Goal: Answer question/provide support: Ask a question

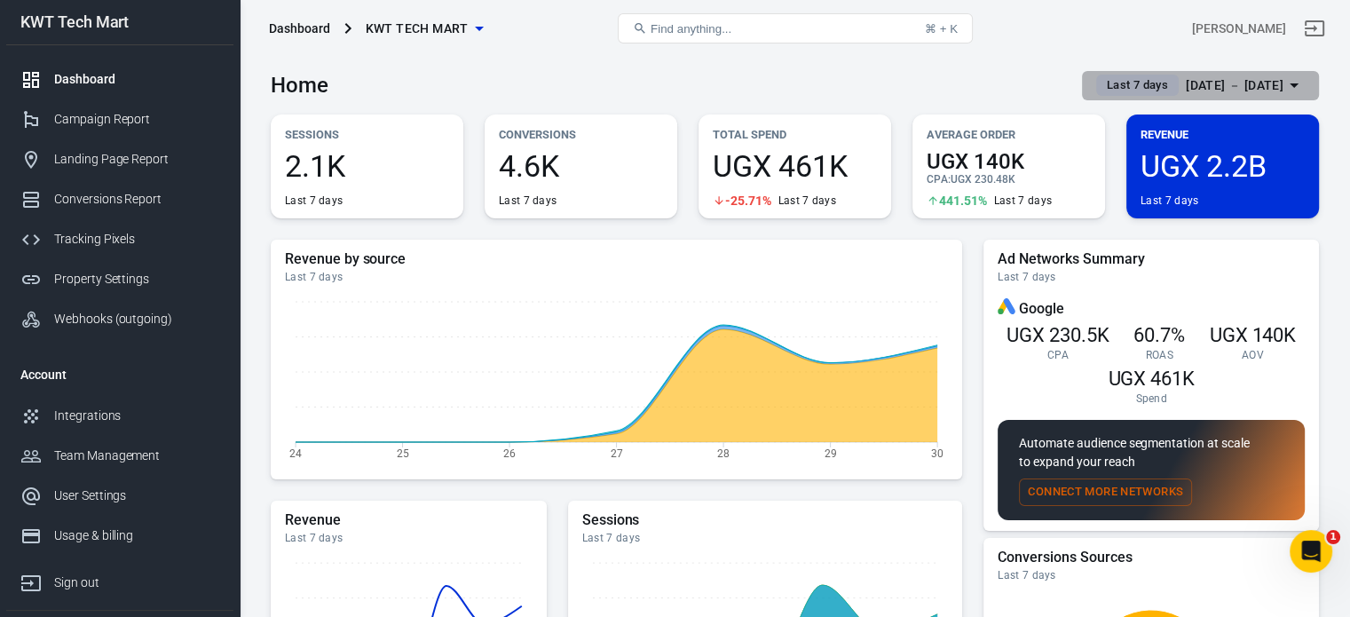
click at [1099, 91] on span "Last 7 days" at bounding box center [1136, 85] width 75 height 18
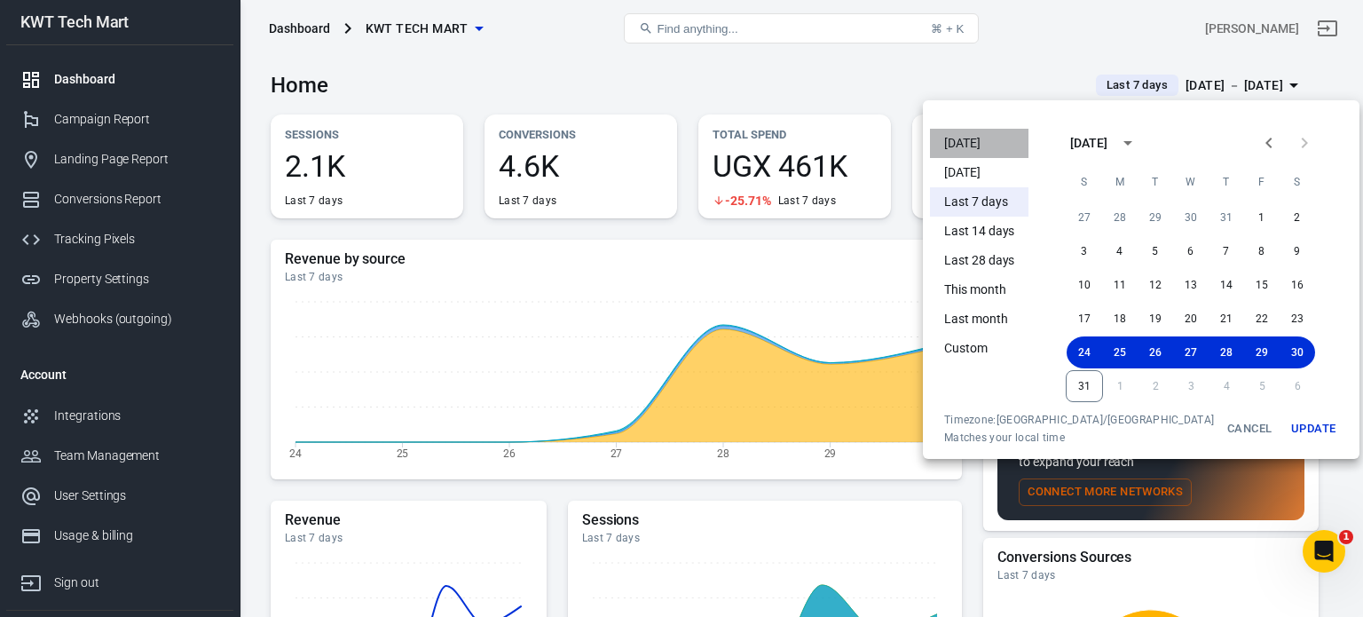
click at [988, 150] on li "Today" at bounding box center [979, 143] width 98 height 29
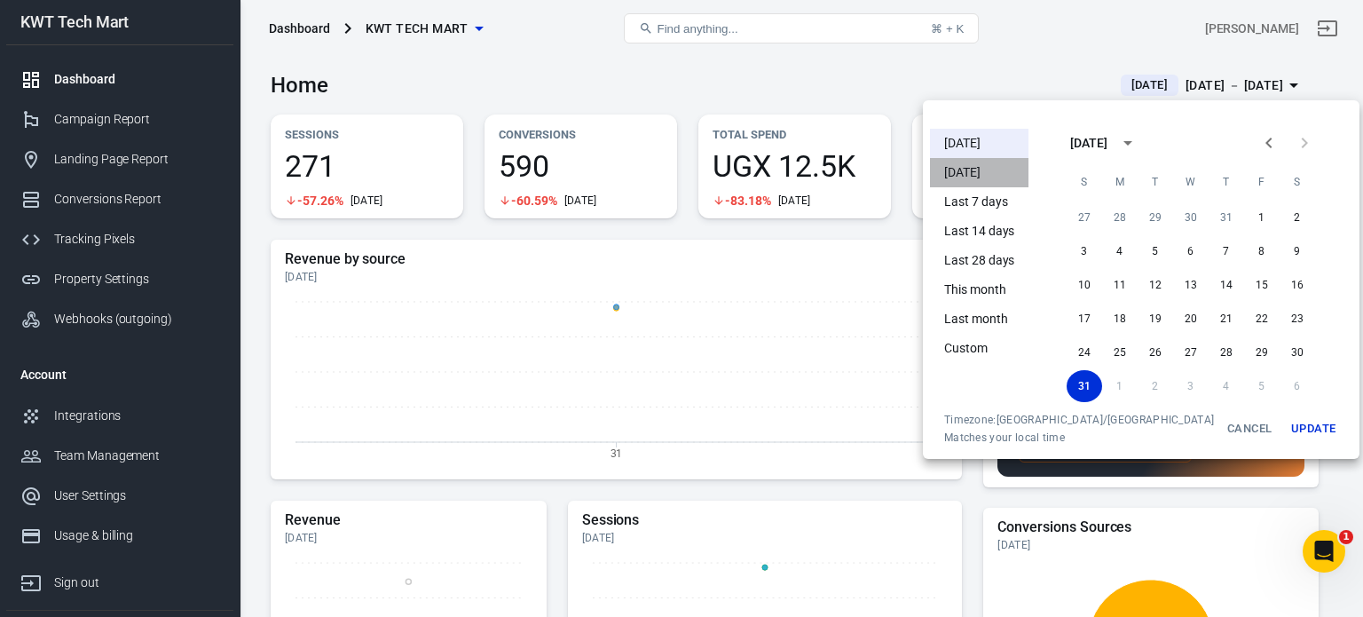
click at [968, 180] on li "Yesterday" at bounding box center [979, 172] width 98 height 29
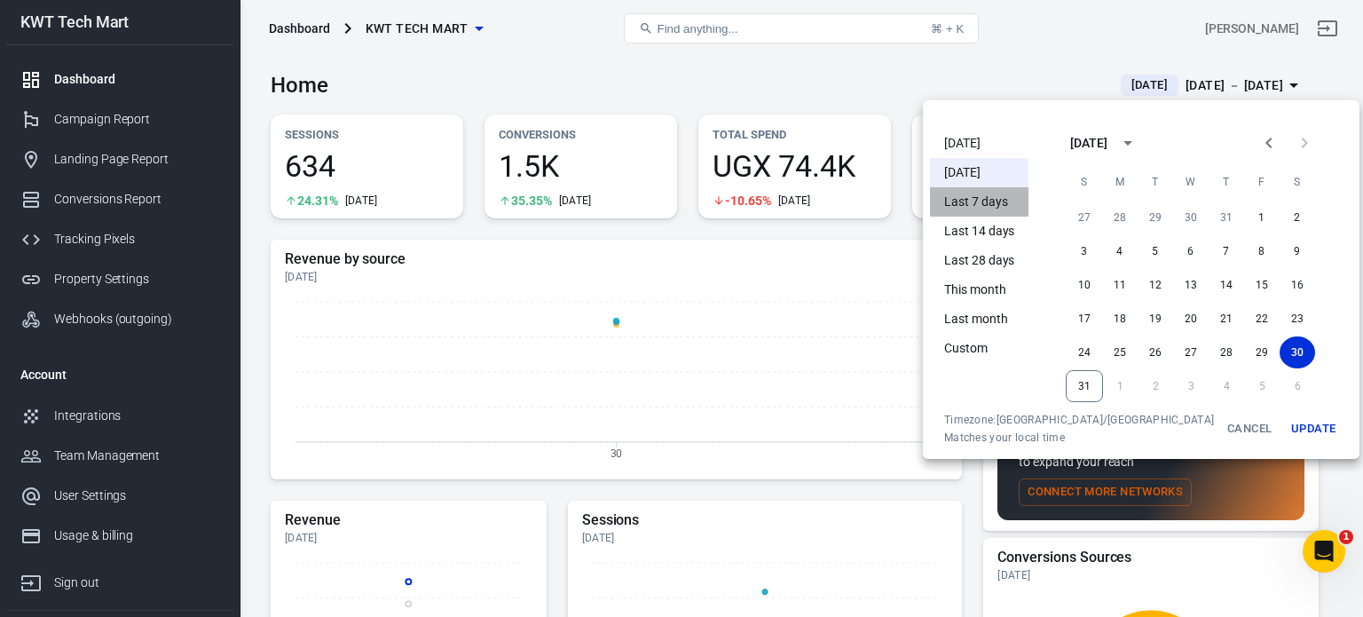
click at [972, 201] on li "Last 7 days" at bounding box center [979, 201] width 98 height 29
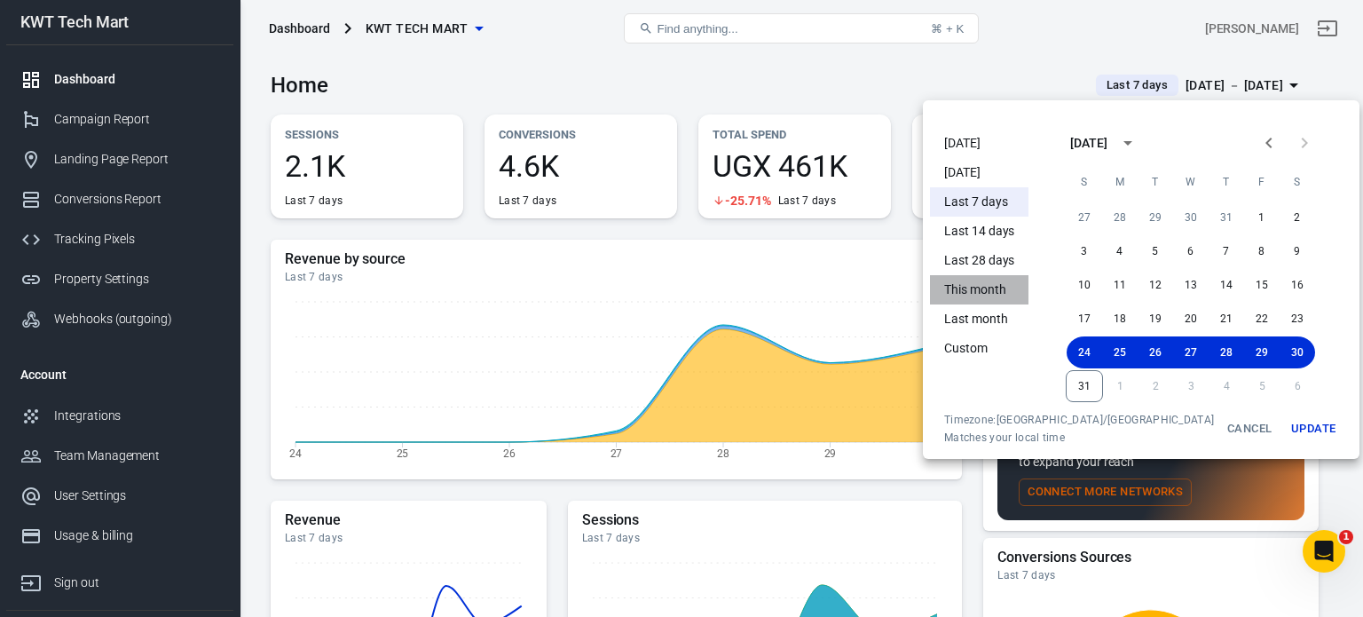
click at [986, 285] on li "This month" at bounding box center [979, 289] width 98 height 29
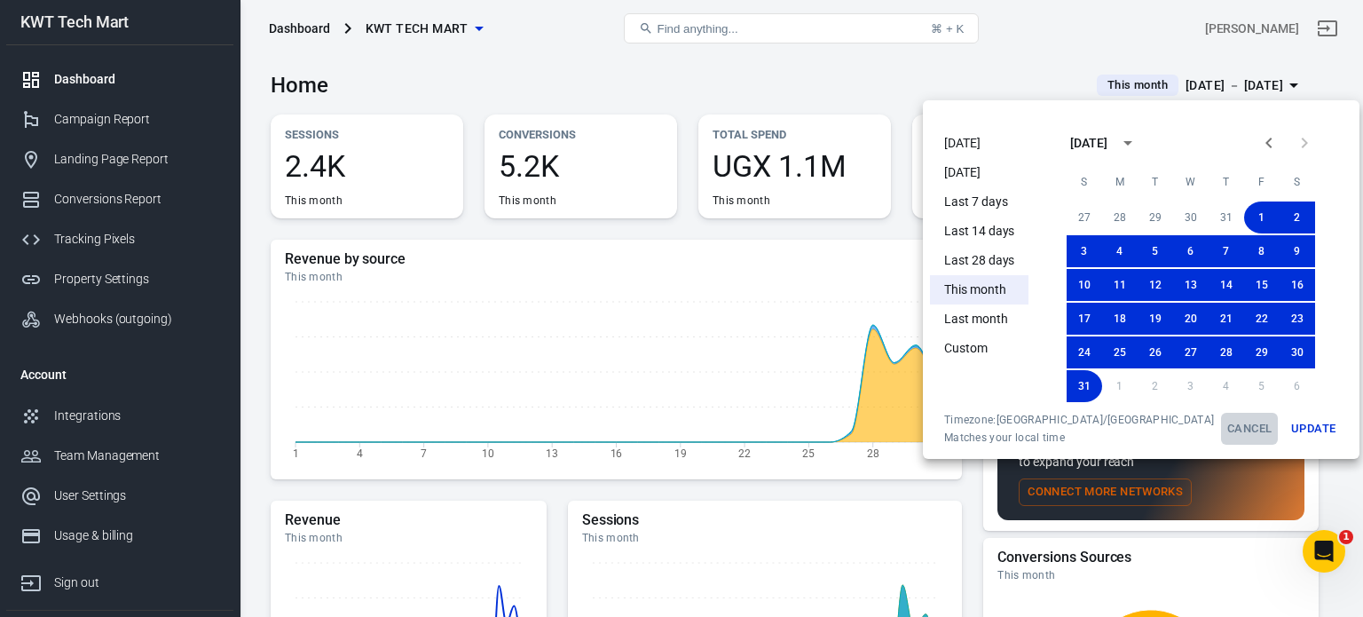
click at [1221, 430] on button "Cancel" at bounding box center [1249, 429] width 57 height 32
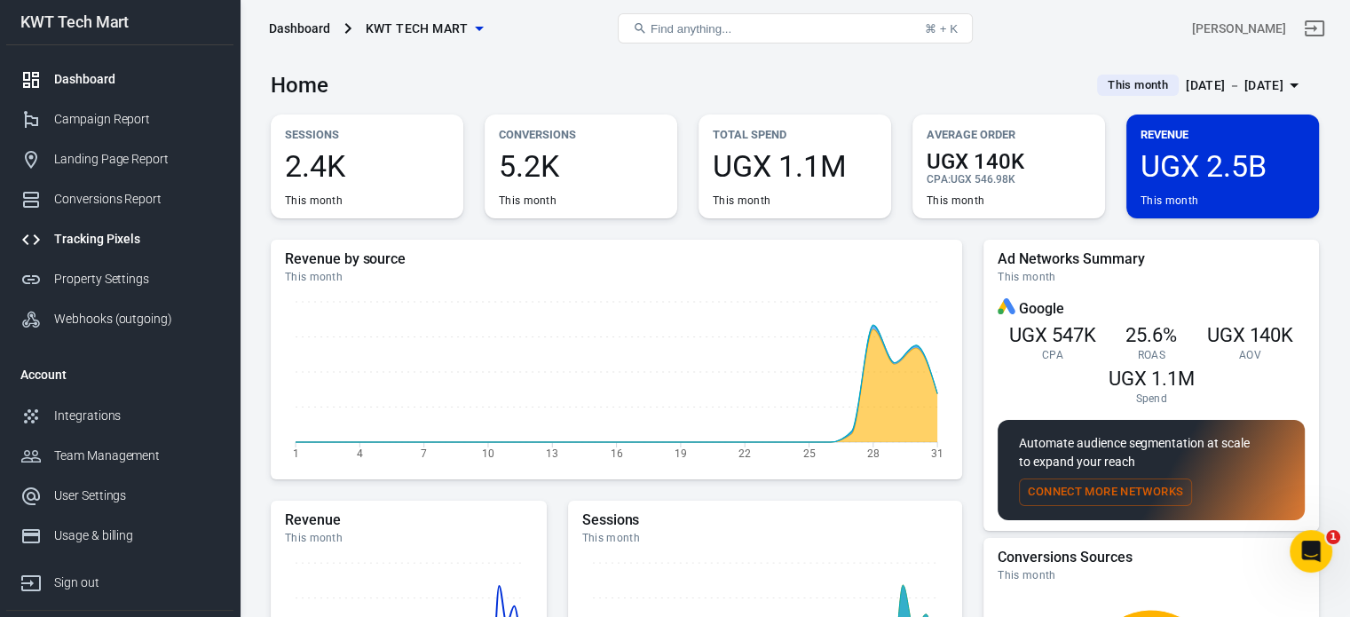
click at [122, 233] on div "Tracking Pixels" at bounding box center [136, 239] width 165 height 19
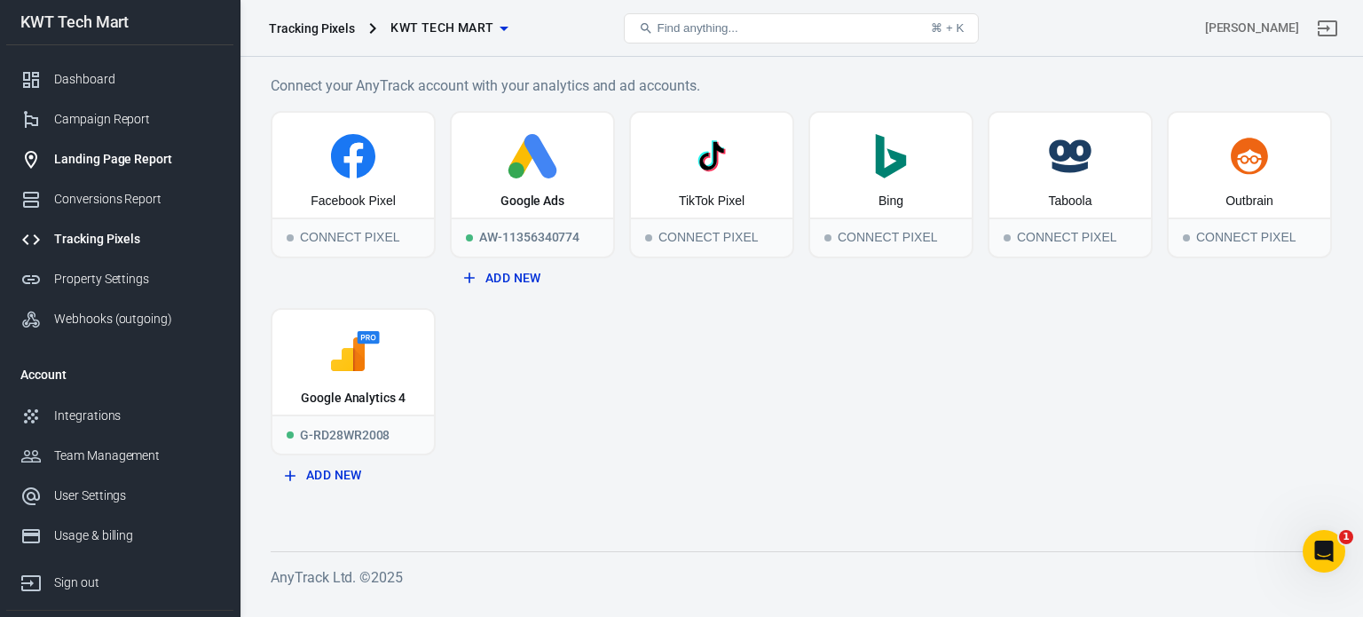
click at [137, 169] on link "Landing Page Report" at bounding box center [119, 159] width 227 height 40
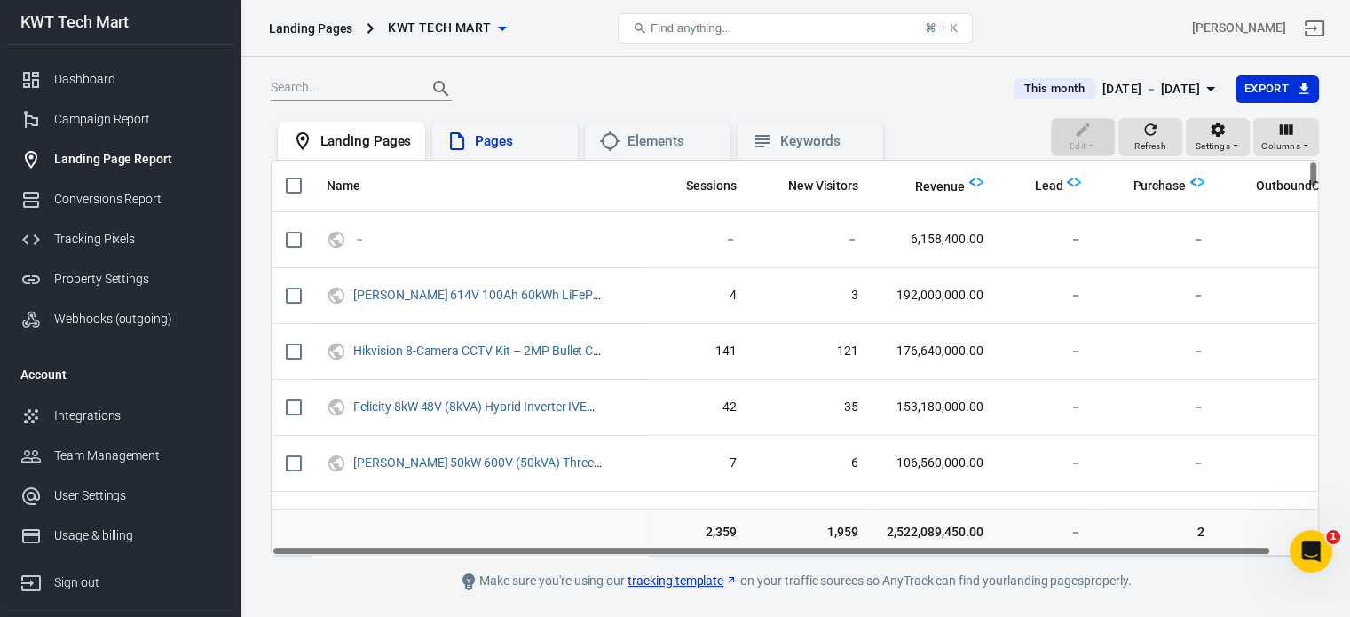
click at [485, 148] on div "Pages" at bounding box center [519, 141] width 89 height 19
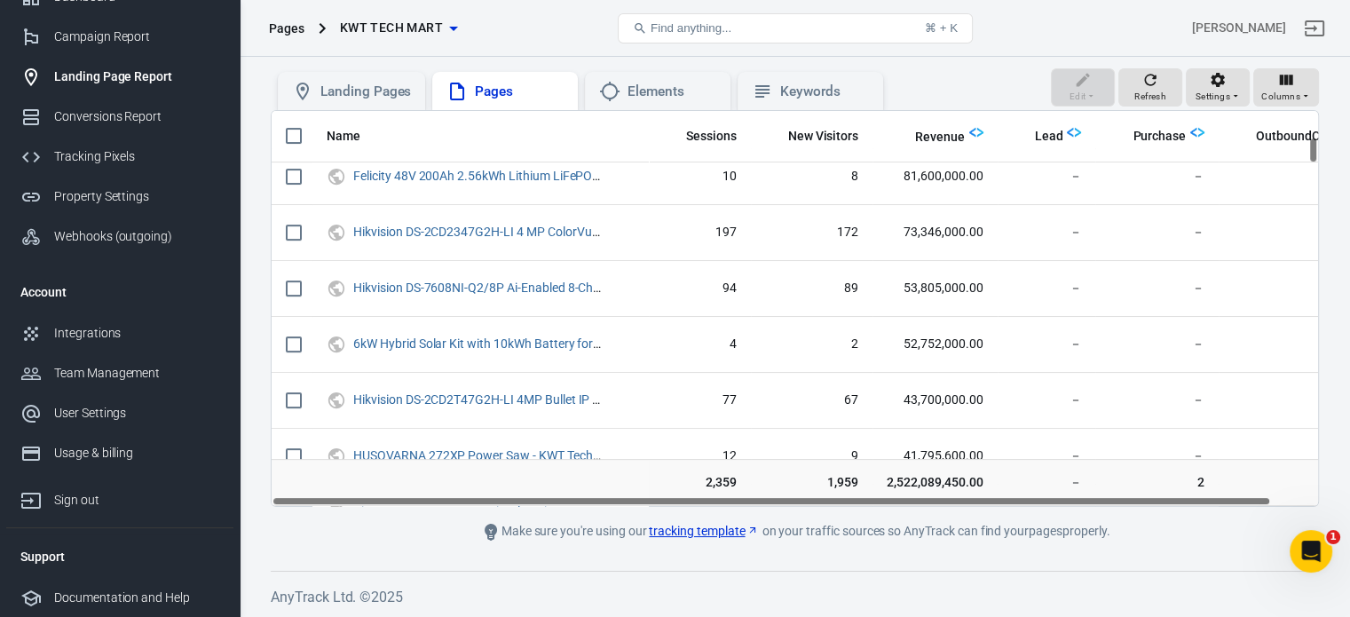
scroll to position [444, 0]
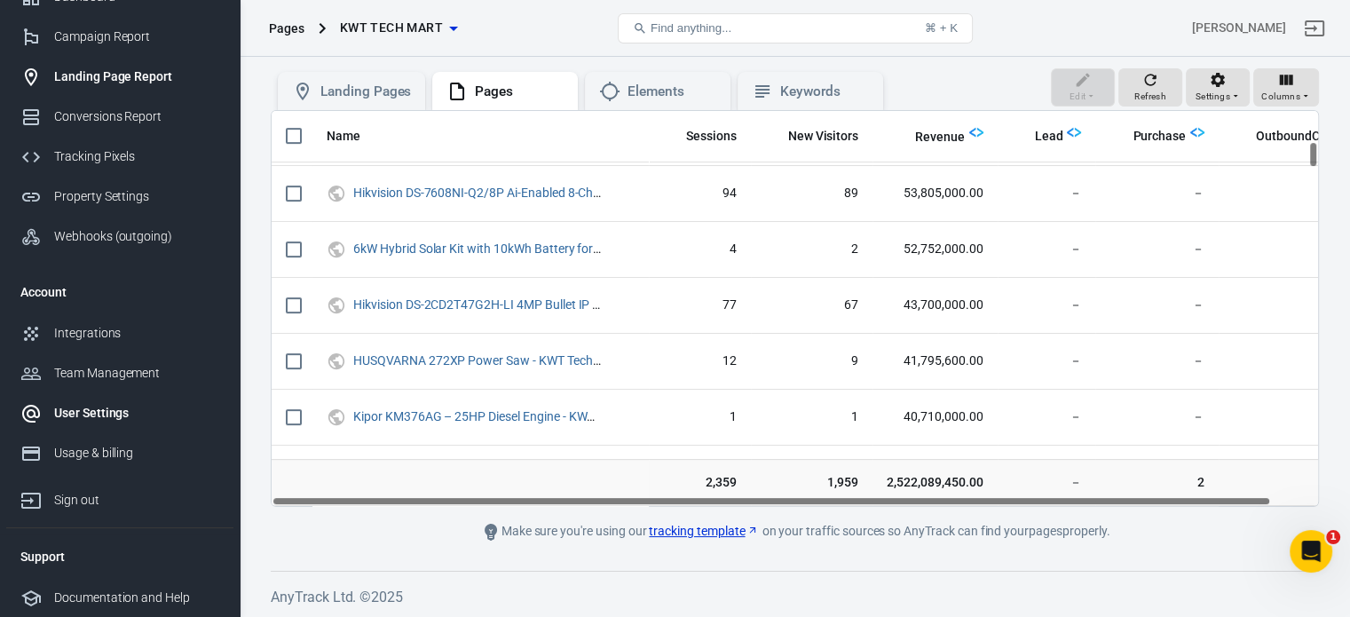
click at [98, 414] on div "User Settings" at bounding box center [136, 413] width 165 height 19
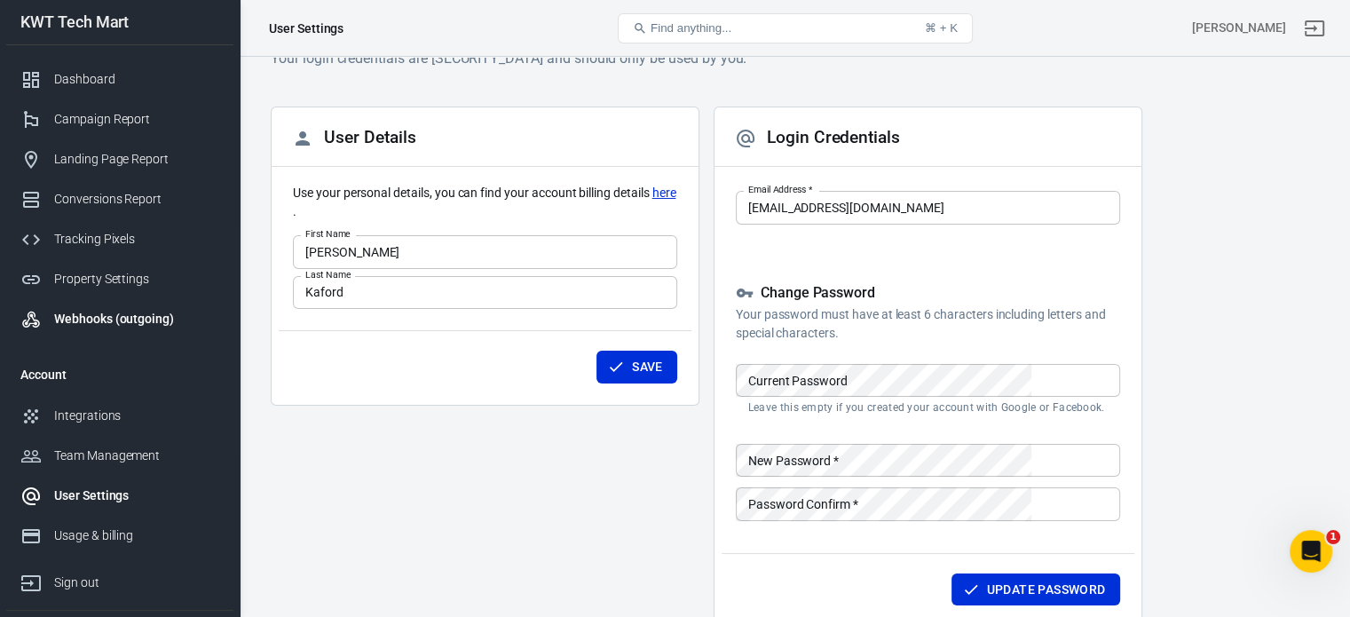
click at [101, 311] on div "Webhooks (outgoing)" at bounding box center [136, 319] width 165 height 19
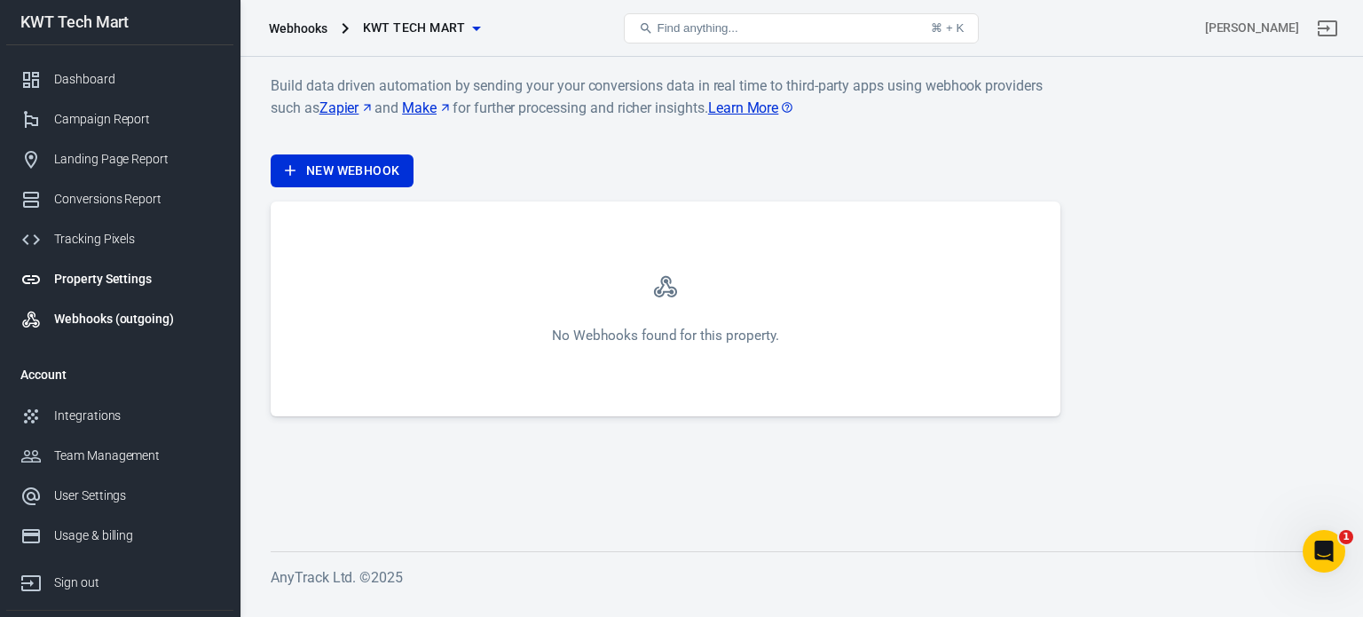
click at [94, 283] on div "Property Settings" at bounding box center [136, 279] width 165 height 19
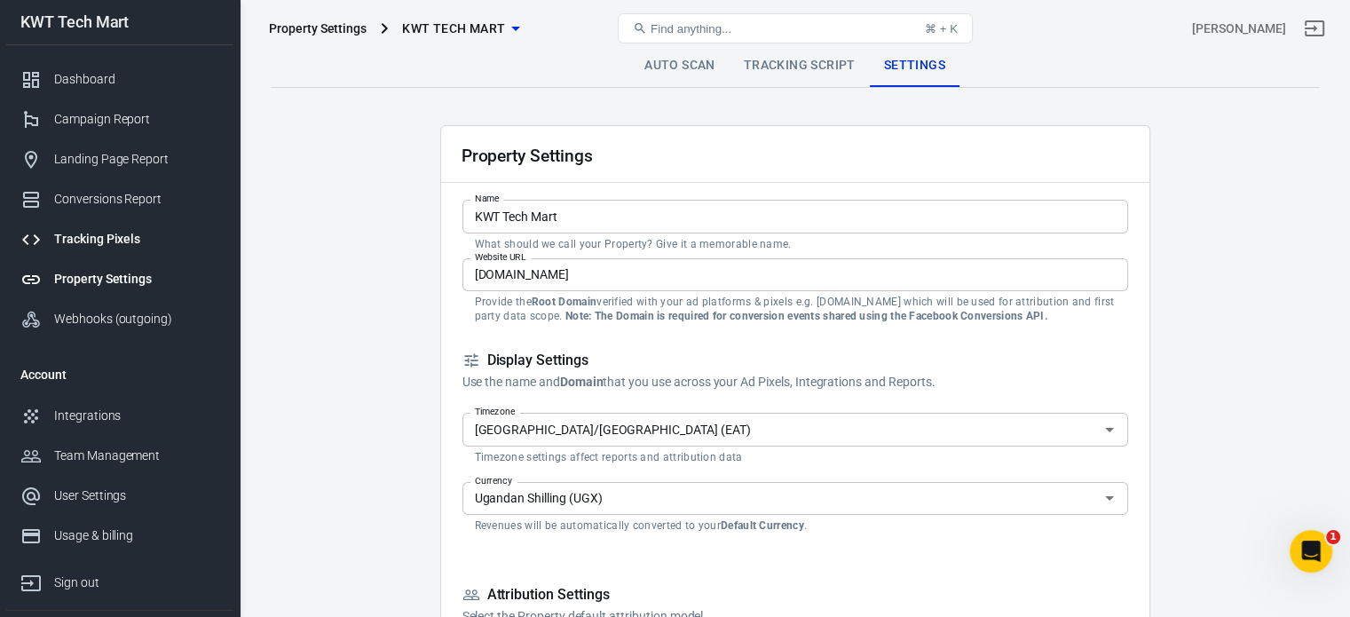
click at [102, 248] on div "Tracking Pixels" at bounding box center [136, 239] width 165 height 19
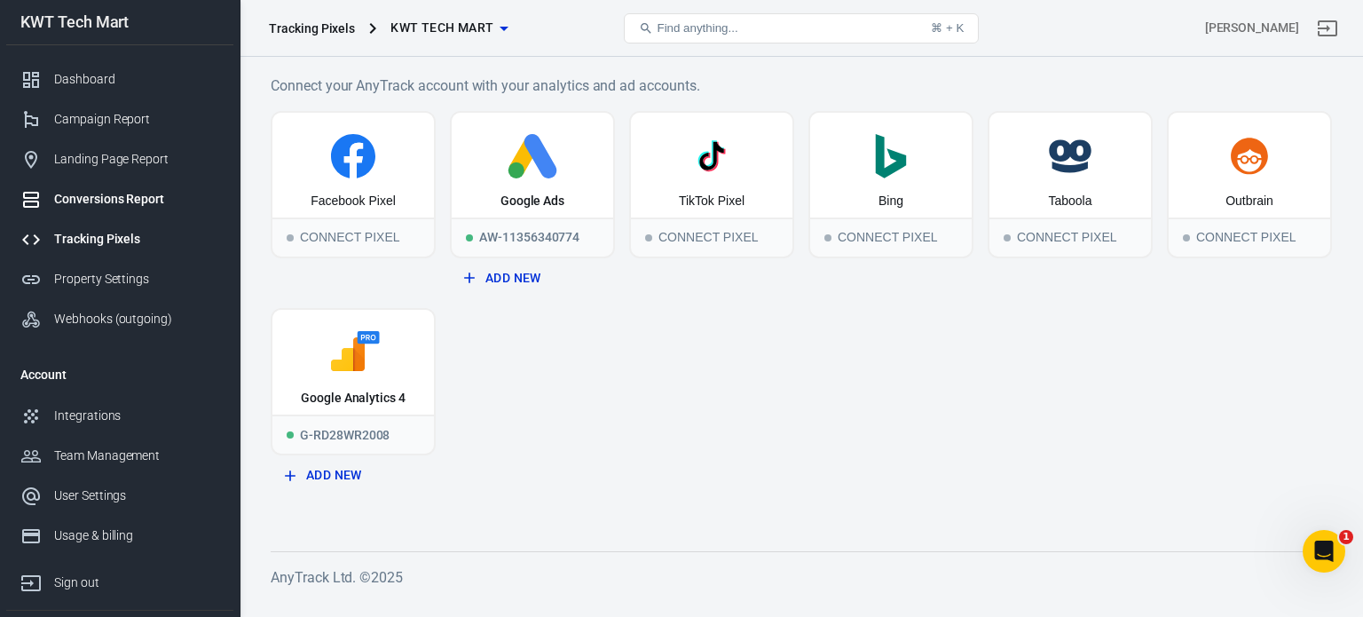
click at [108, 202] on div "Conversions Report" at bounding box center [136, 199] width 165 height 19
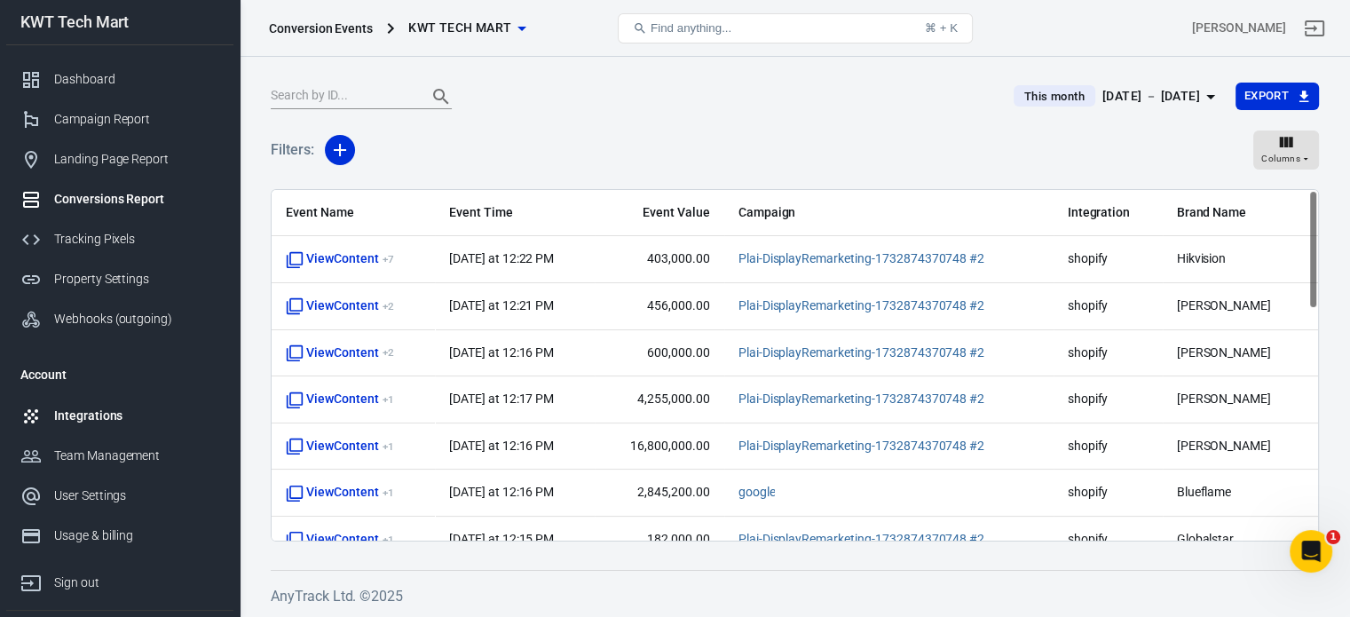
click at [113, 411] on div "Integrations" at bounding box center [136, 415] width 165 height 19
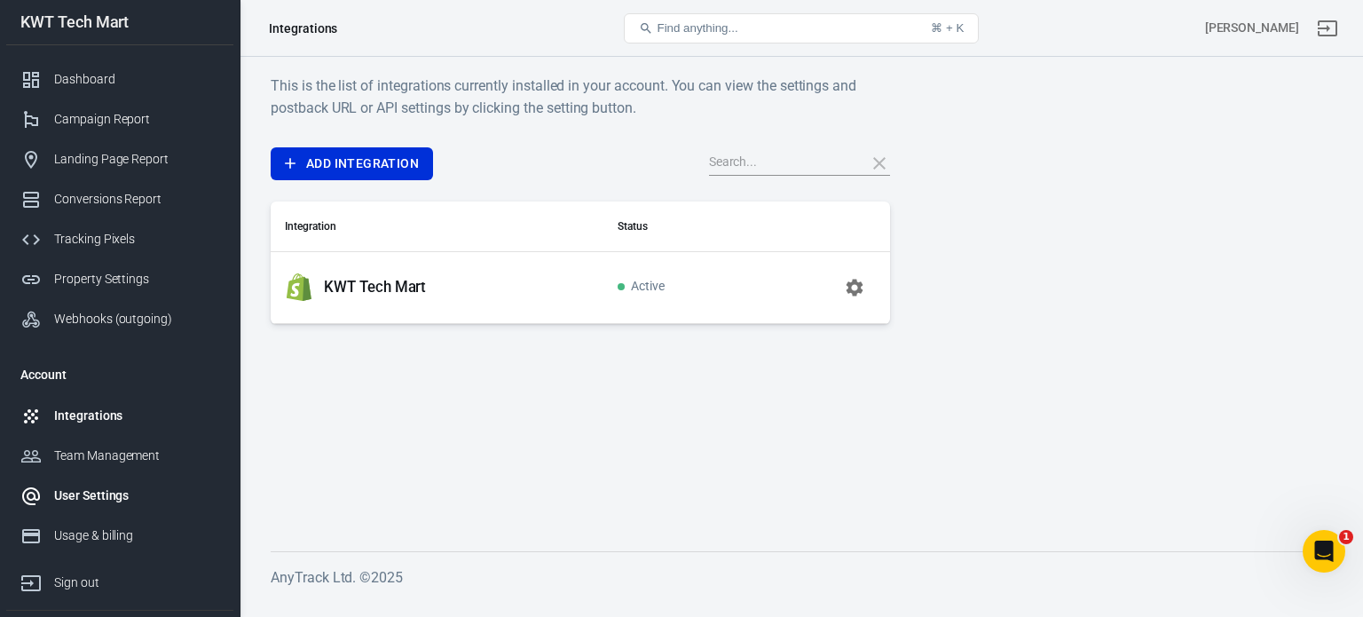
click at [89, 492] on div "User Settings" at bounding box center [136, 495] width 165 height 19
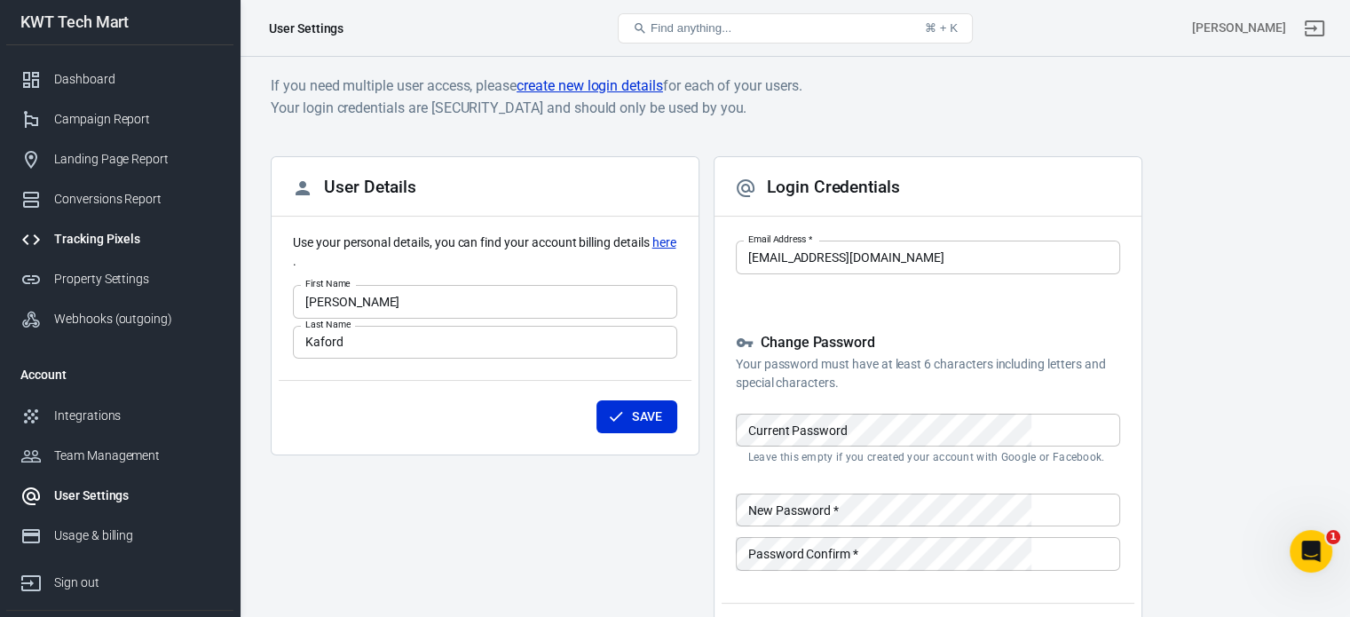
click at [121, 240] on div "Tracking Pixels" at bounding box center [136, 239] width 165 height 19
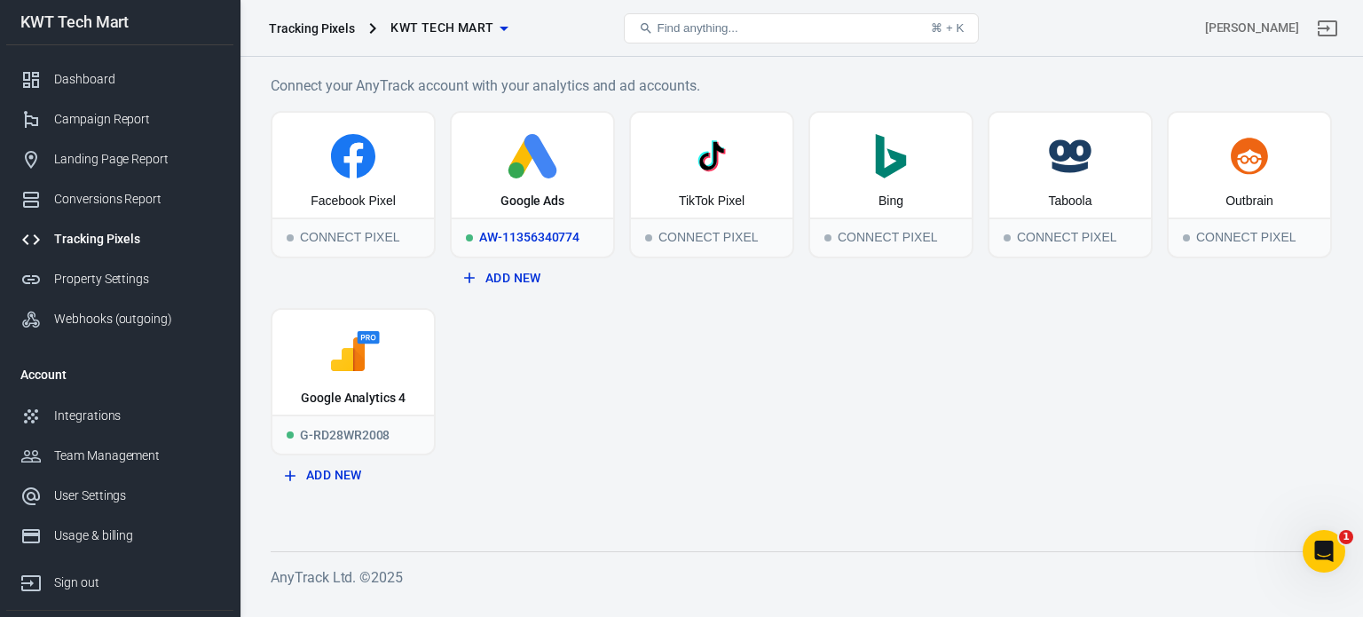
click at [568, 183] on div "Google Ads" at bounding box center [532, 165] width 161 height 105
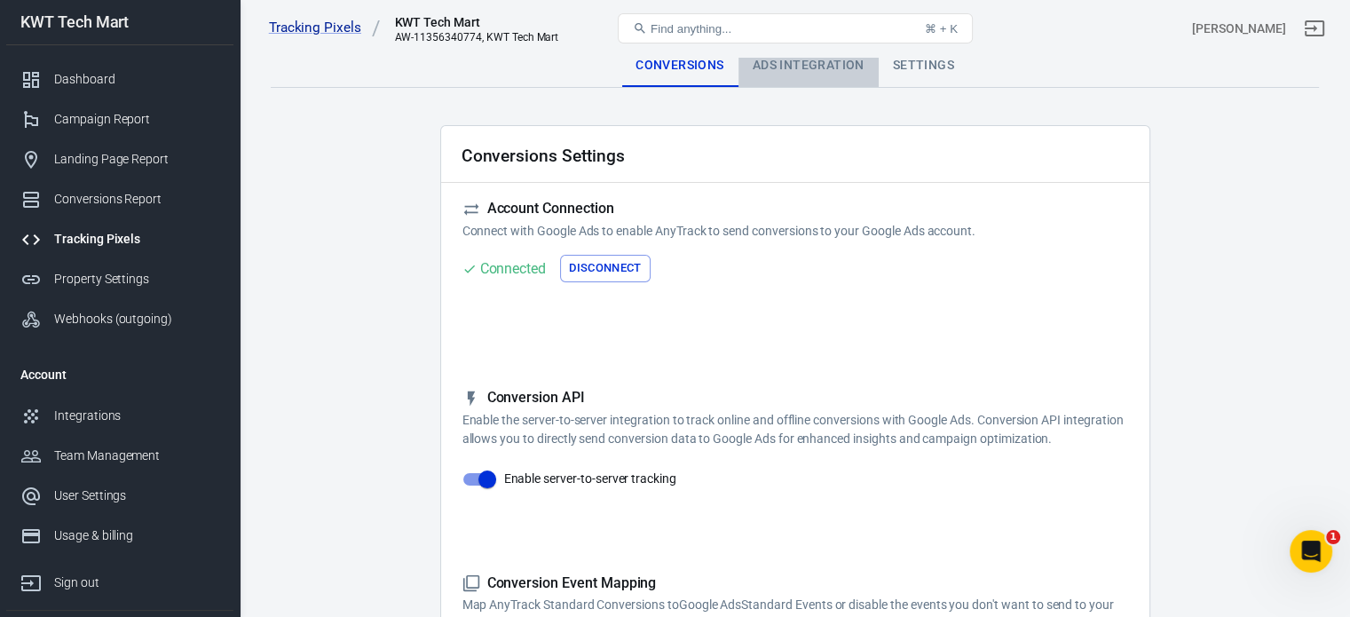
click at [804, 61] on div "Ads Integration" at bounding box center [808, 65] width 140 height 43
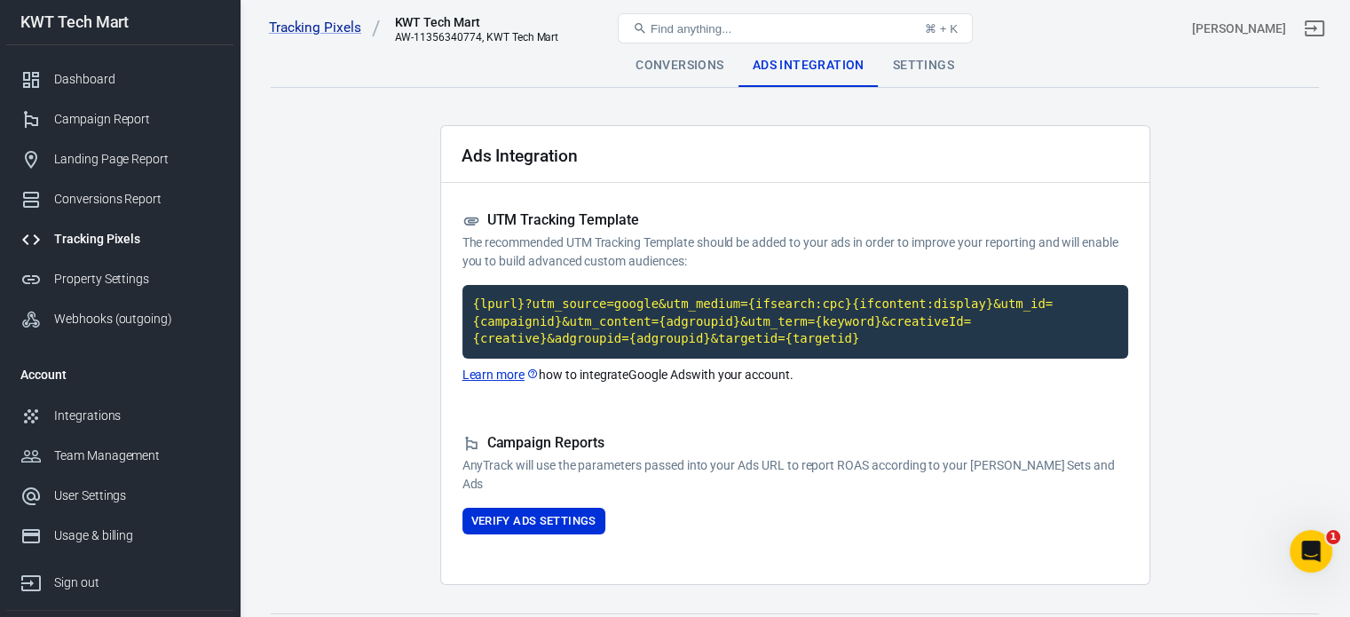
scroll to position [43, 0]
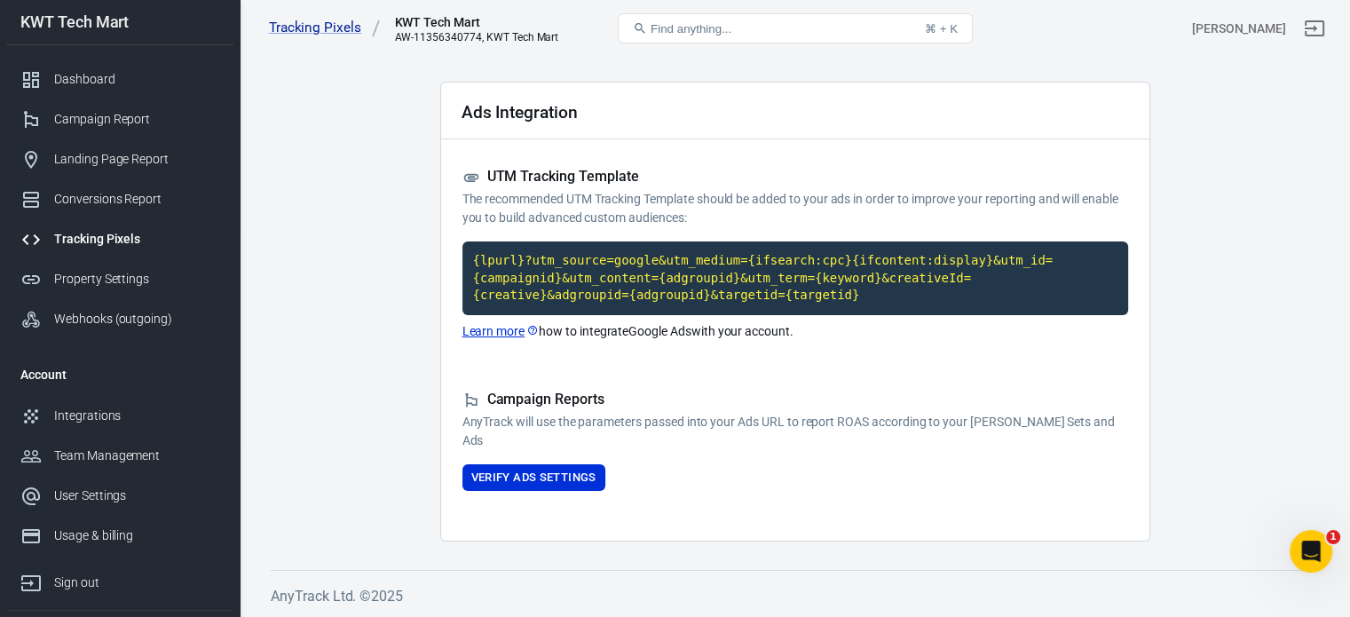
click at [495, 330] on link "Learn more" at bounding box center [500, 331] width 77 height 19
click at [1299, 542] on icon "Open Intercom Messenger" at bounding box center [1308, 548] width 29 height 29
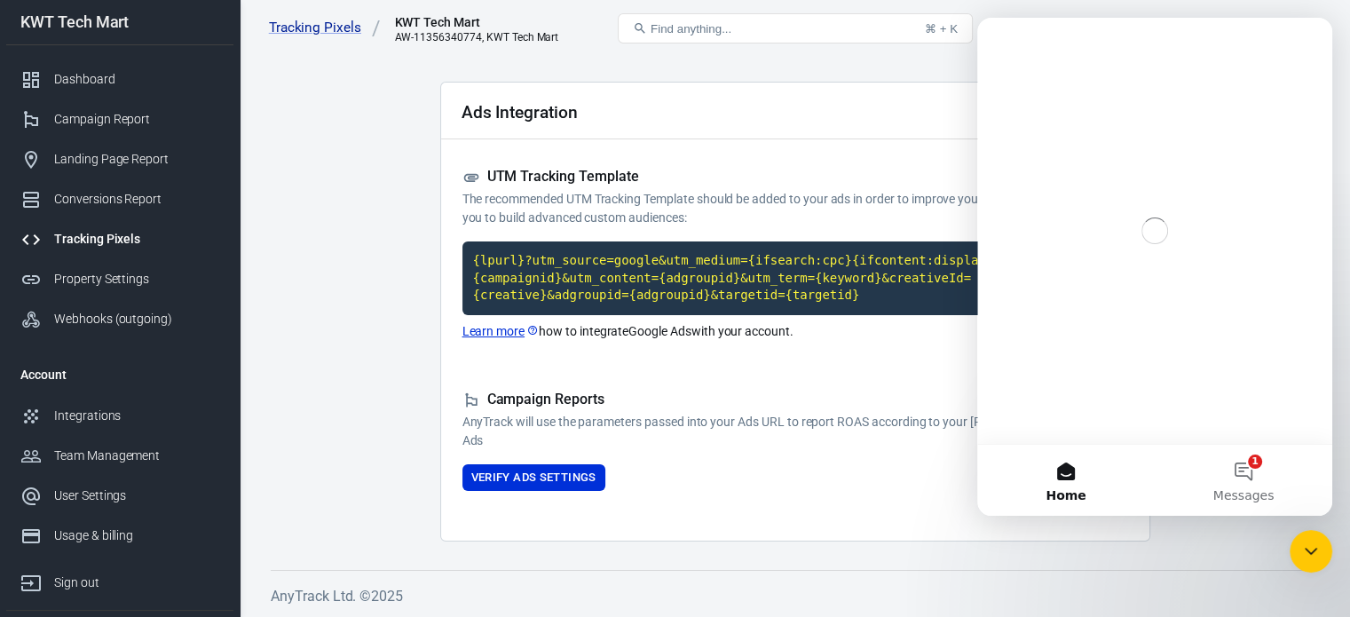
scroll to position [0, 0]
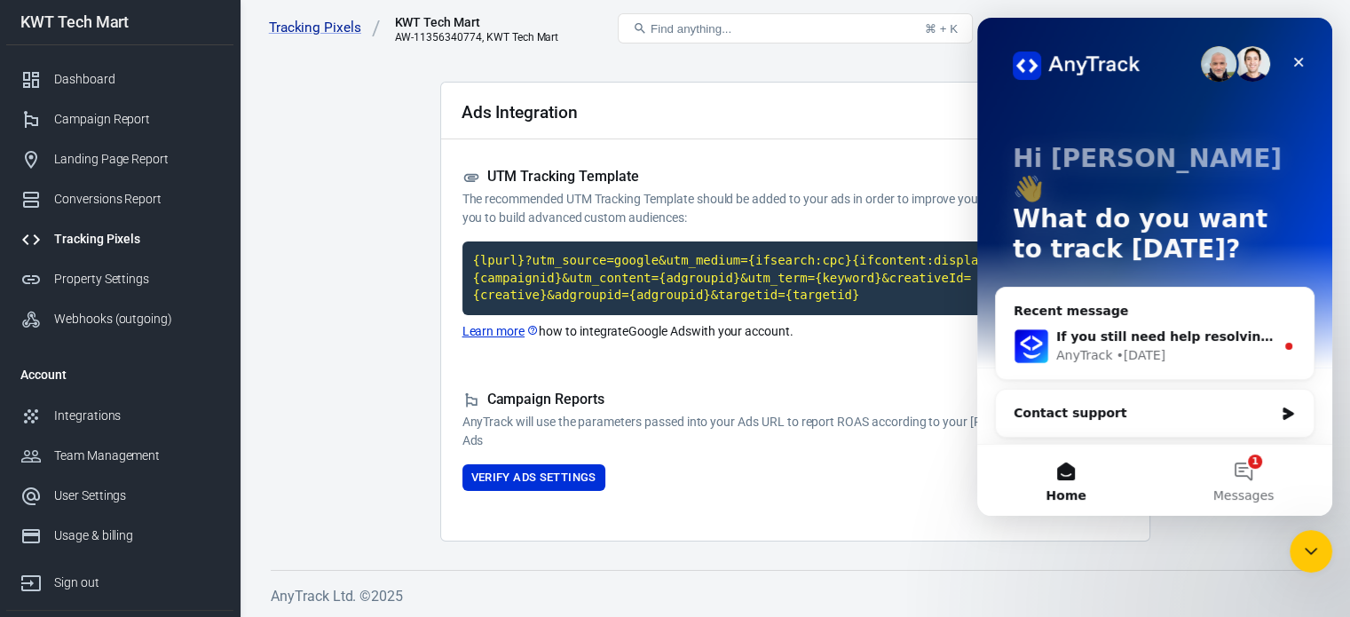
click at [1197, 404] on div "Contact support" at bounding box center [1143, 413] width 260 height 19
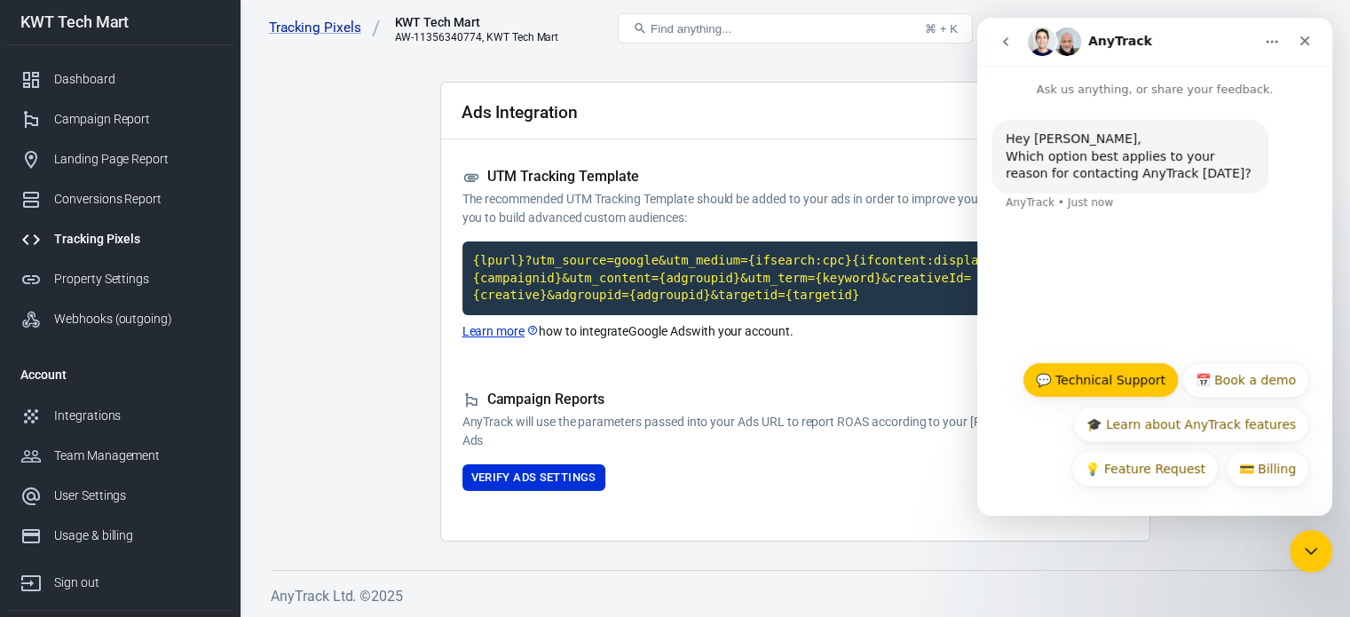
click at [1153, 382] on button "💬 Technical Support" at bounding box center [1100, 379] width 156 height 35
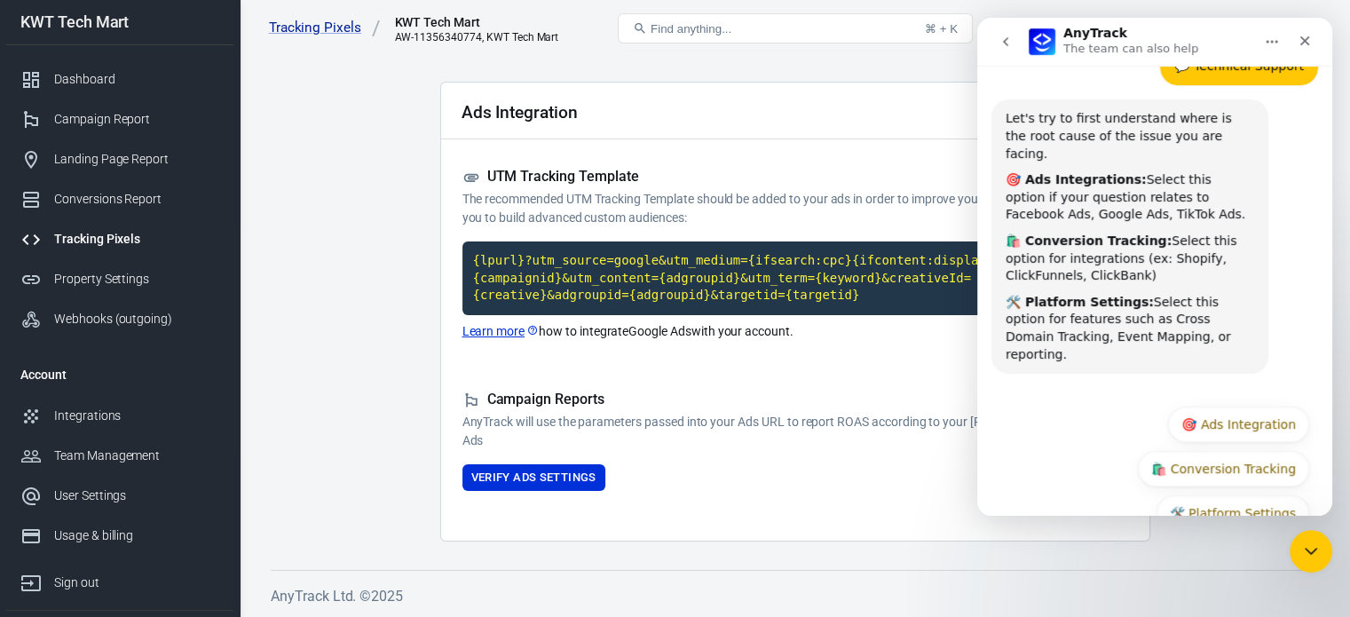
scroll to position [169, 0]
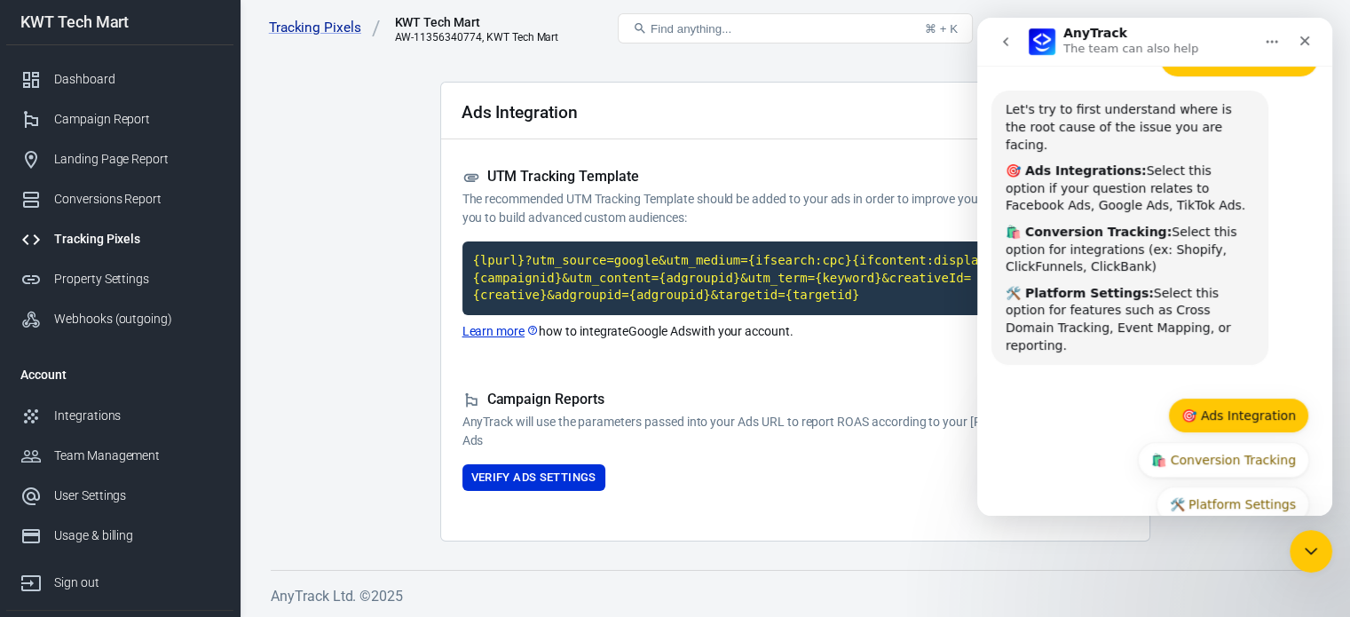
click at [1222, 397] on button "🎯 Ads Integration" at bounding box center [1238, 414] width 141 height 35
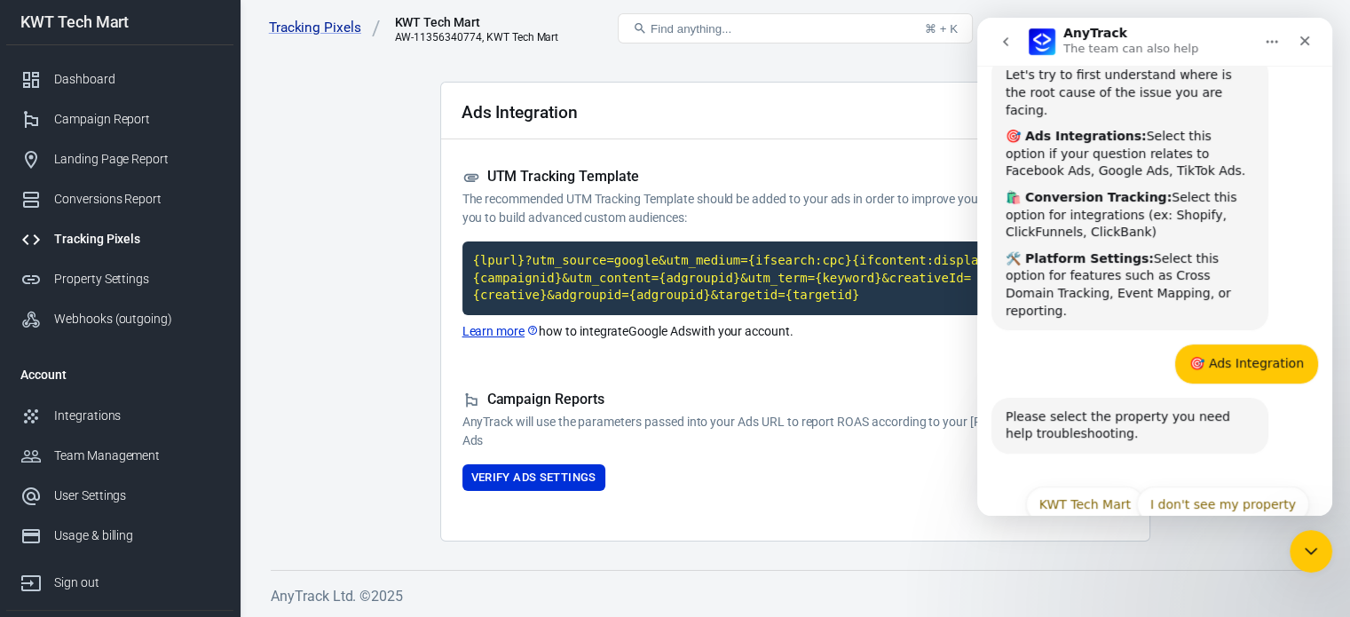
scroll to position [206, 0]
click at [1099, 484] on button "KWT Tech Mart" at bounding box center [1085, 501] width 118 height 35
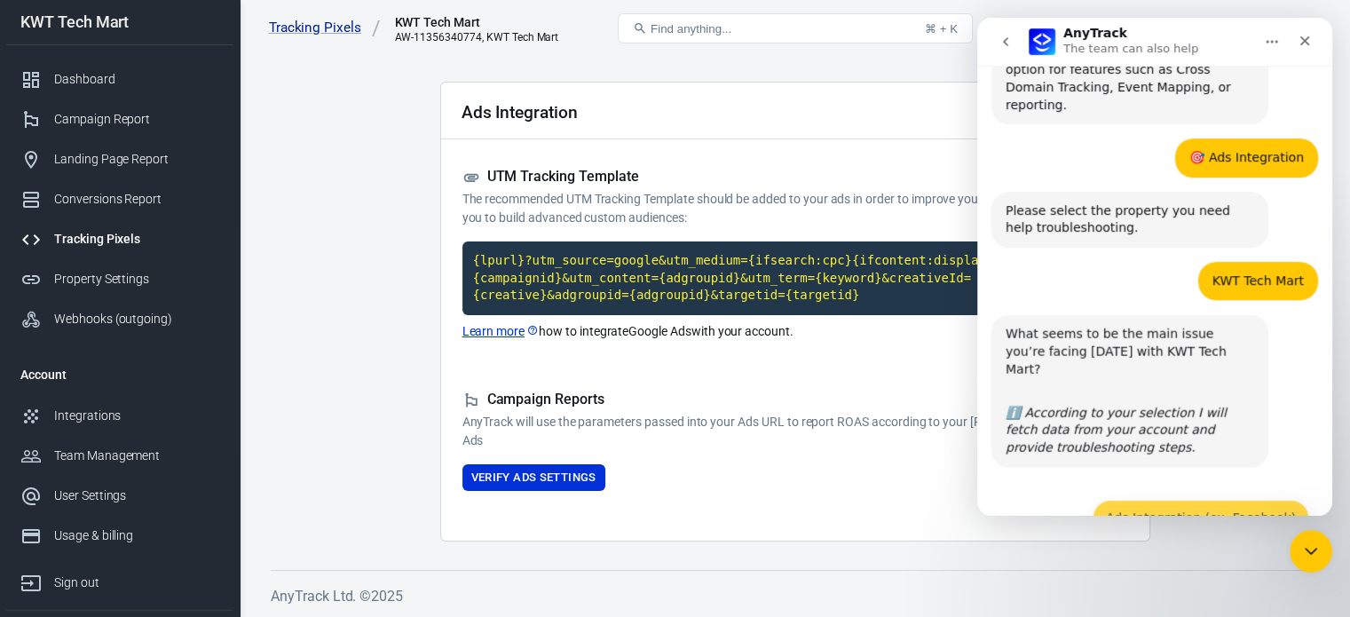
scroll to position [450, 0]
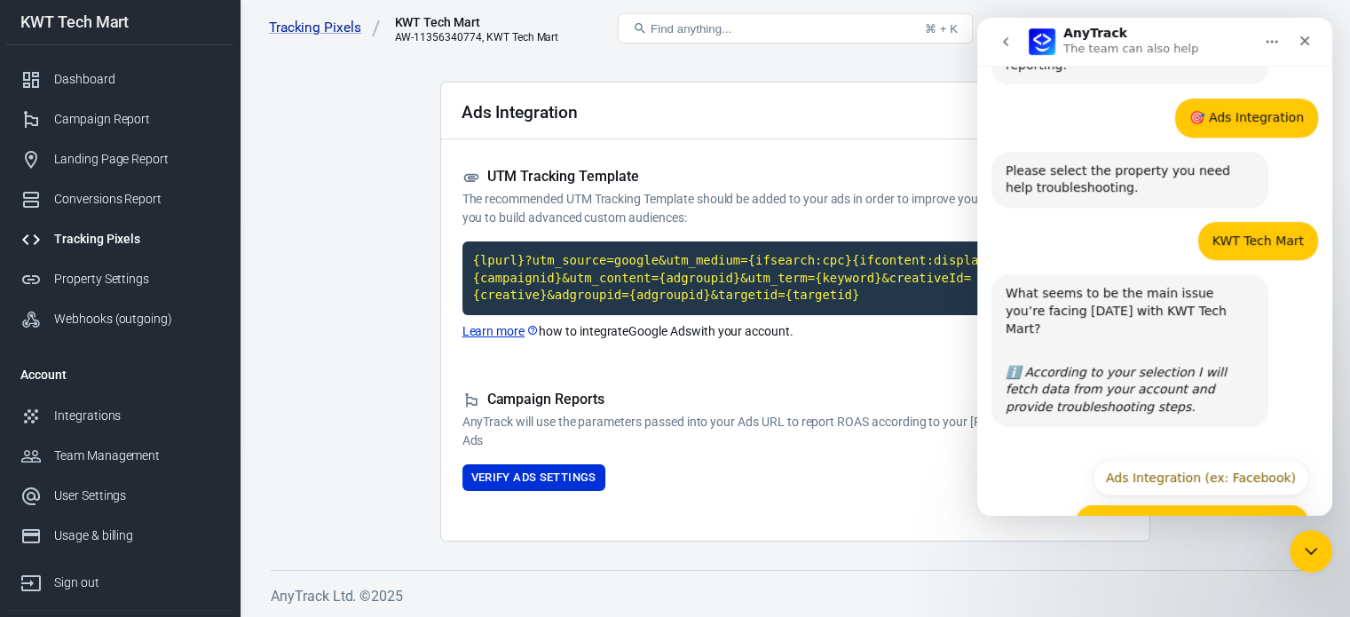
click at [1197, 504] on button "Conversion Tracking (ex: Shopify)" at bounding box center [1191, 521] width 235 height 35
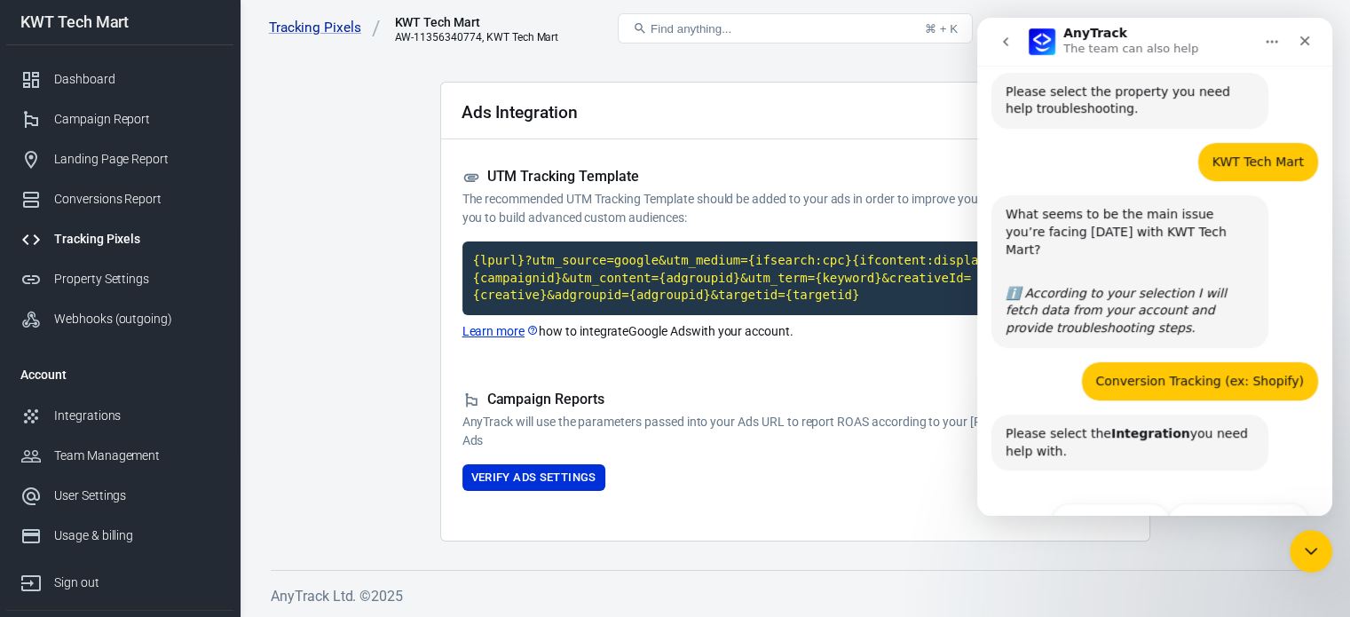
scroll to position [530, 0]
click at [1124, 502] on button "KWT Tech Mart" at bounding box center [1110, 519] width 118 height 35
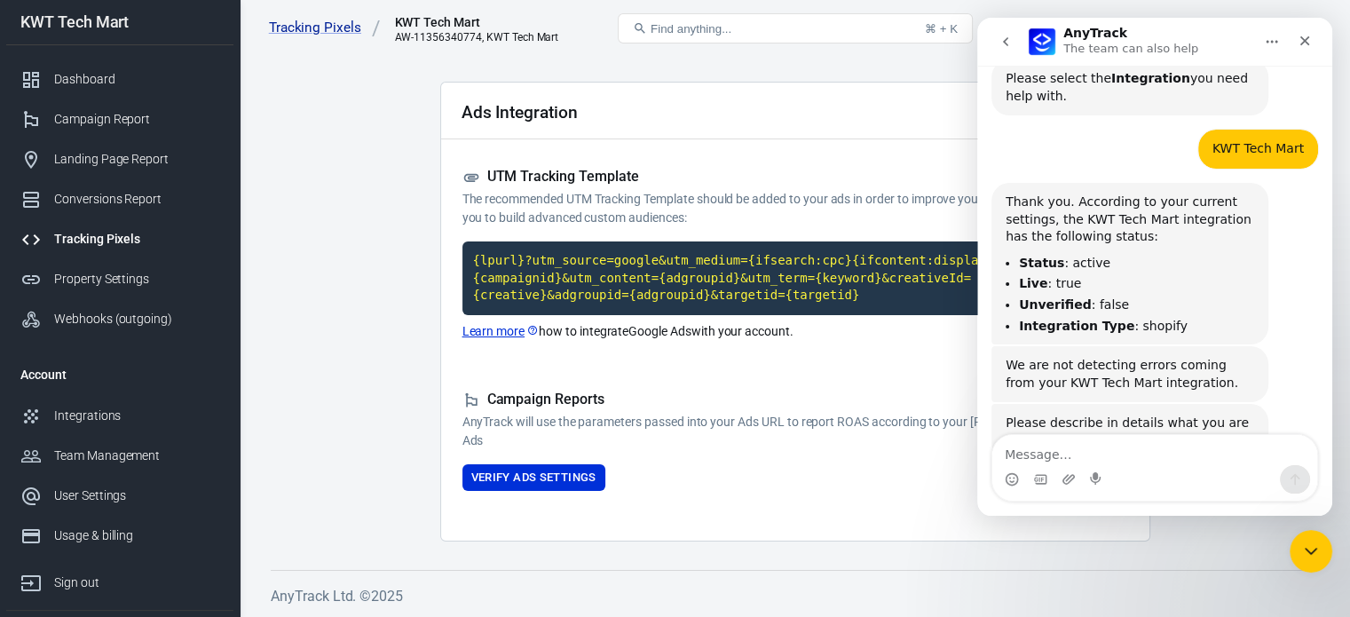
scroll to position [893, 0]
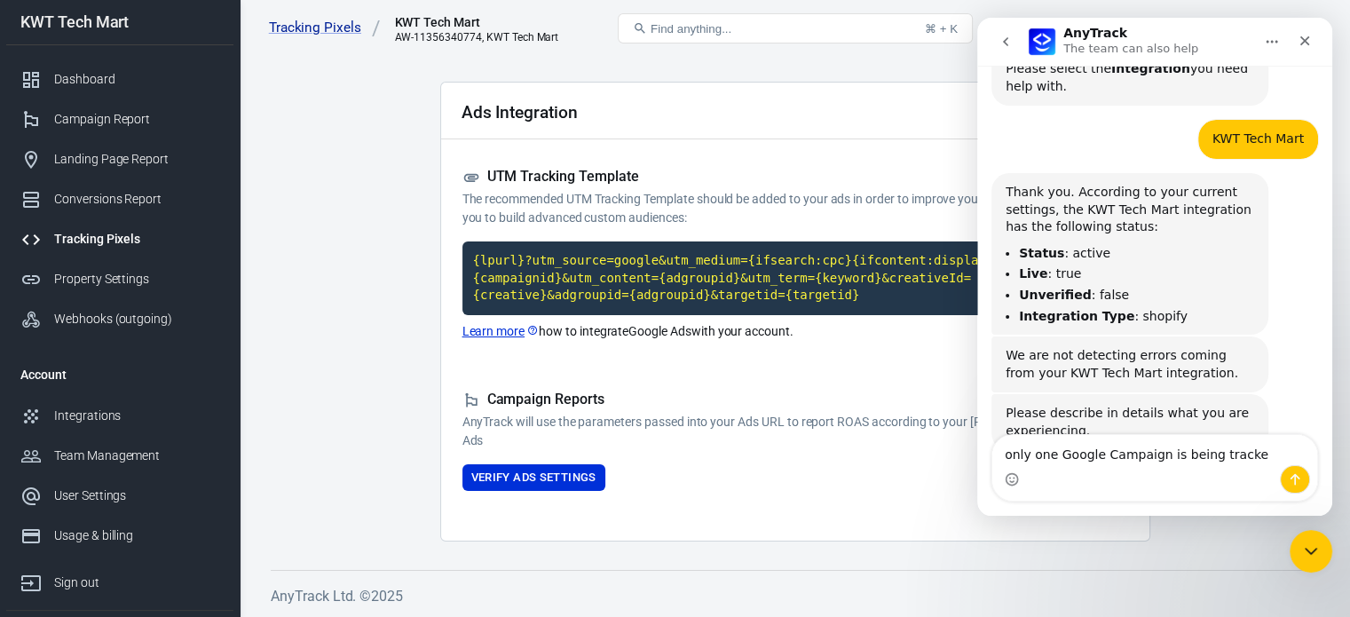
type textarea "only one Google Campaign is being tracked"
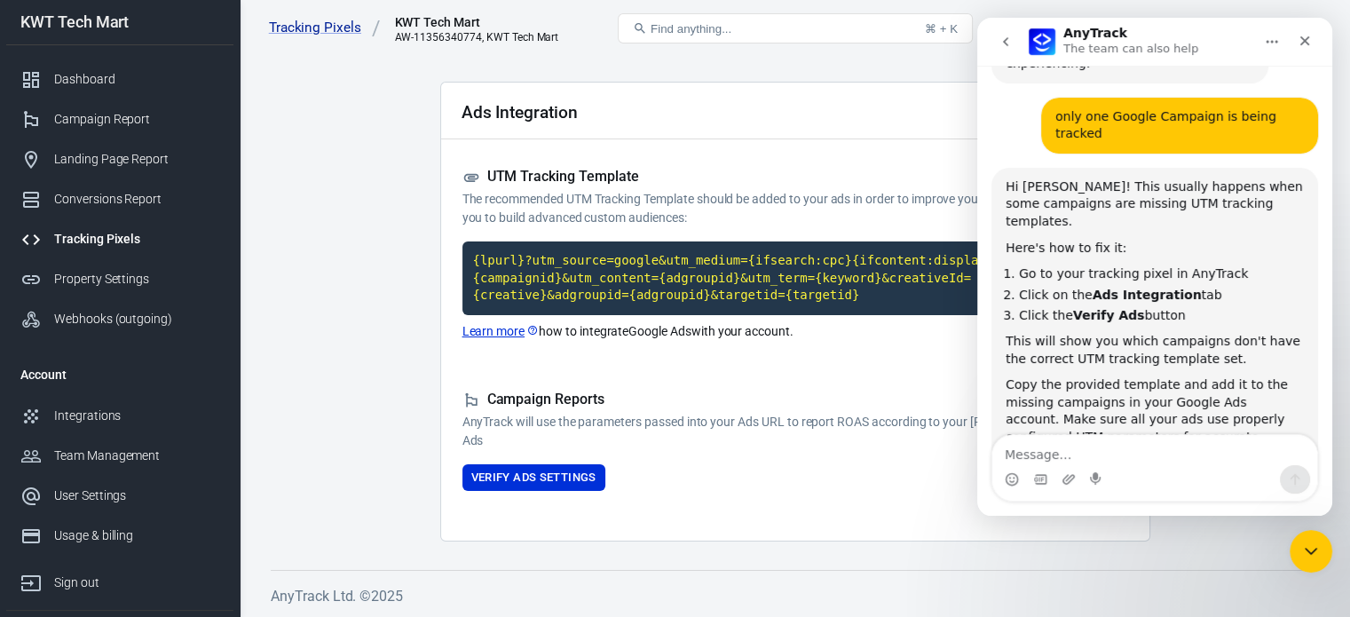
scroll to position [1281, 0]
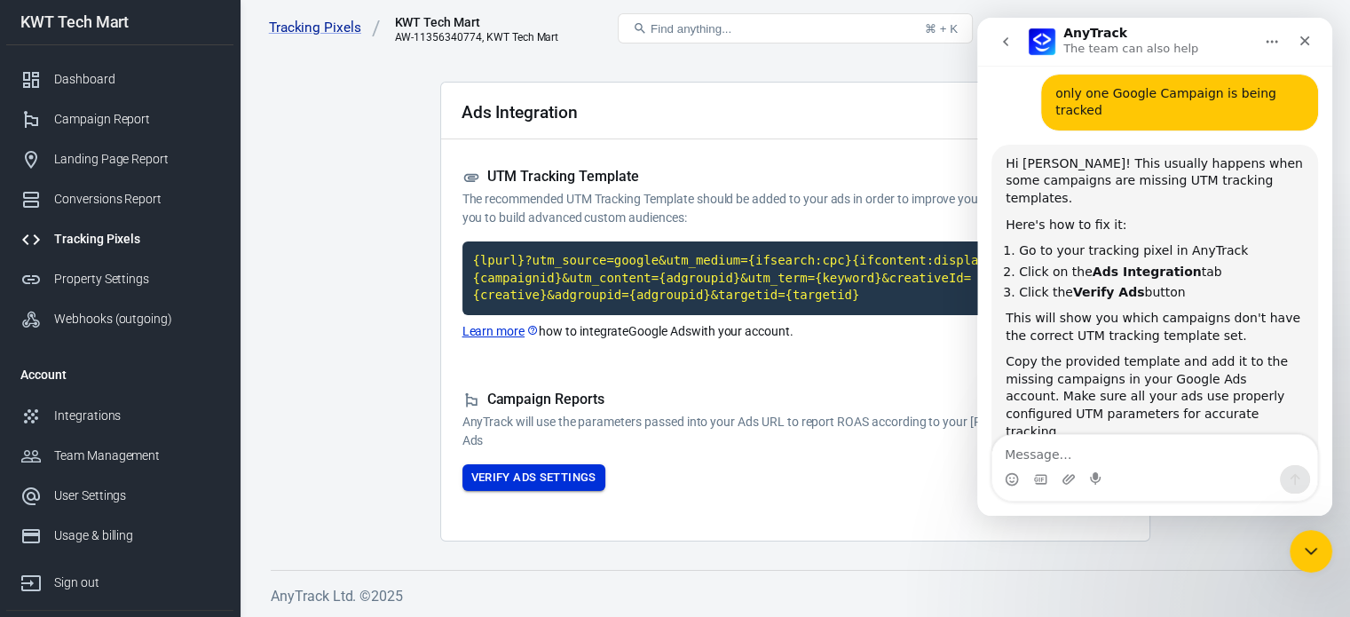
click at [578, 476] on button "Verify Ads Settings" at bounding box center [533, 478] width 143 height 28
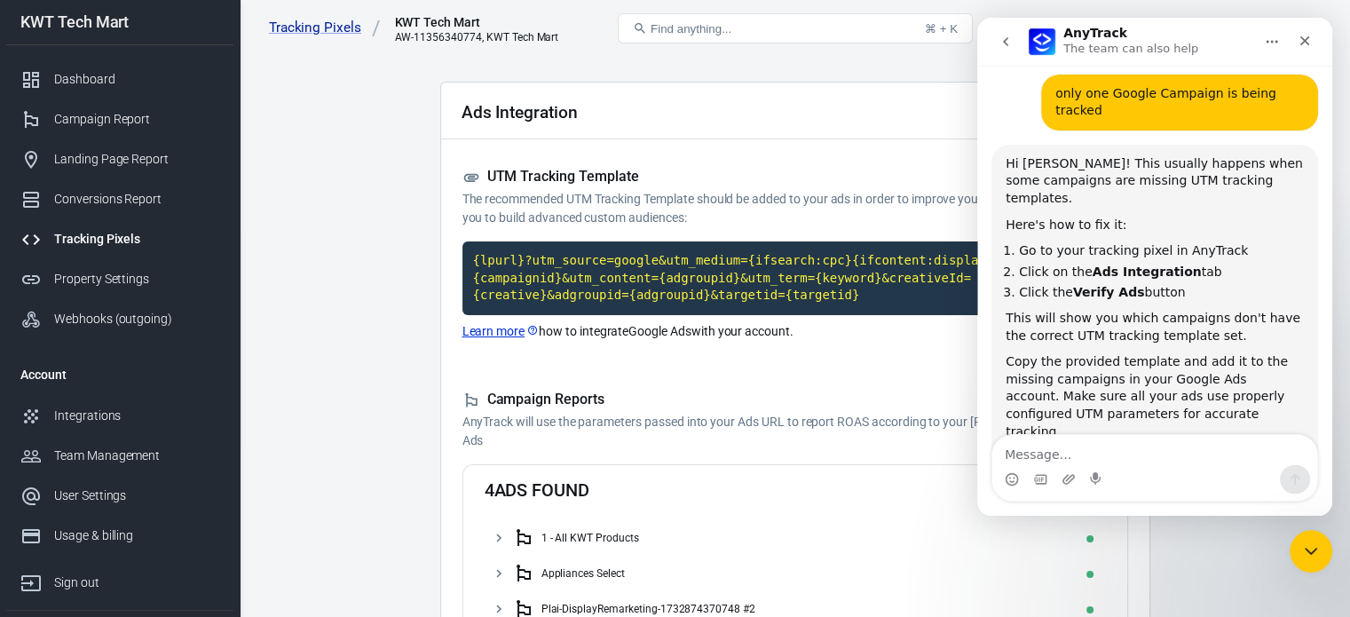
scroll to position [221, 0]
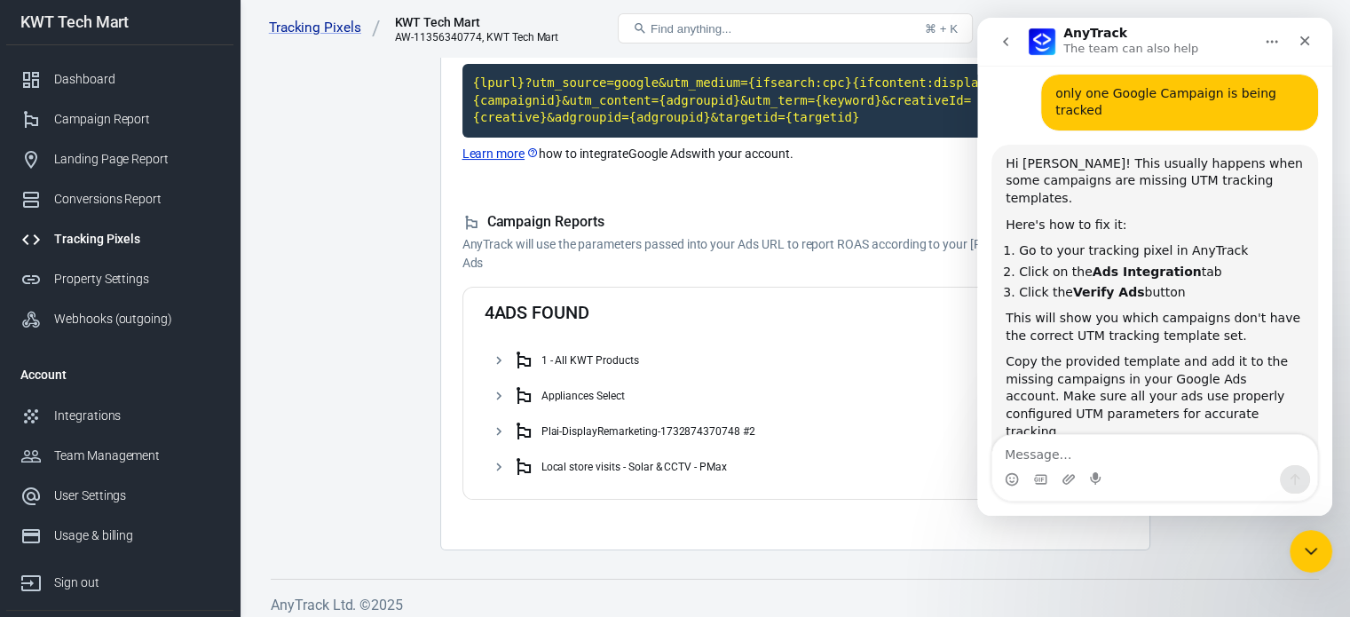
click at [933, 182] on div "Ads Integration UTM Tracking Template The recommended UTM Tracking Template sho…" at bounding box center [795, 227] width 710 height 646
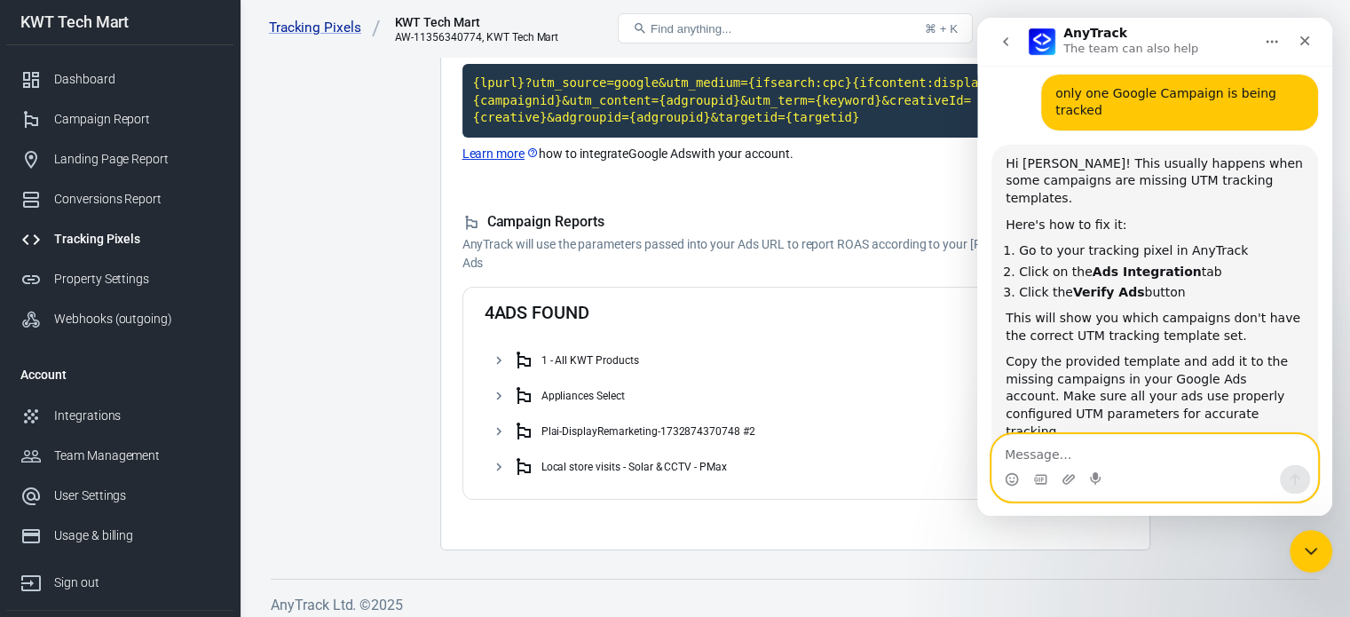
click at [1101, 453] on textarea "Message…" at bounding box center [1154, 450] width 325 height 30
type textarea "Verify Ads is showing all the 4"
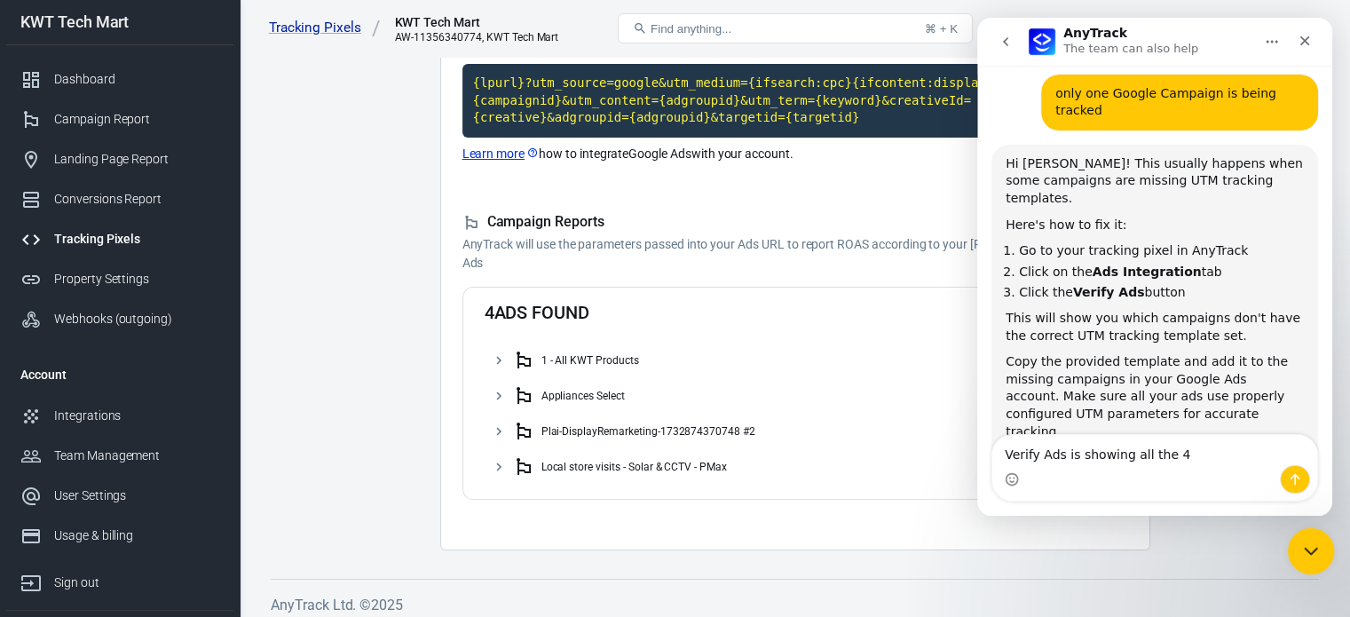
click at [1302, 545] on icon "Close Intercom Messenger" at bounding box center [1308, 548] width 12 height 7
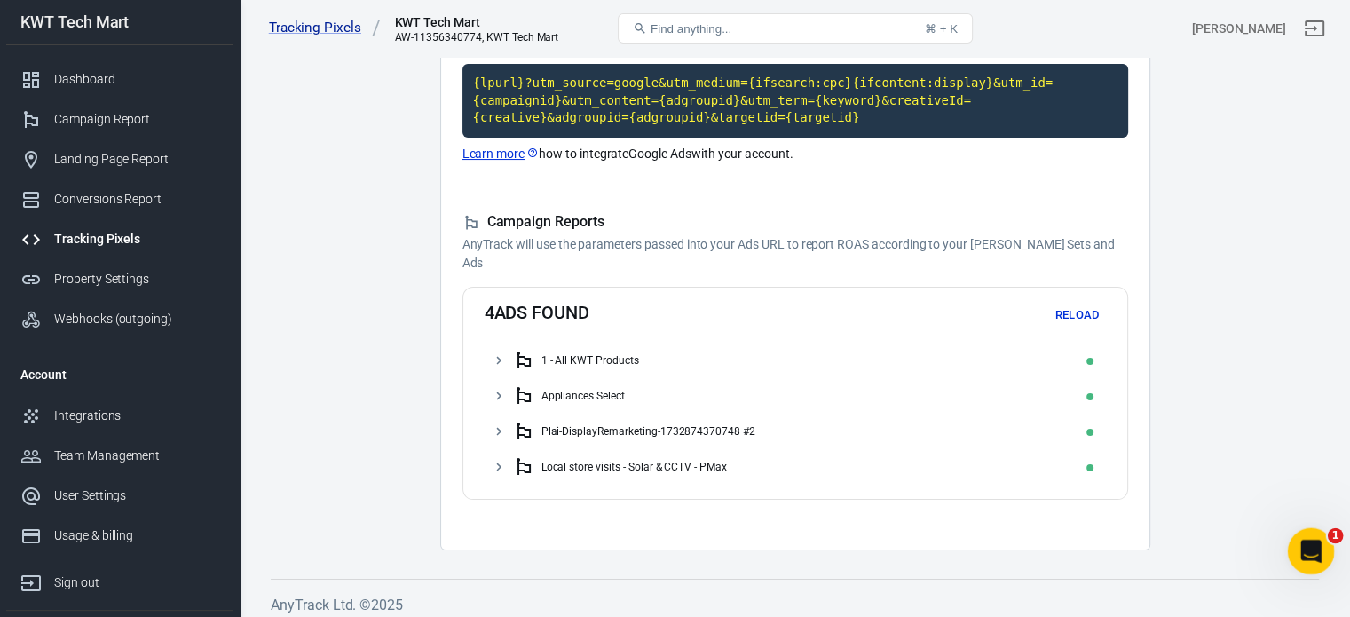
scroll to position [1316, 0]
click at [1301, 555] on icon "Open Intercom Messenger" at bounding box center [1308, 548] width 29 height 29
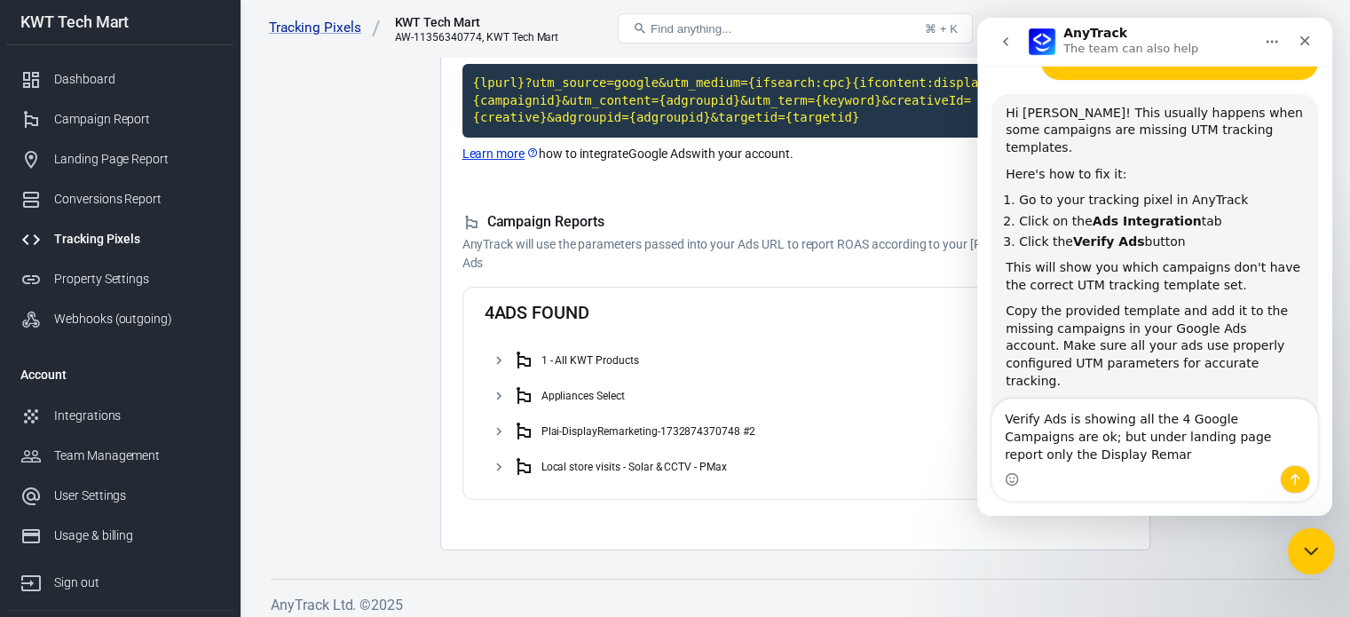
scroll to position [1352, 0]
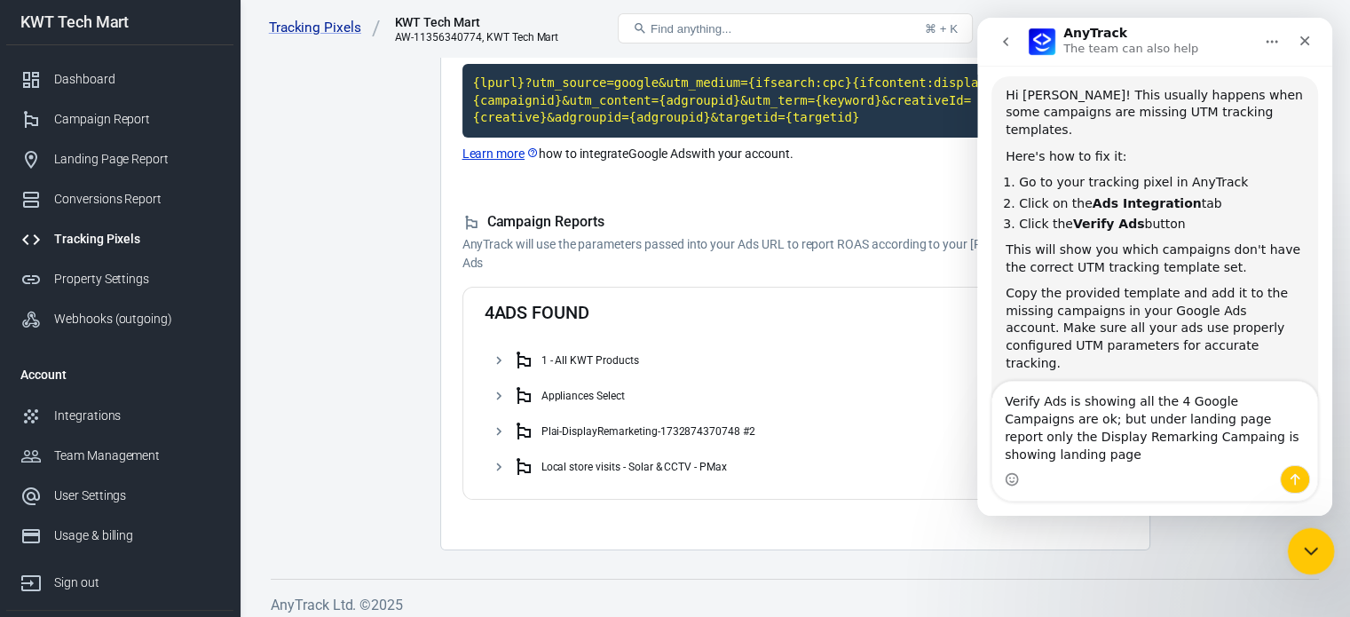
type textarea "Verify Ads is showing all the 4 Google Campaigns are ok; but under landing page…"
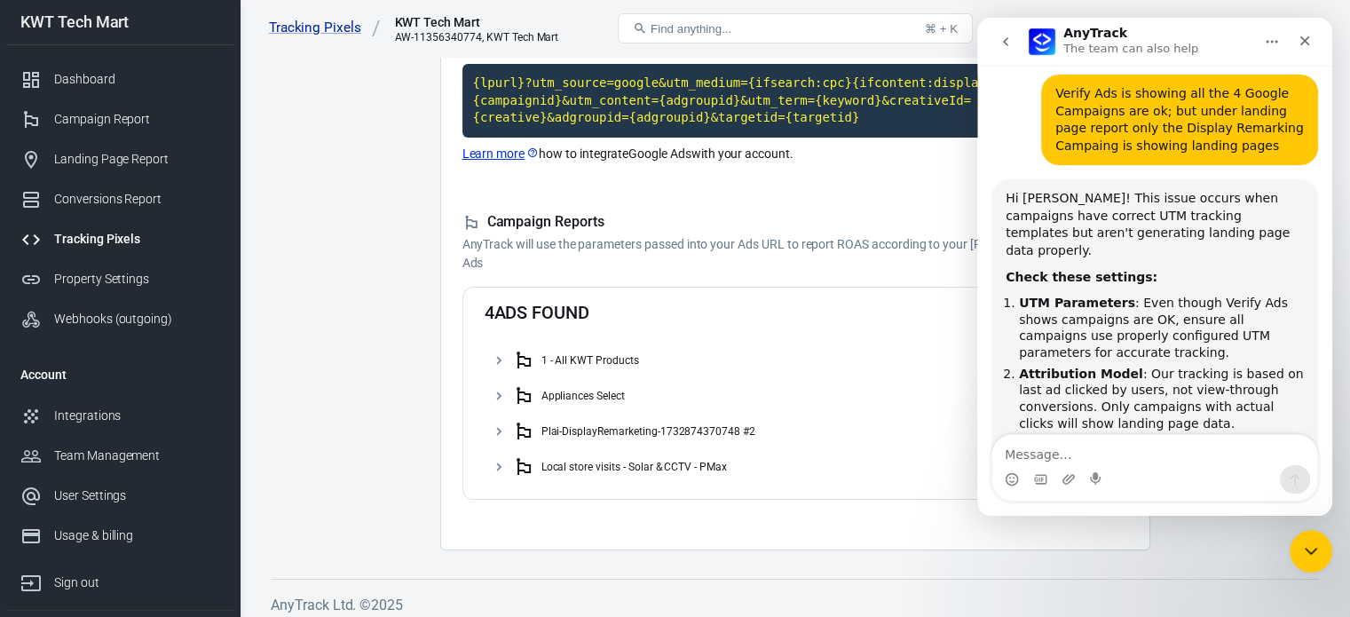
scroll to position [1845, 0]
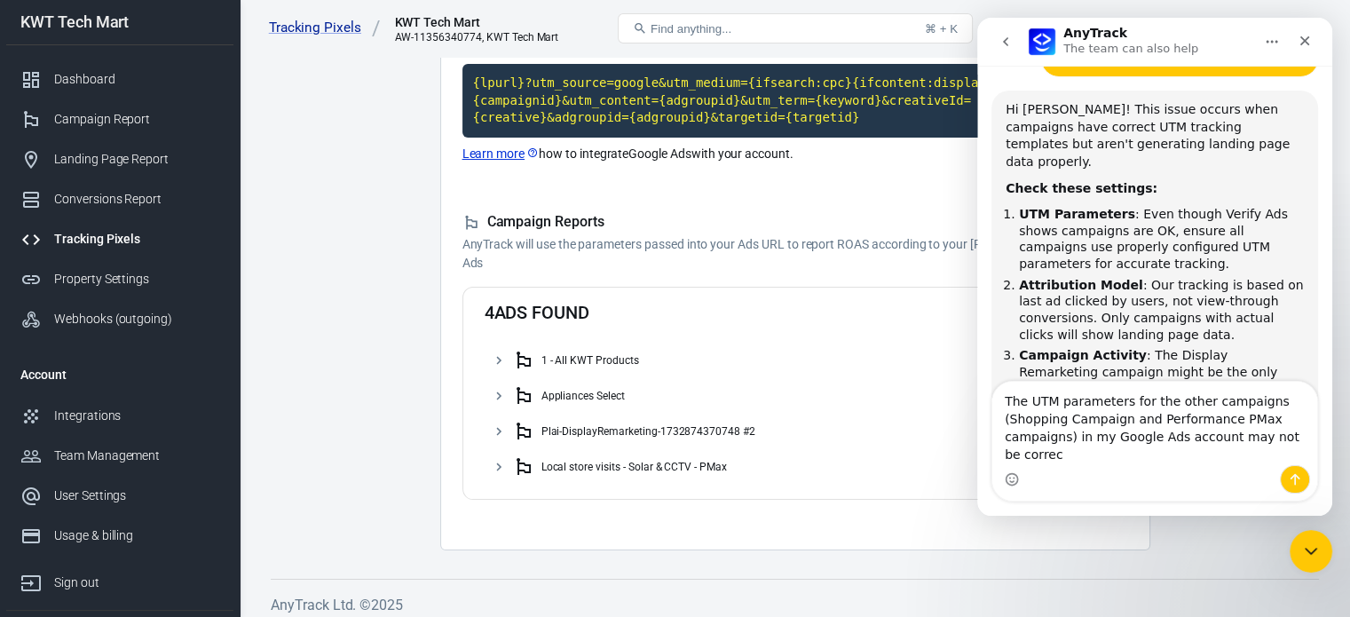
type textarea "The UTM parameters for the other campaigns (Shopping Campaign and Performance P…"
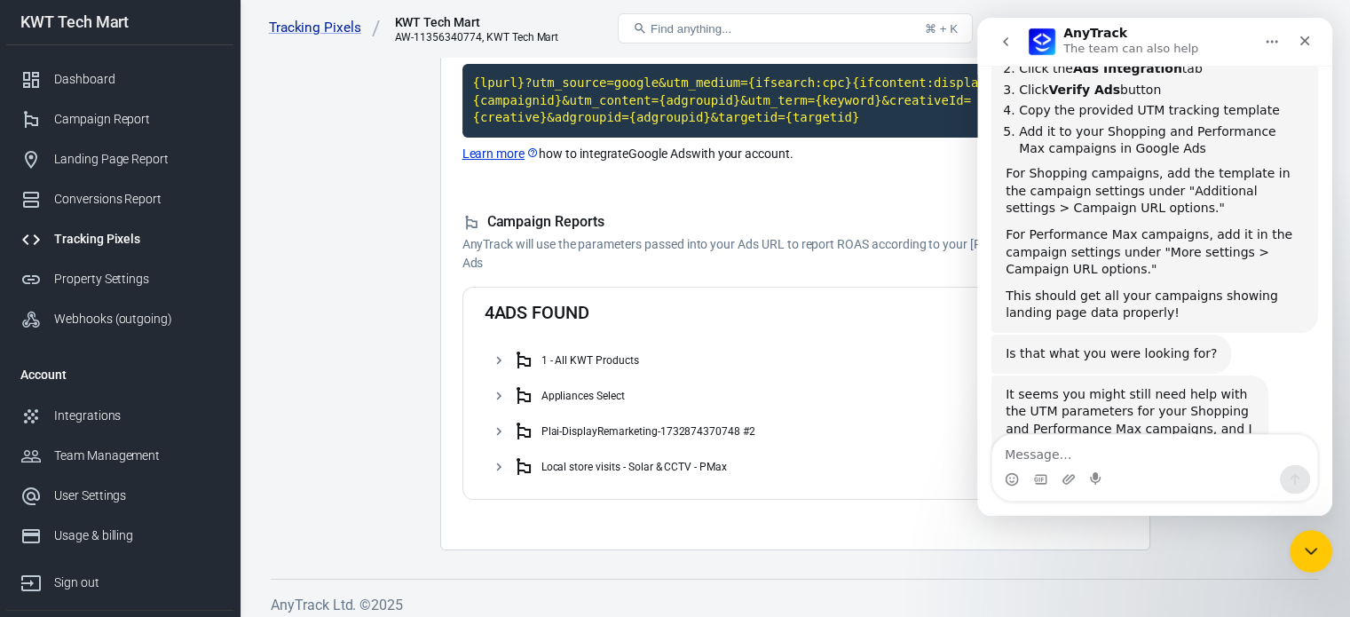
scroll to position [2601, 0]
click at [569, 102] on code "{lpurl}?utm_source=google&utm_medium={ifsearch:cpc}{ifcontent:display}&utm_id={…" at bounding box center [794, 101] width 665 height 74
click at [1104, 455] on textarea "Message…" at bounding box center [1154, 450] width 325 height 30
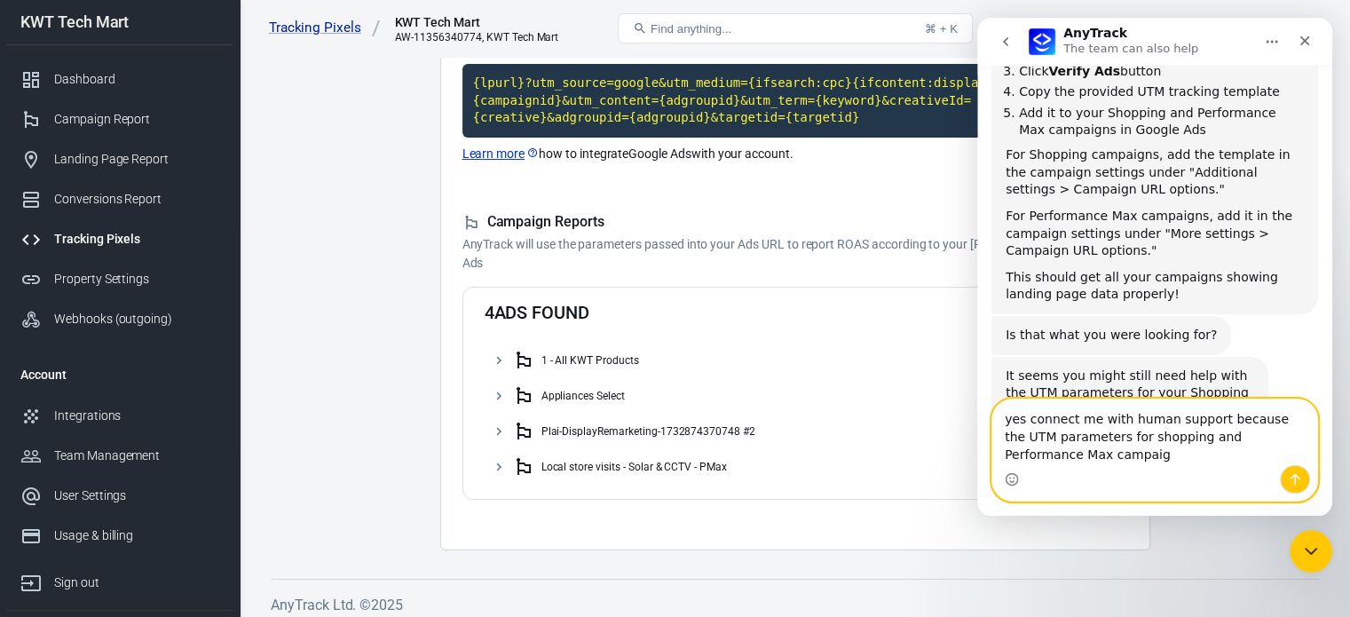
scroll to position [2636, 0]
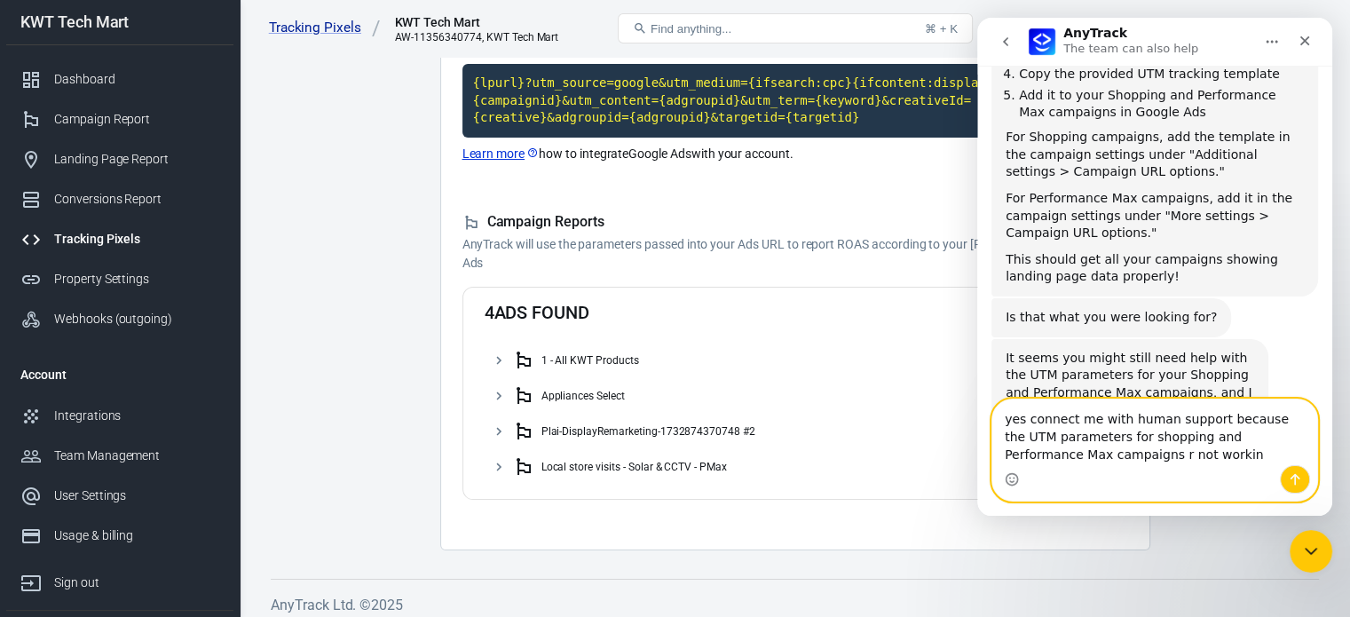
type textarea "yes connect me with human support because the UTM parameters for shopping and P…"
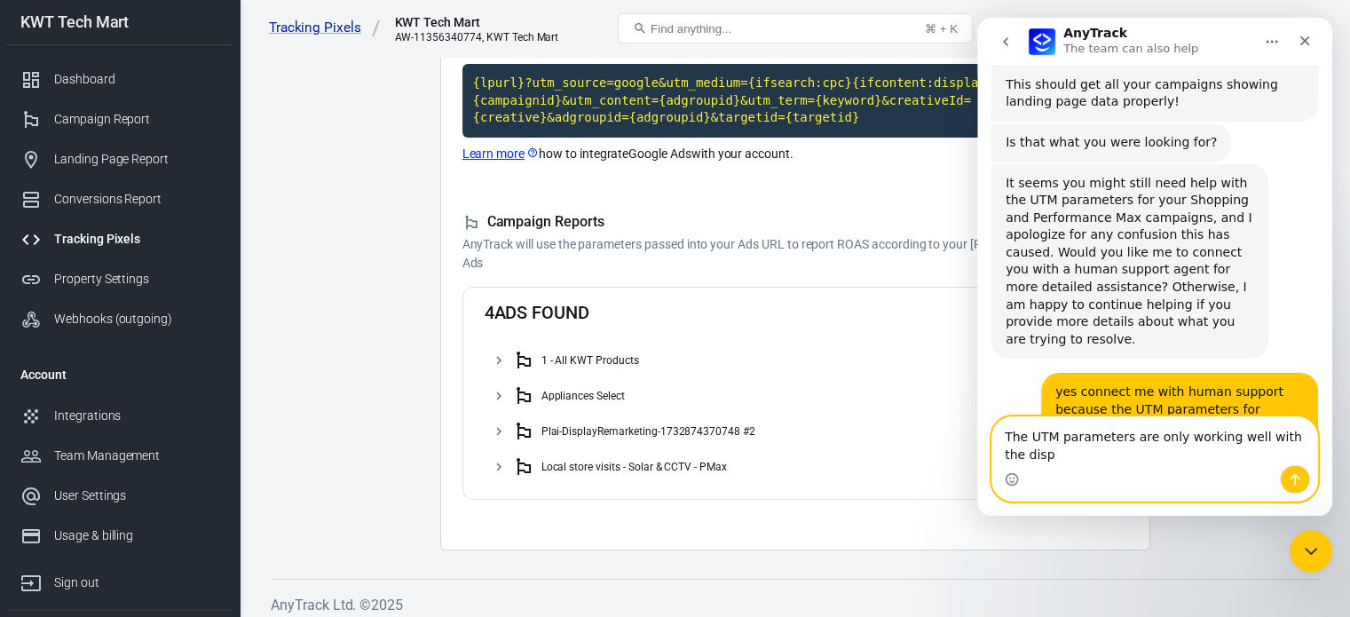
scroll to position [2829, 0]
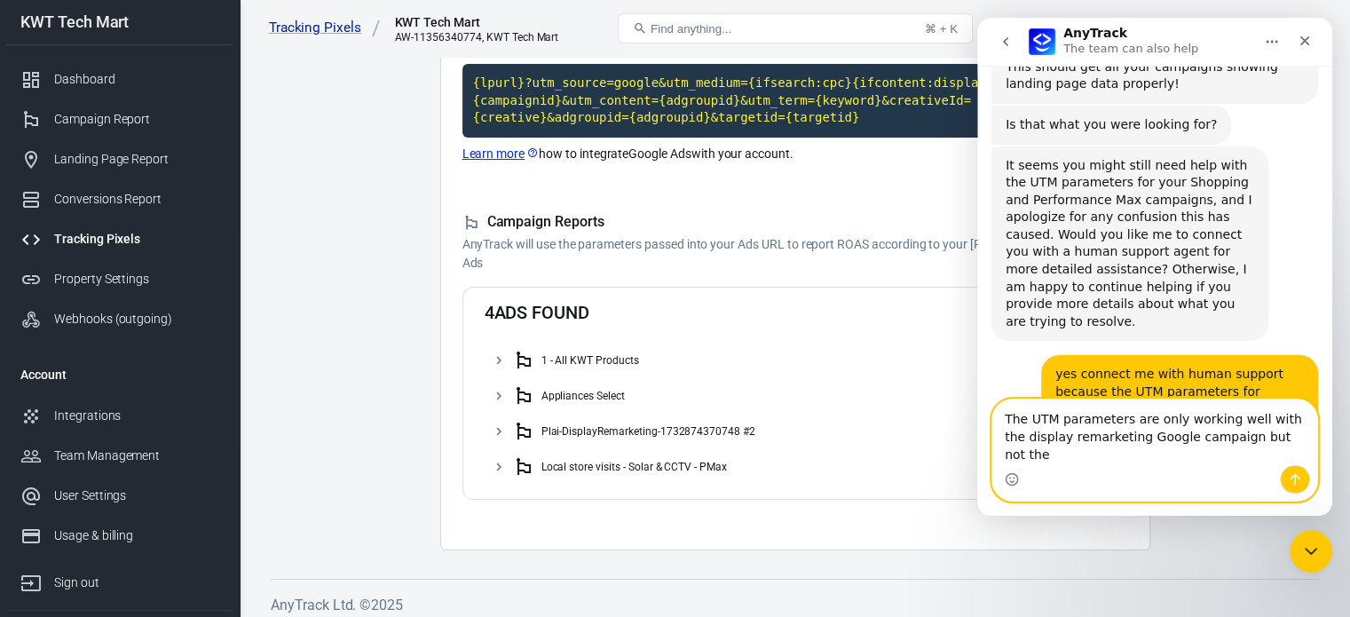
type textarea "The UTM parameters are only working well with the display remarketing Google ca…"
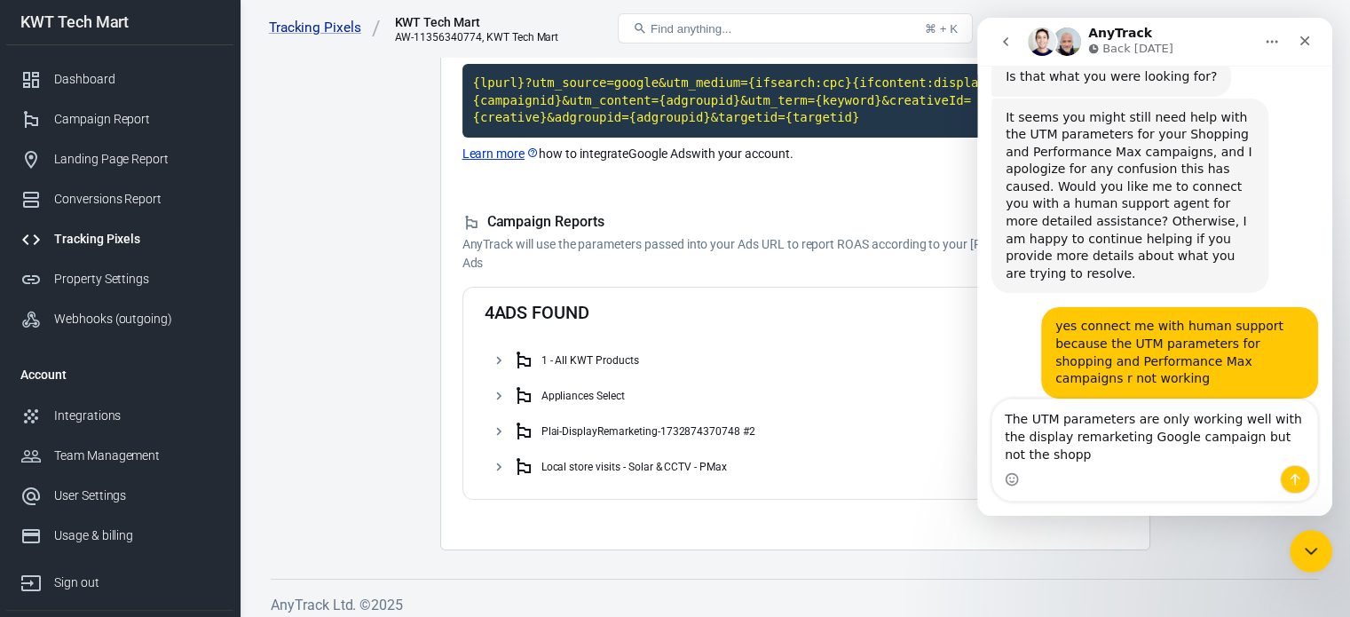
scroll to position [2896, 0]
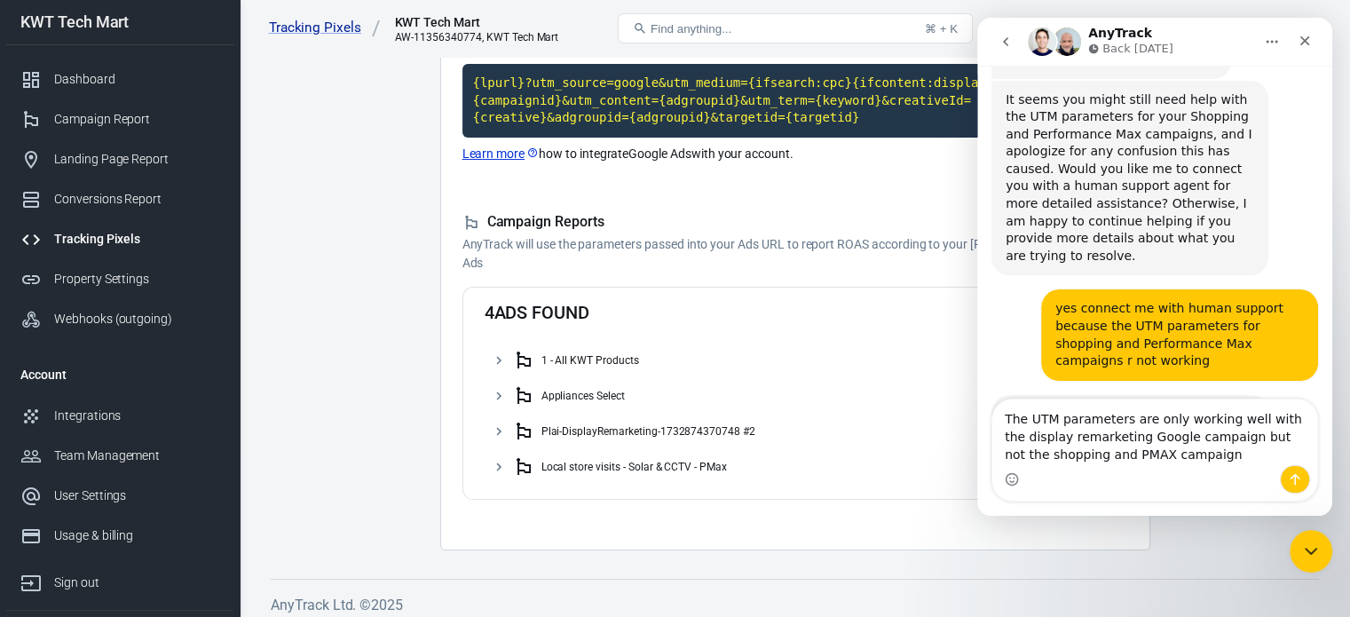
type textarea "The UTM parameters are only working well with the display remarketing Google ca…"
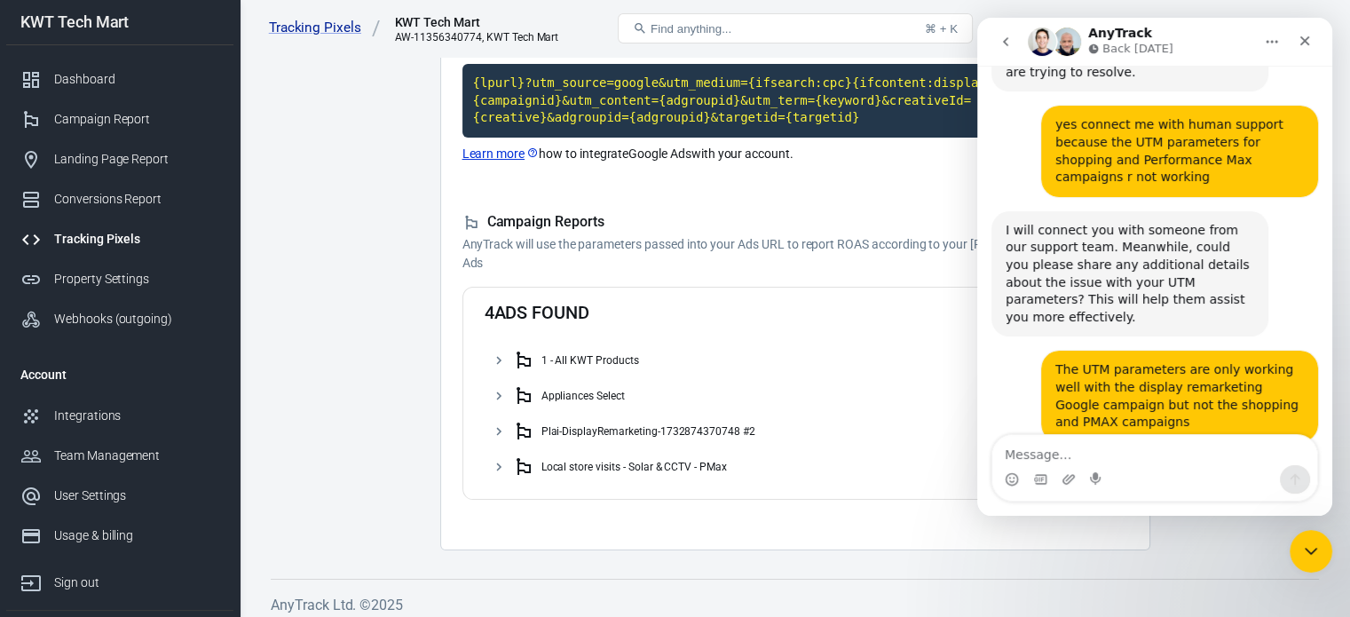
scroll to position [3079, 0]
type textarea "ok"
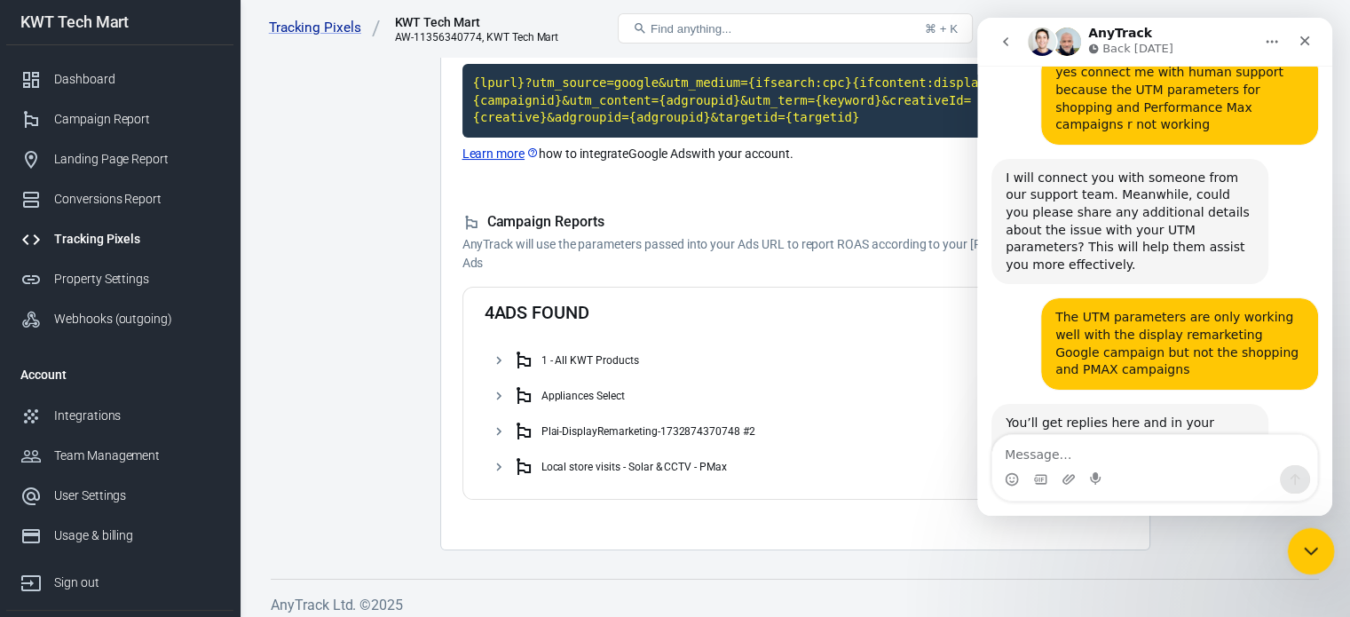
click at [1299, 541] on icon "Close Intercom Messenger" at bounding box center [1307, 548] width 21 height 21
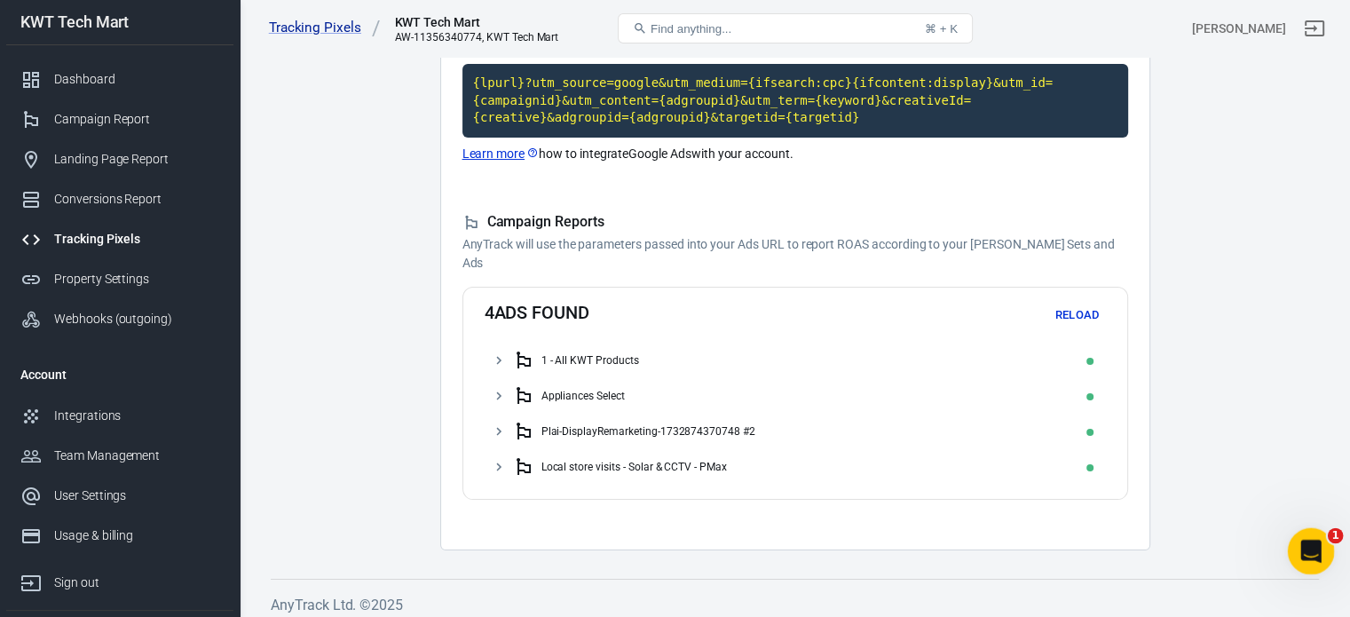
click at [1318, 542] on icon "Open Intercom Messenger" at bounding box center [1308, 548] width 29 height 29
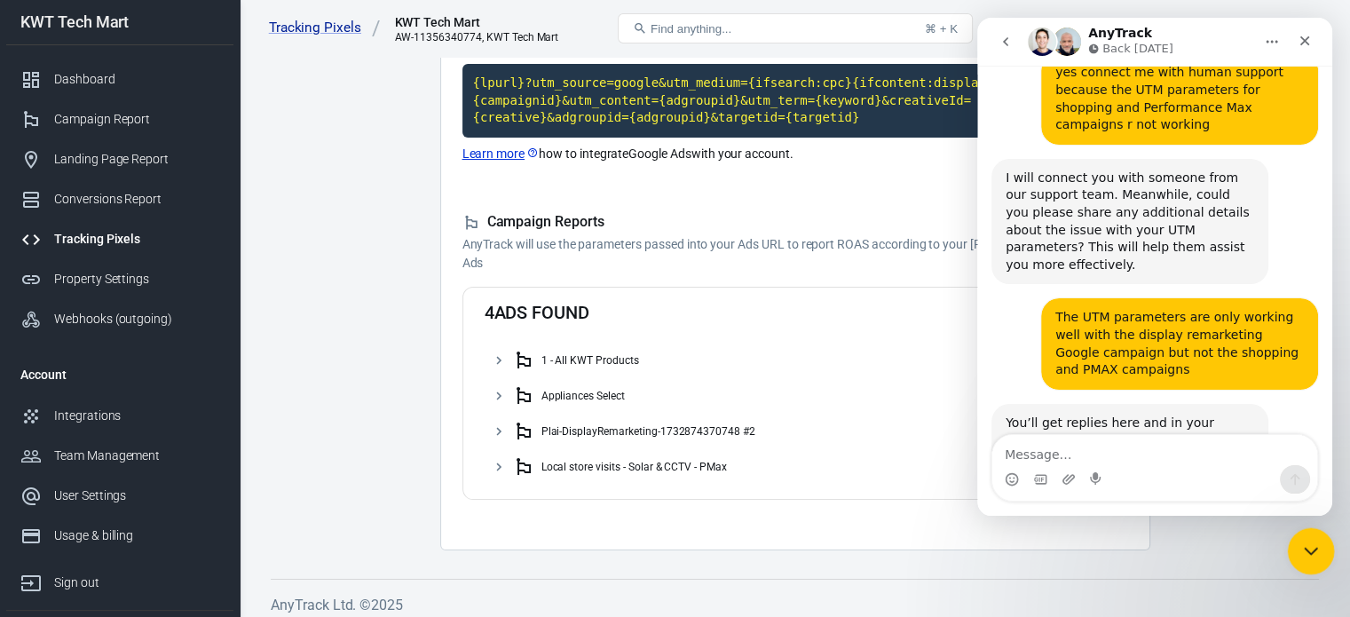
click at [1308, 544] on icon "Close Intercom Messenger" at bounding box center [1307, 548] width 21 height 21
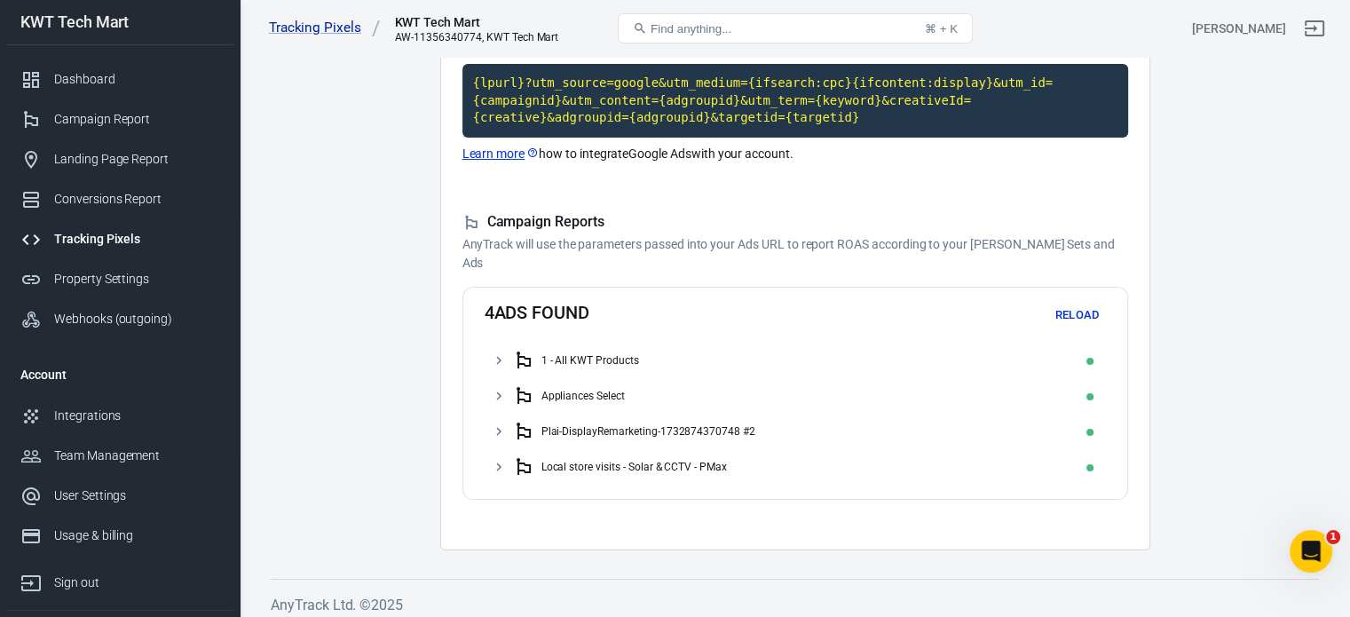
scroll to position [230, 0]
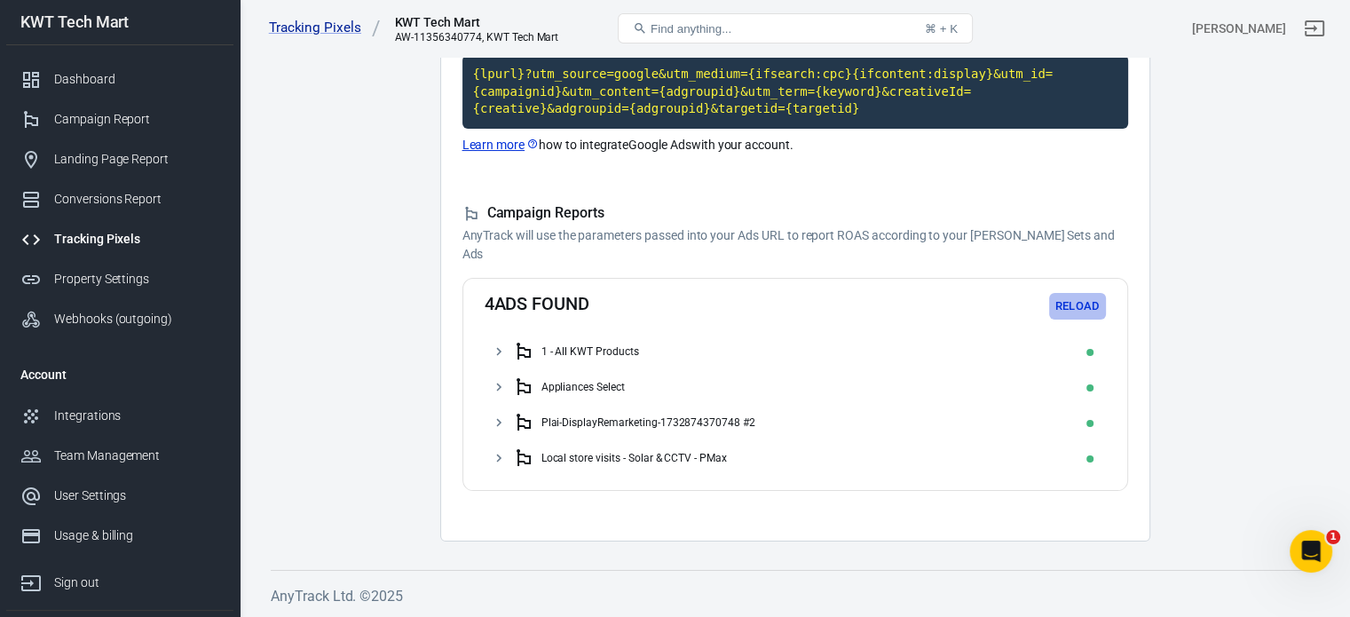
click at [1078, 304] on button "Reload" at bounding box center [1077, 307] width 57 height 28
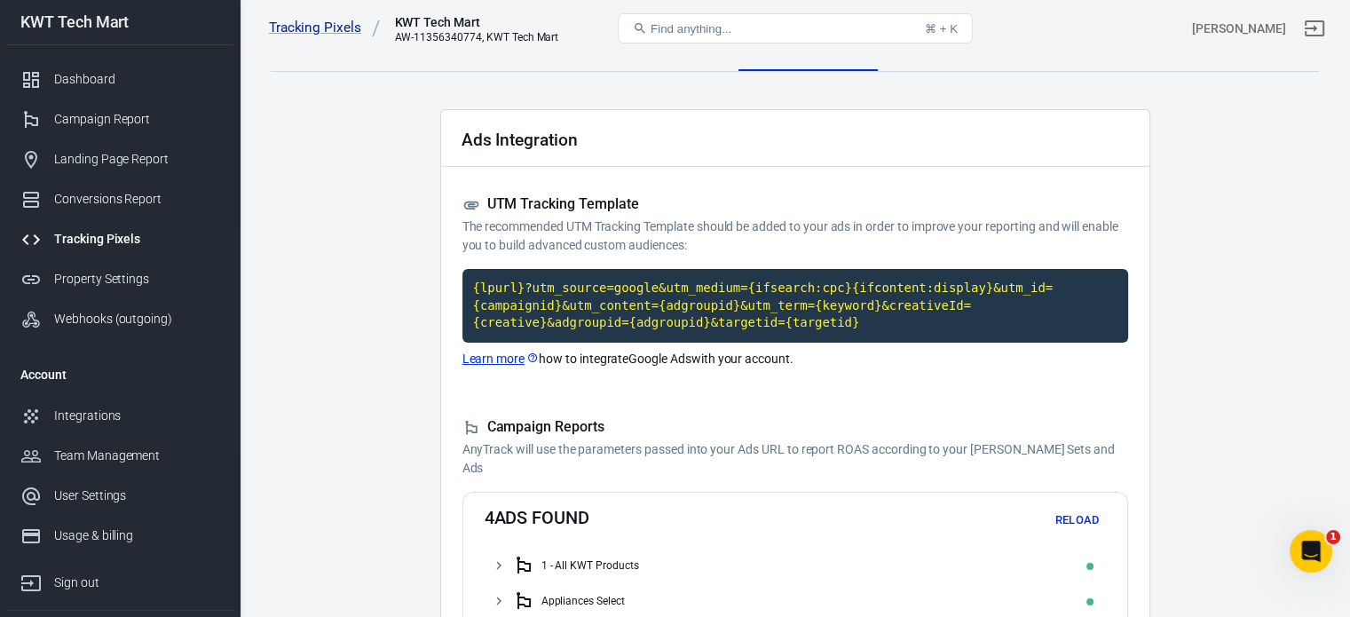
scroll to position [0, 0]
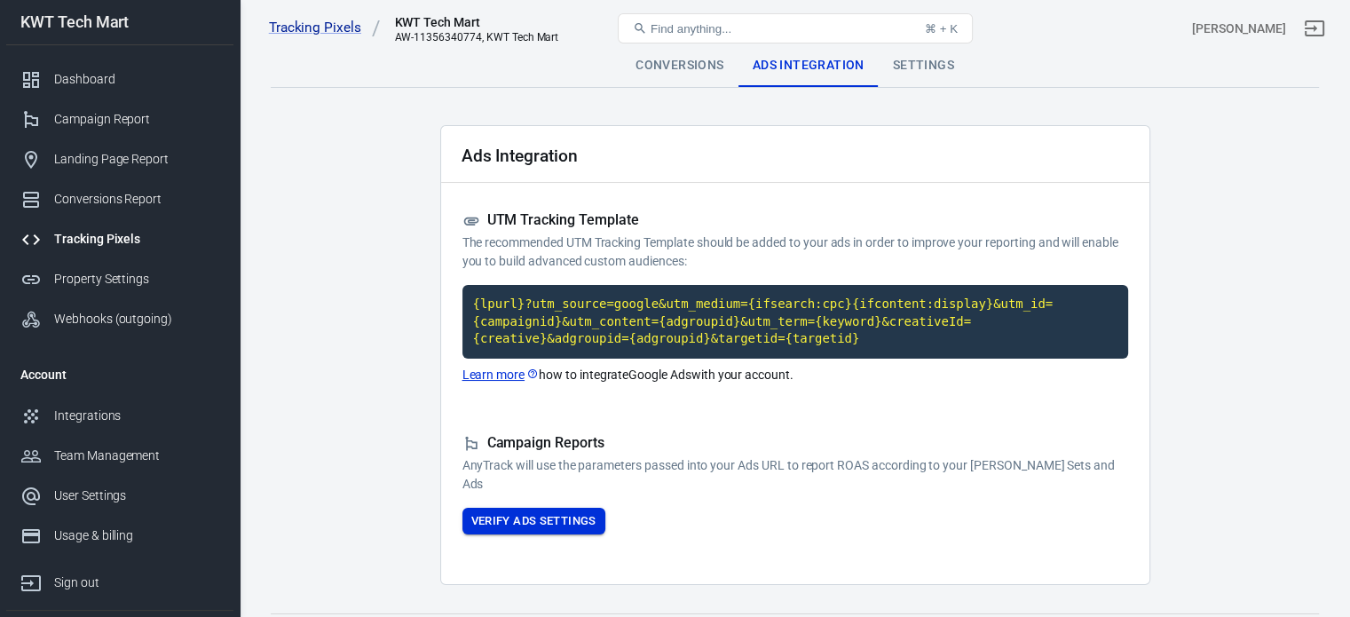
click at [531, 521] on button "Verify Ads Settings" at bounding box center [533, 522] width 143 height 28
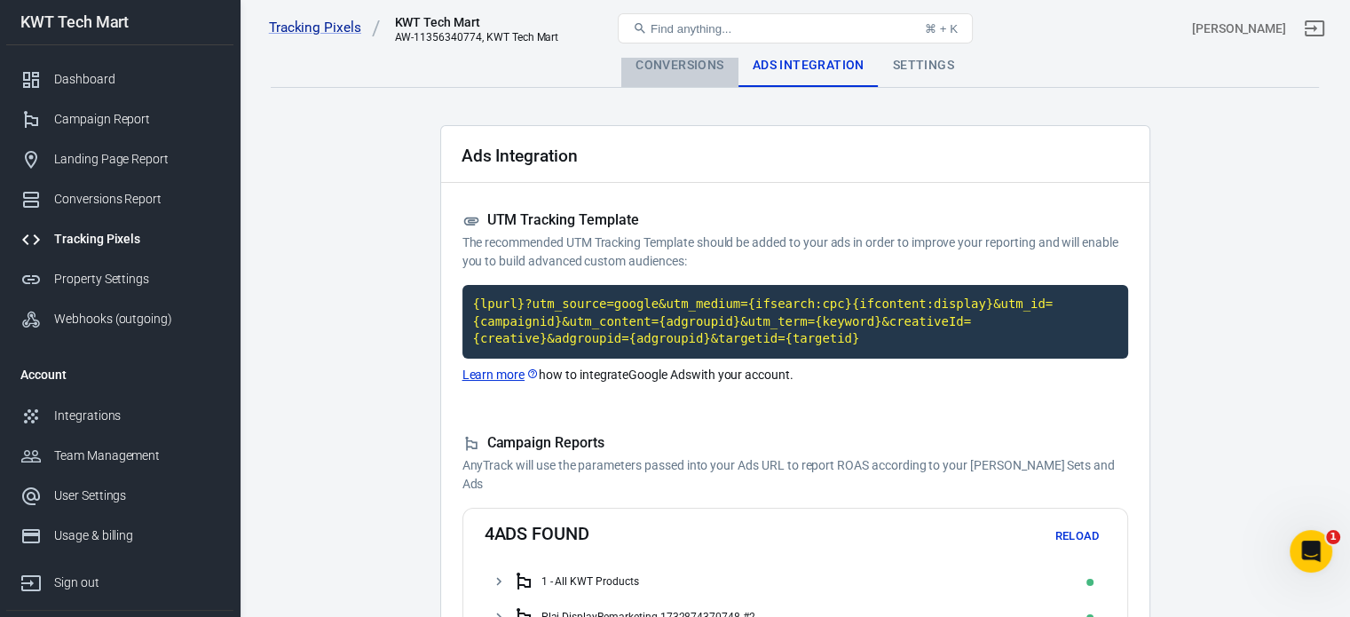
click at [669, 60] on div "Conversions" at bounding box center [679, 65] width 116 height 43
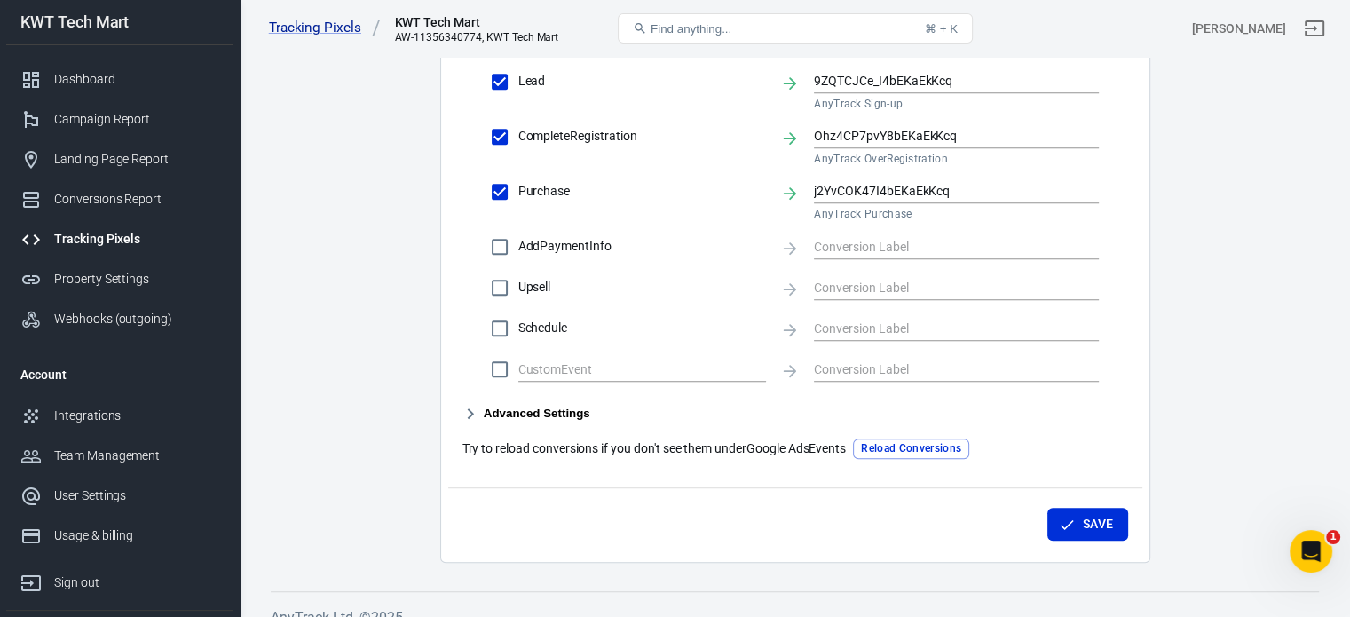
scroll to position [944, 0]
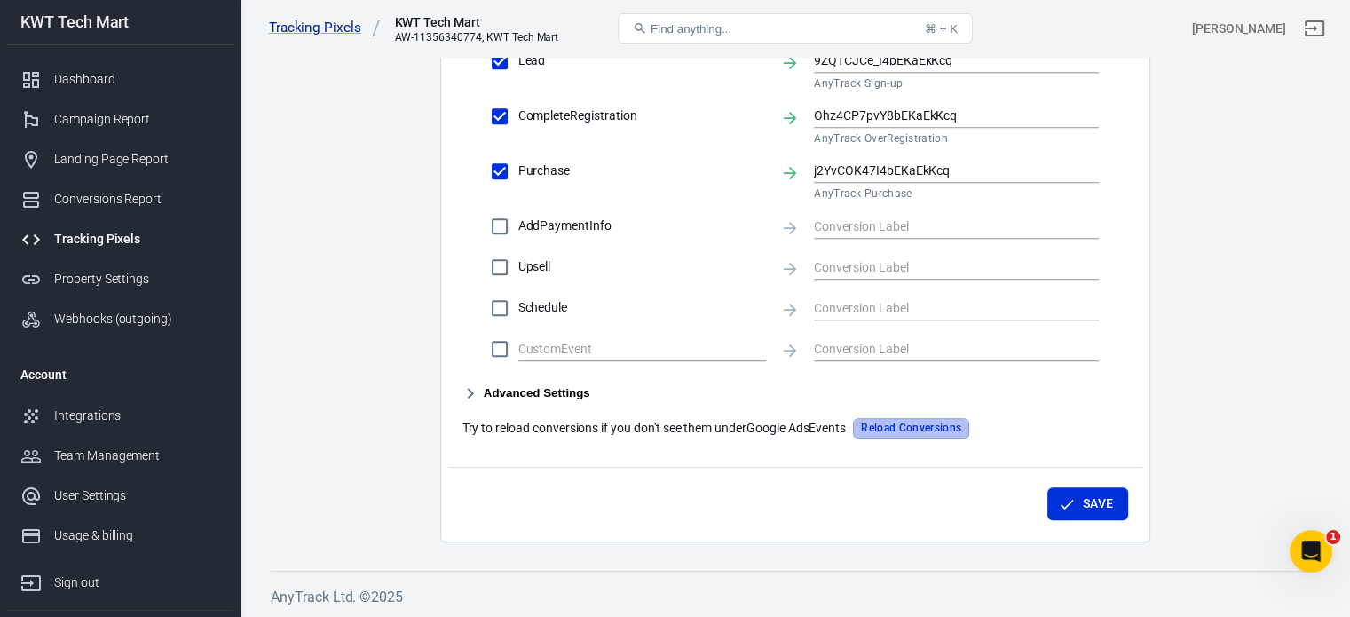
click at [929, 429] on button "Reload Conversions" at bounding box center [911, 428] width 116 height 20
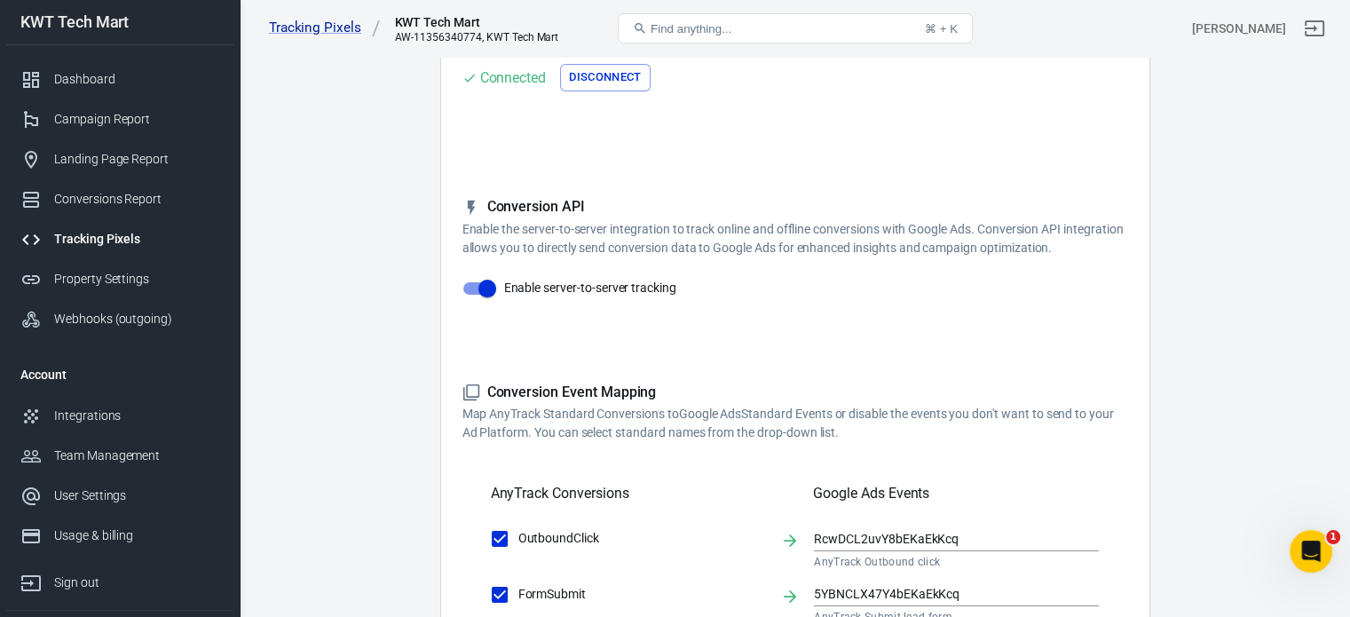
scroll to position [0, 0]
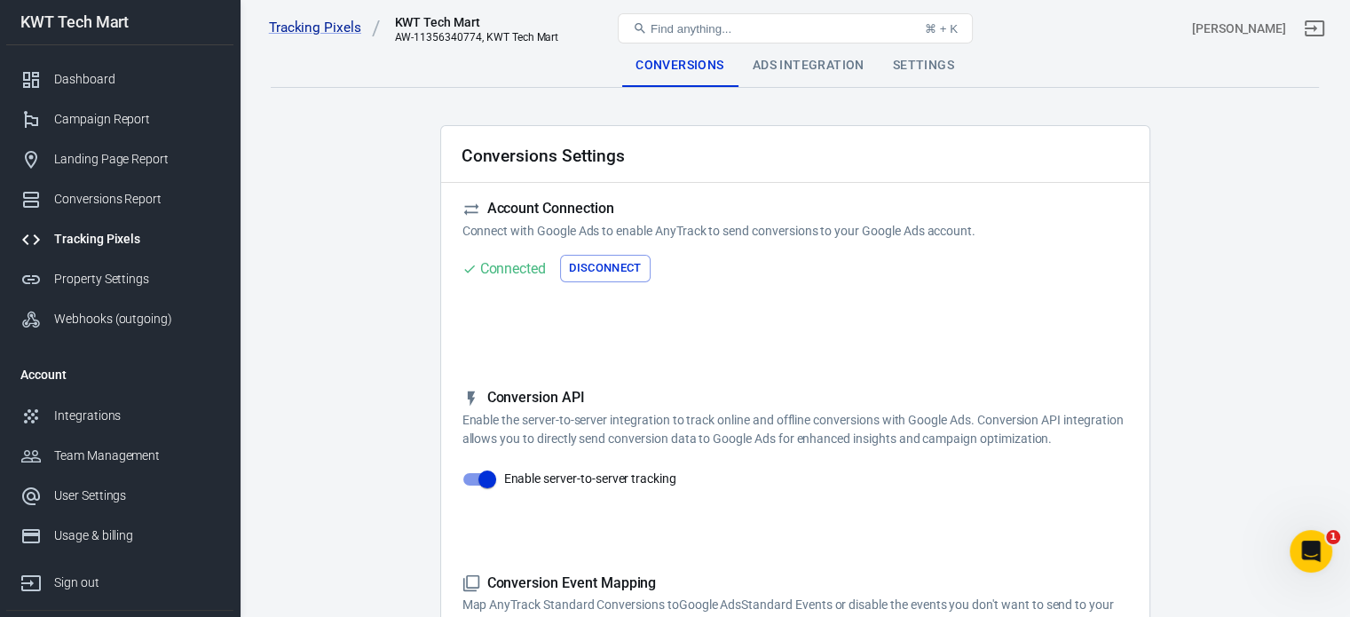
click at [799, 70] on div "Ads Integration" at bounding box center [808, 65] width 140 height 43
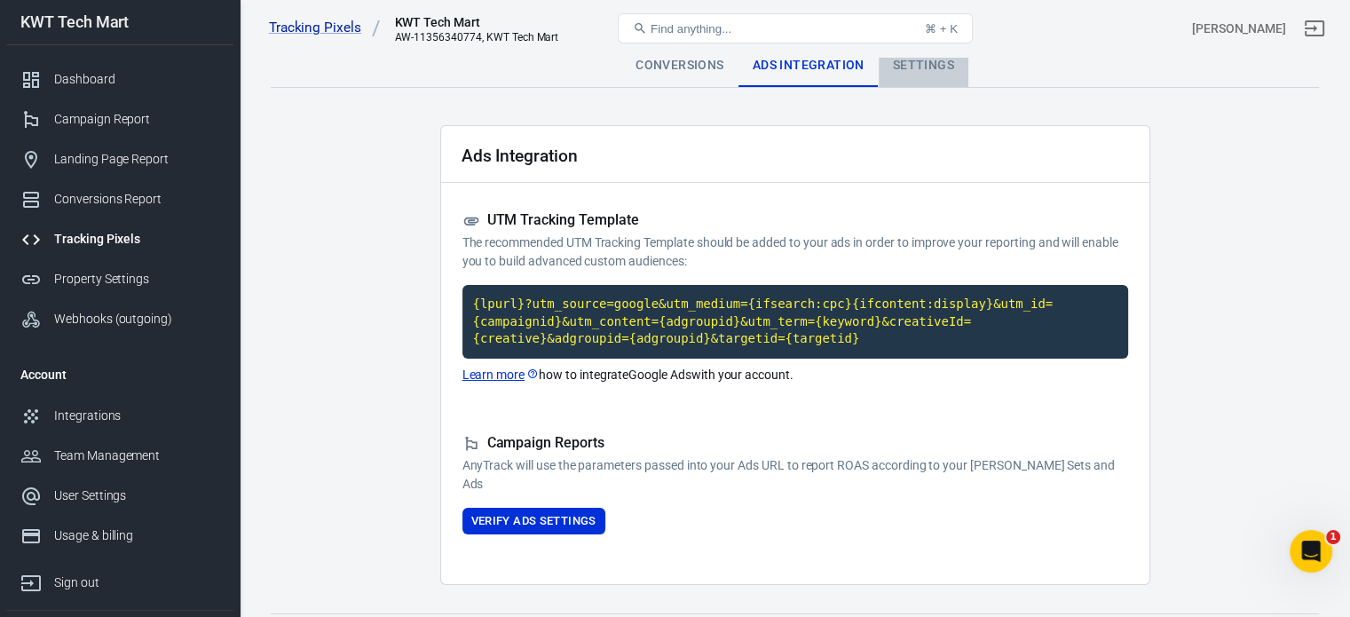
click at [922, 75] on div "Settings" at bounding box center [923, 65] width 90 height 43
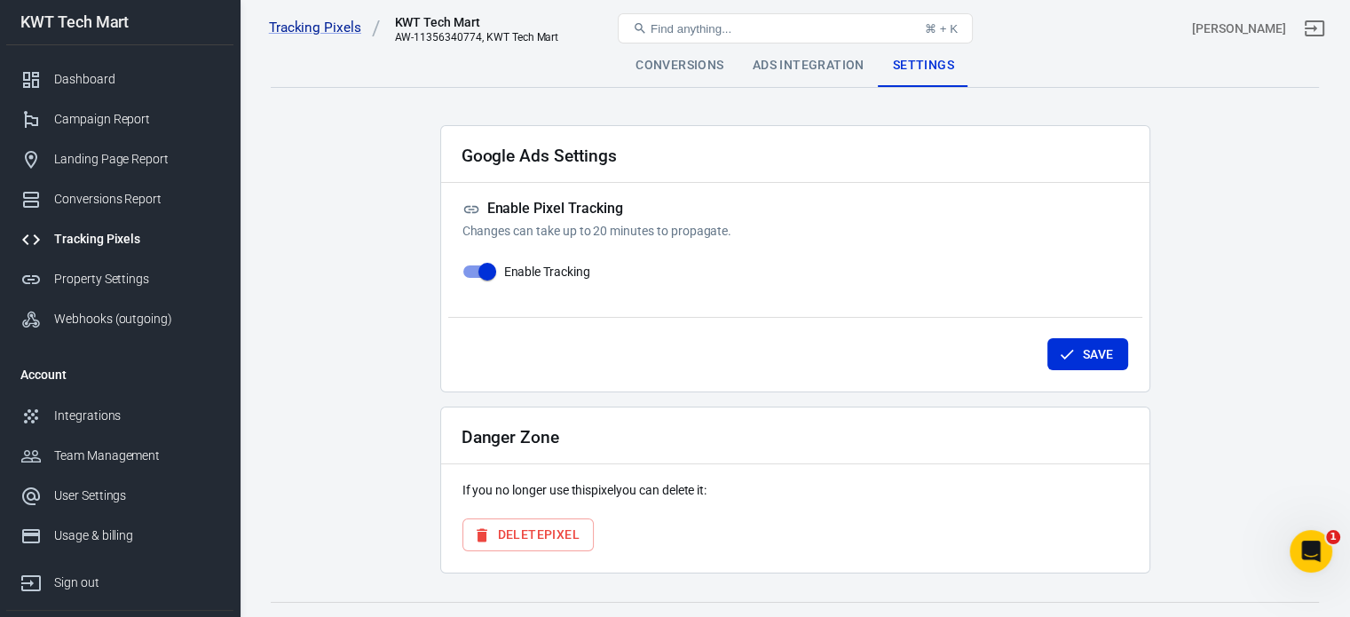
click at [815, 52] on div "Tracking Pixels KWT Tech Mart AW-11356340774, KWT Tech Mart Find anything... ⌘ …" at bounding box center [794, 28] width 1109 height 57
click at [815, 70] on div "Ads Integration" at bounding box center [808, 65] width 140 height 43
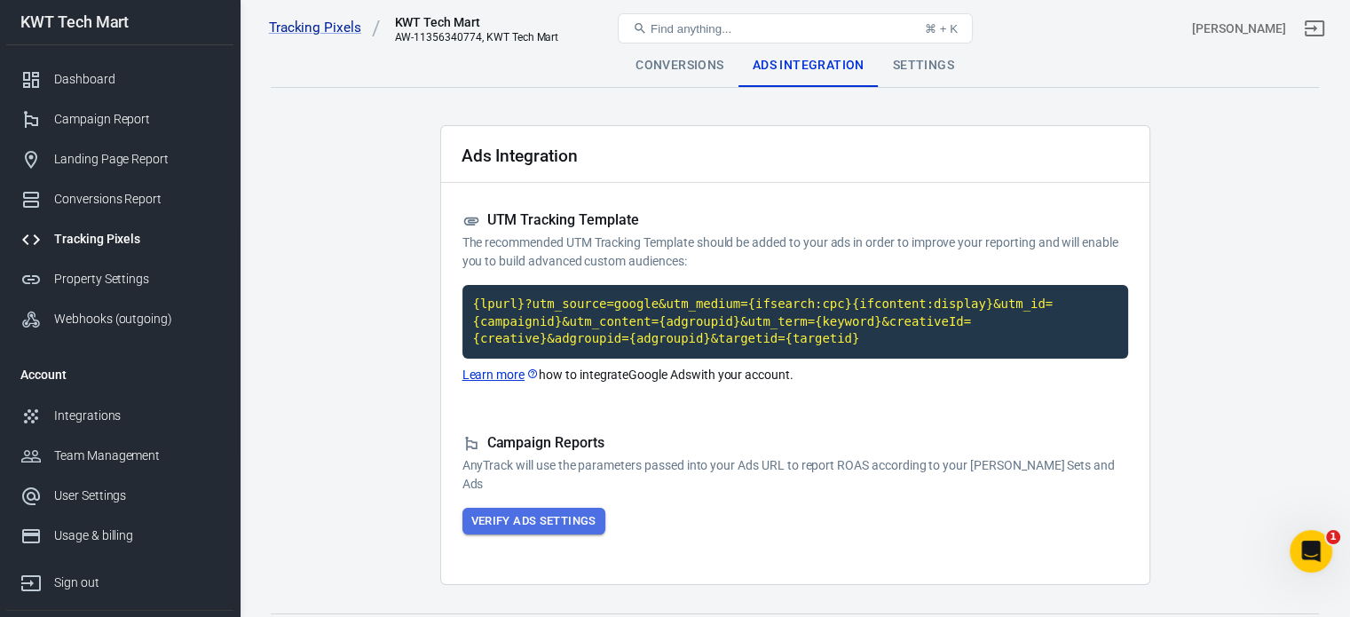
click at [547, 521] on button "Verify Ads Settings" at bounding box center [533, 522] width 143 height 28
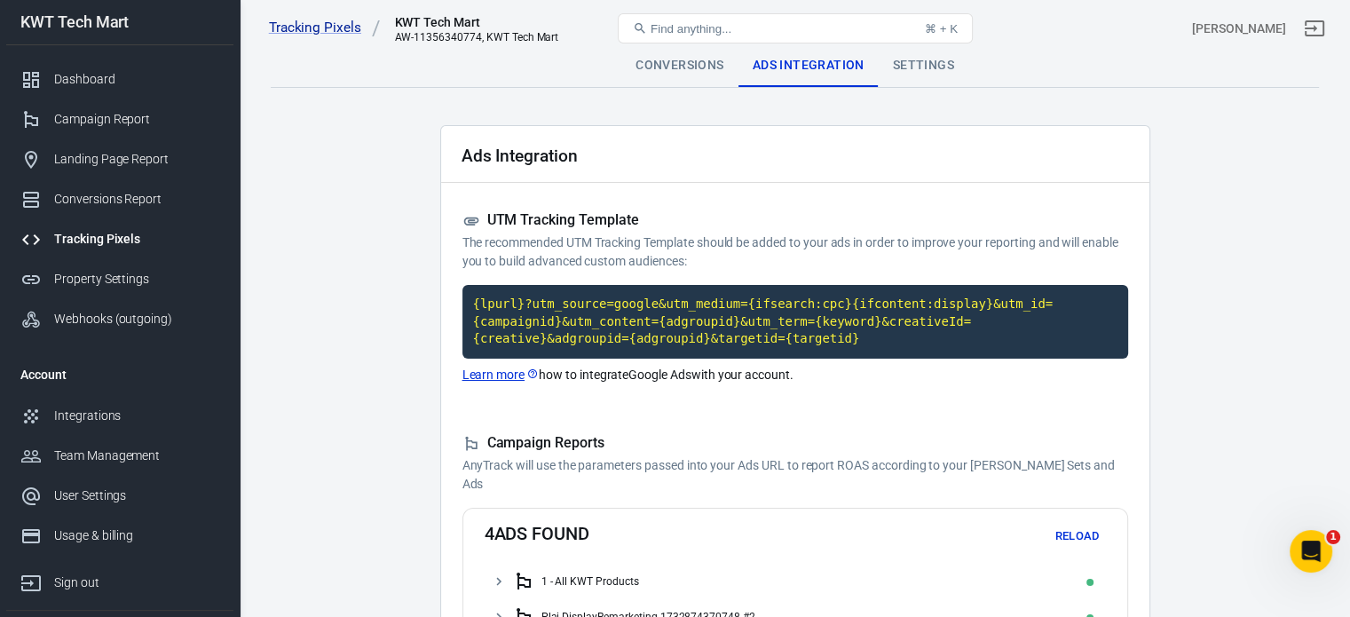
click at [908, 59] on div "Settings" at bounding box center [923, 65] width 90 height 43
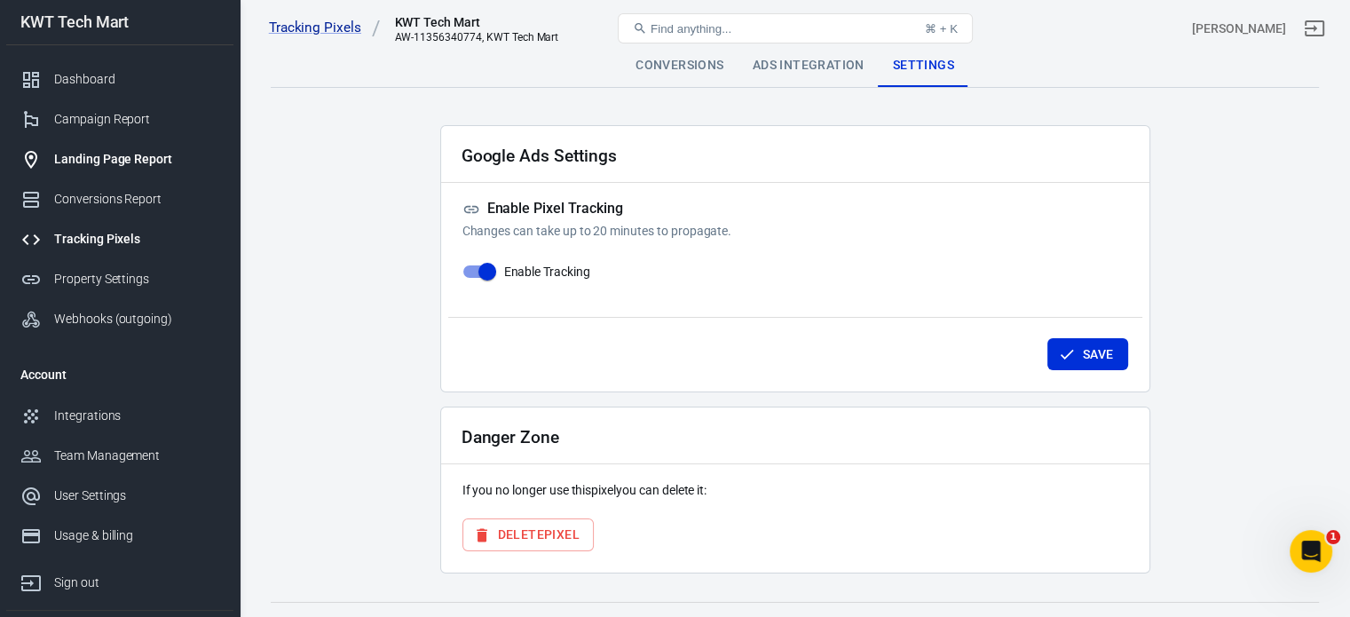
click at [85, 161] on div "Landing Page Report" at bounding box center [136, 159] width 165 height 19
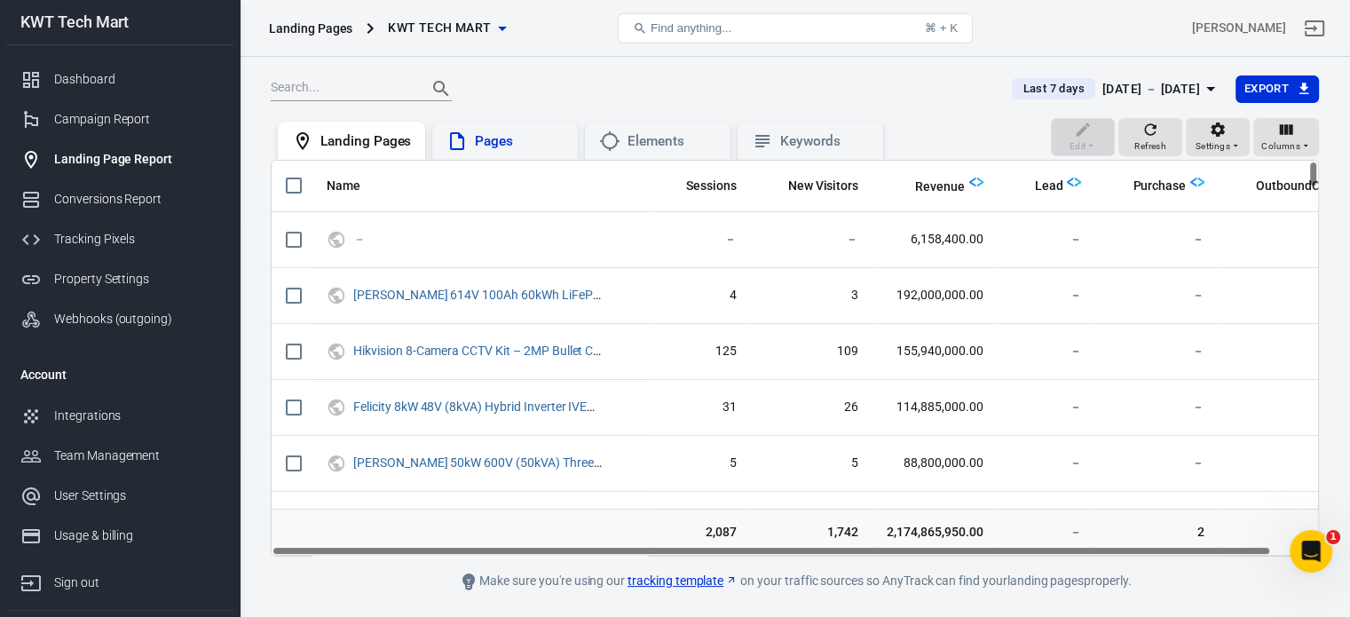
click at [500, 147] on div "Pages" at bounding box center [519, 141] width 89 height 19
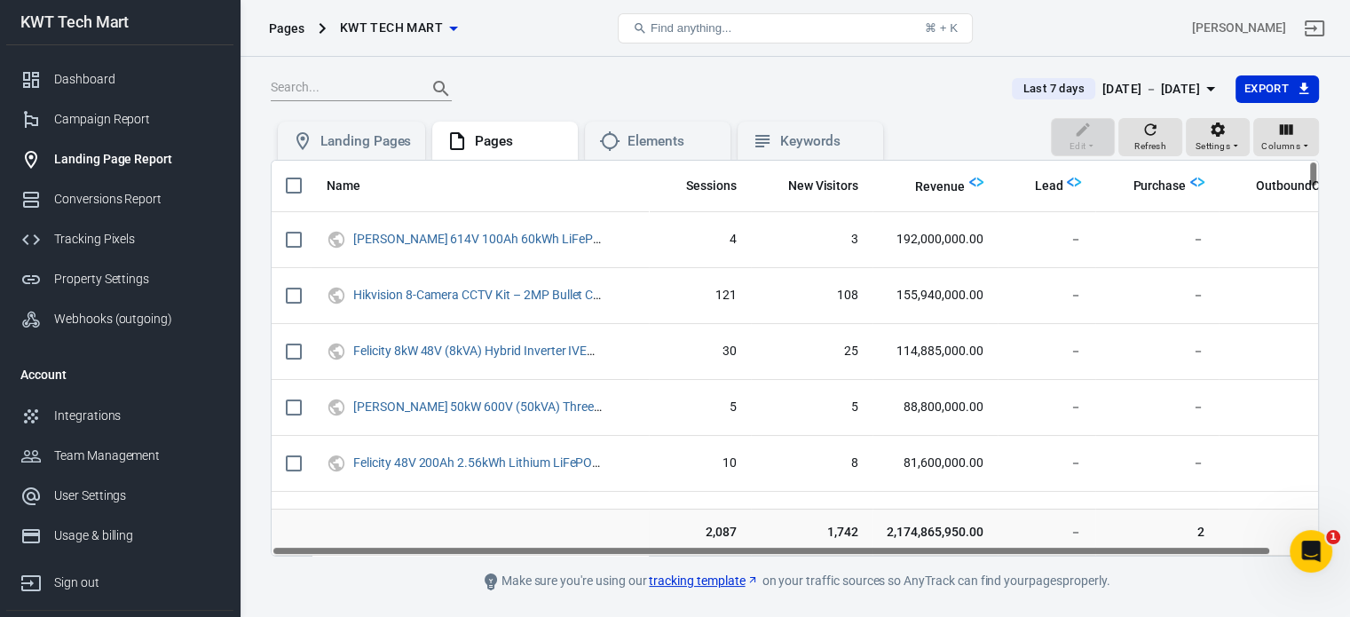
drag, startPoint x: 699, startPoint y: 547, endPoint x: 599, endPoint y: 527, distance: 102.1
click at [599, 527] on div "Name Sessions New Visitors Revenue Lead Purchase OutboundClick Felicity 614V 10…" at bounding box center [795, 358] width 1048 height 397
click at [377, 147] on div "Landing Pages" at bounding box center [365, 141] width 91 height 19
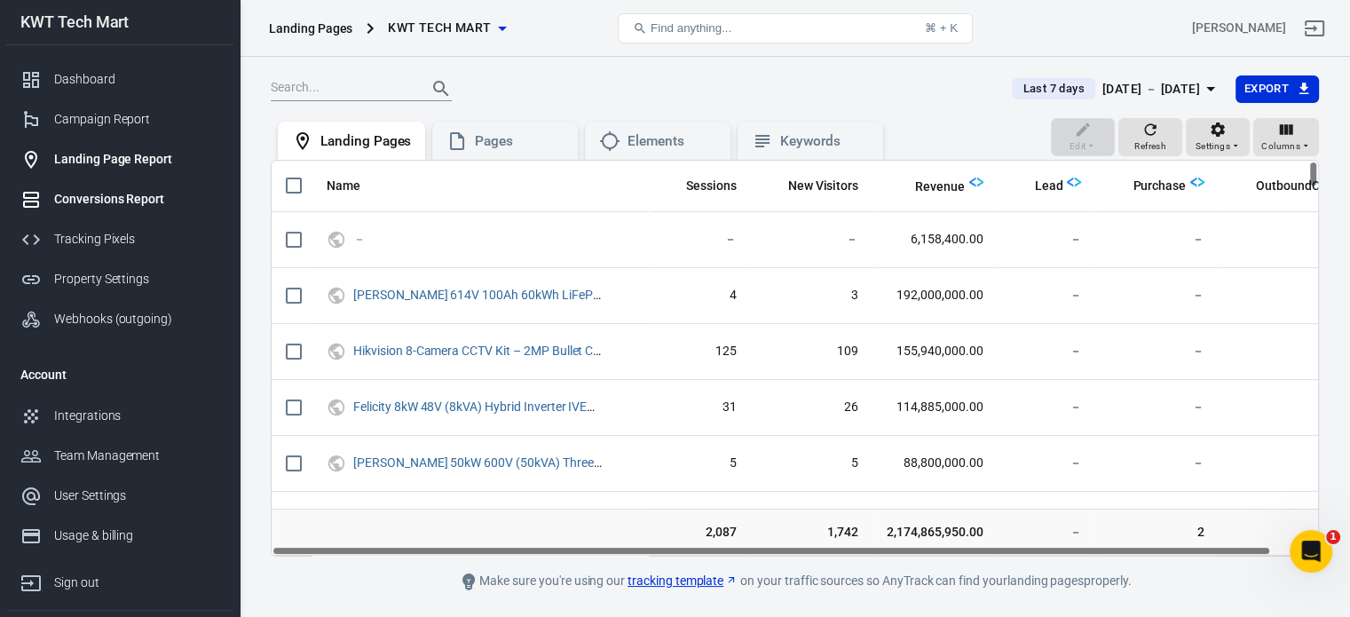
click at [114, 201] on div "Conversions Report" at bounding box center [136, 199] width 165 height 19
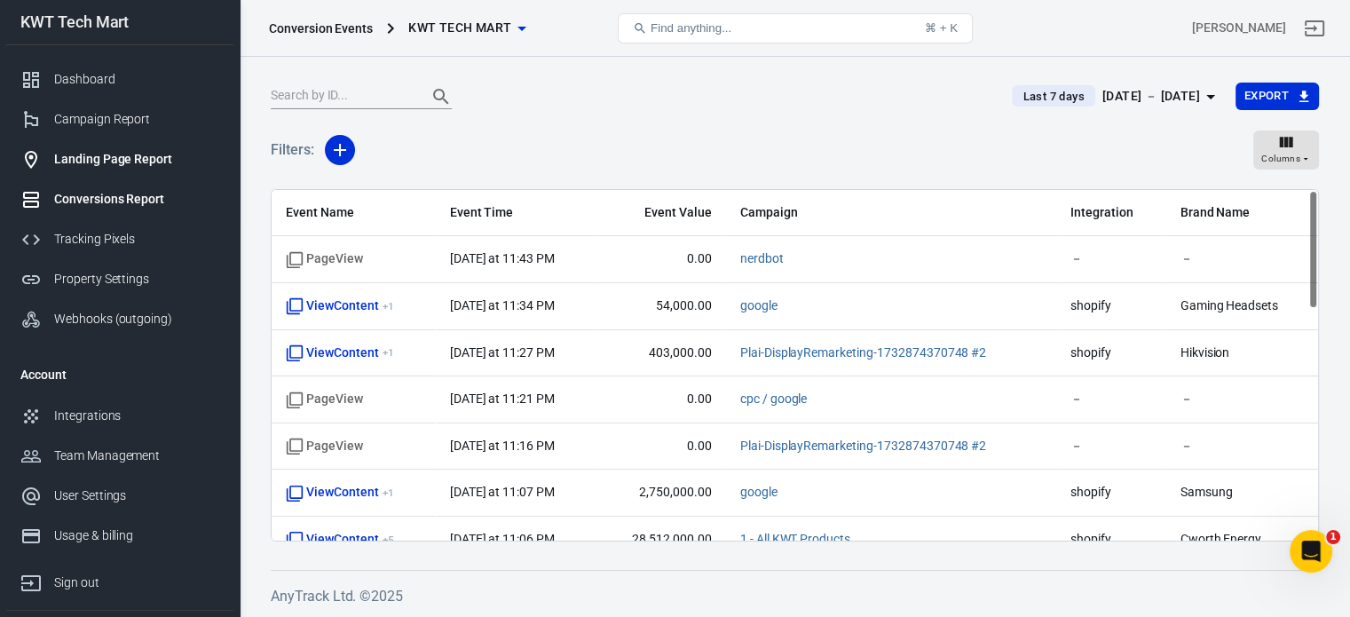
click at [101, 173] on link "Landing Page Report" at bounding box center [119, 159] width 227 height 40
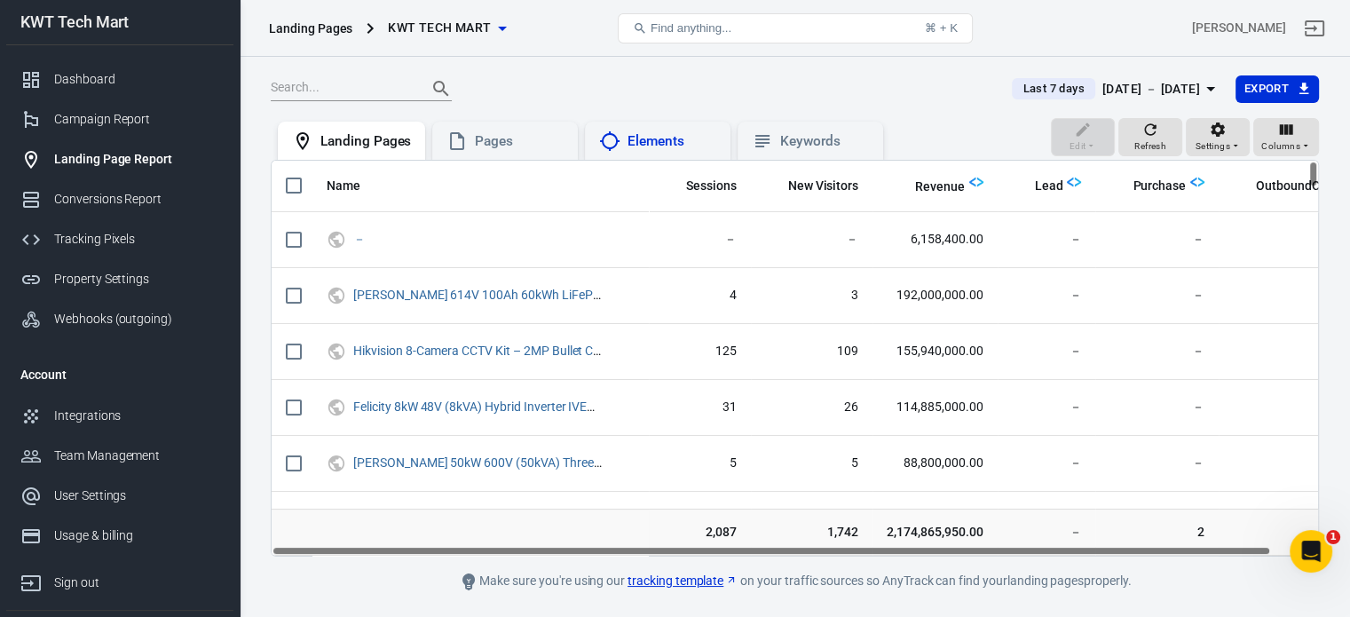
click at [642, 148] on div "Elements" at bounding box center [671, 141] width 89 height 19
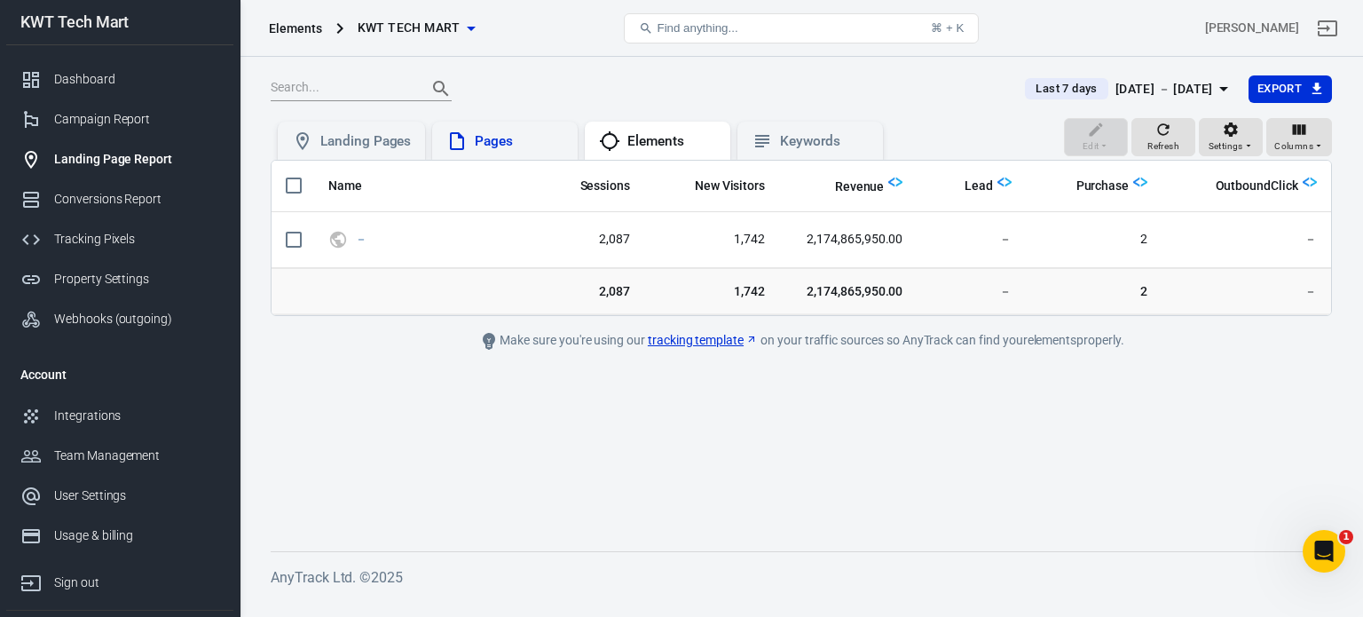
click at [518, 143] on div "Pages" at bounding box center [519, 141] width 89 height 19
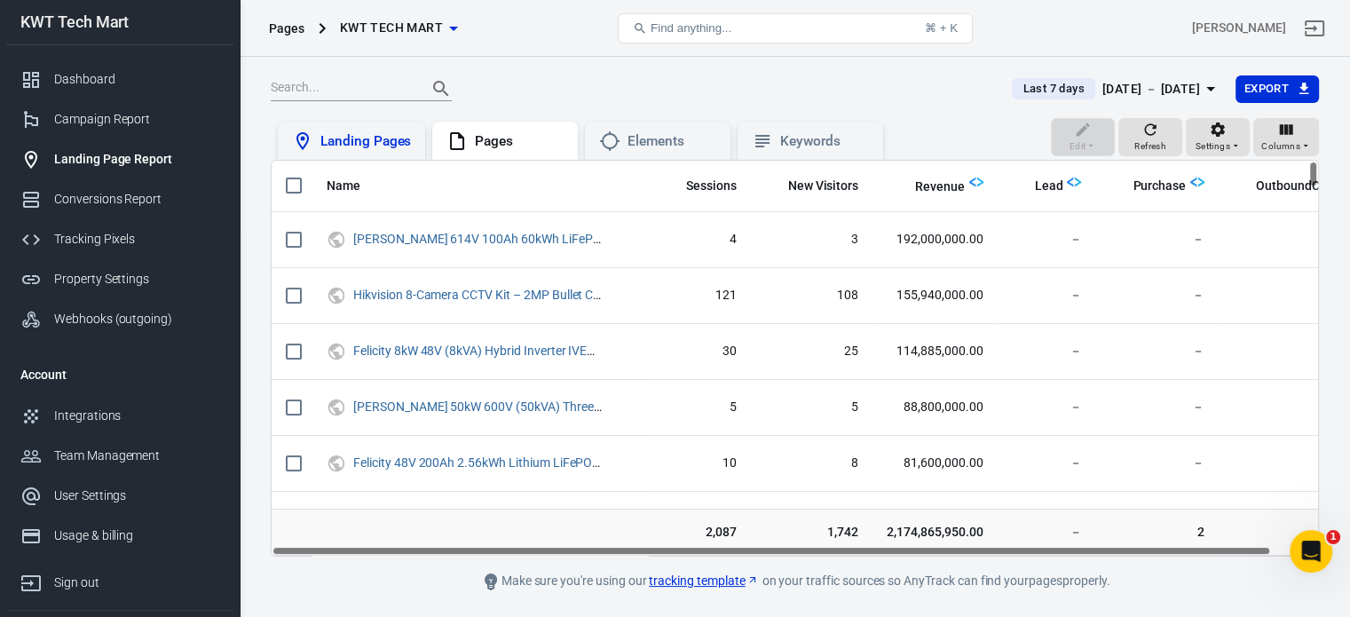
click at [363, 139] on div "Landing Pages" at bounding box center [365, 141] width 91 height 19
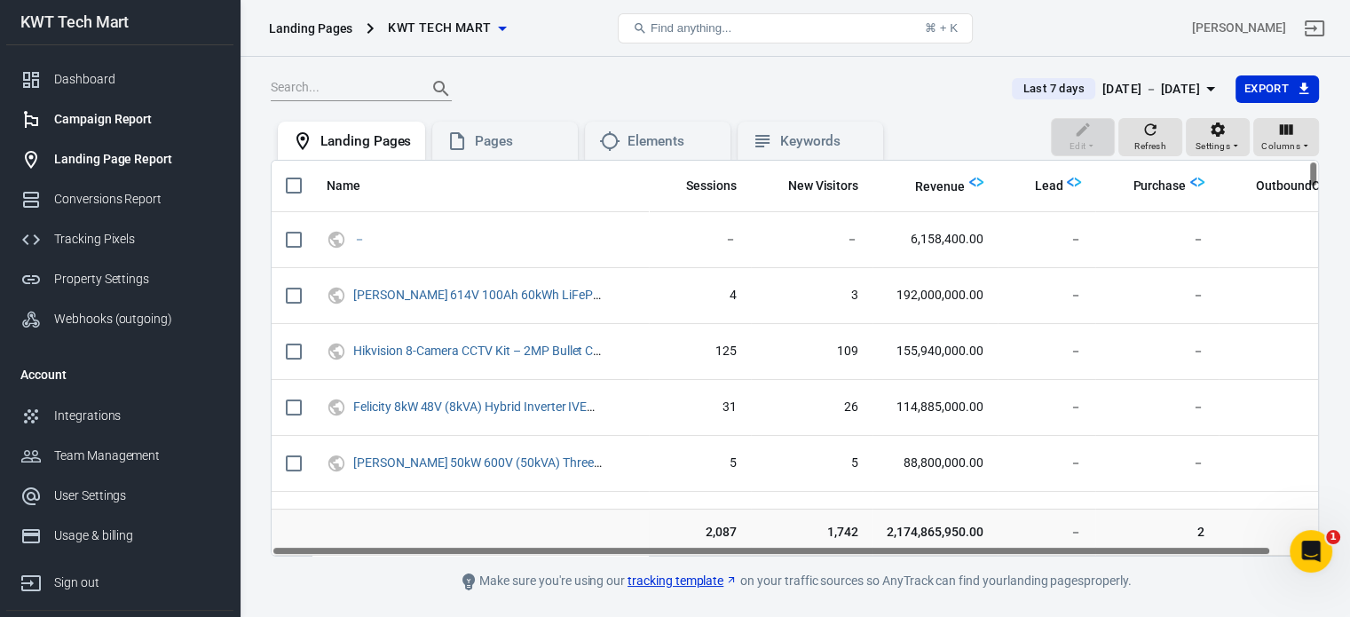
click at [124, 123] on div "Campaign Report" at bounding box center [136, 119] width 165 height 19
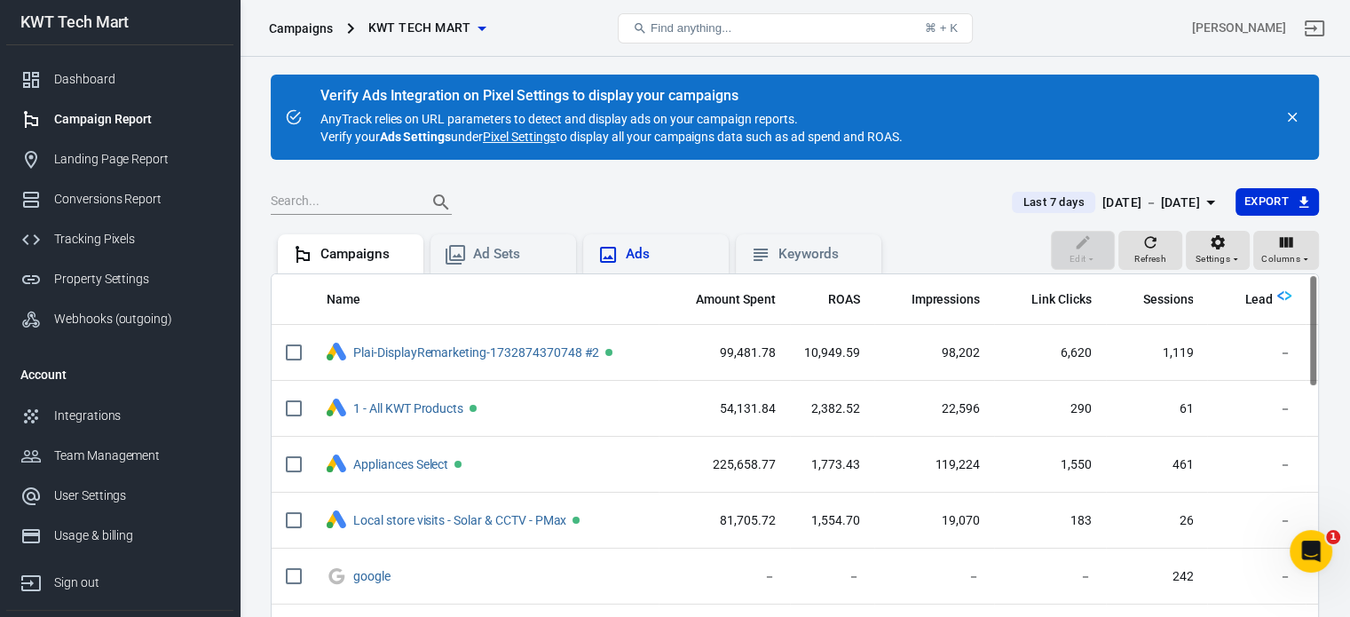
click at [622, 255] on div "Ads" at bounding box center [655, 254] width 117 height 21
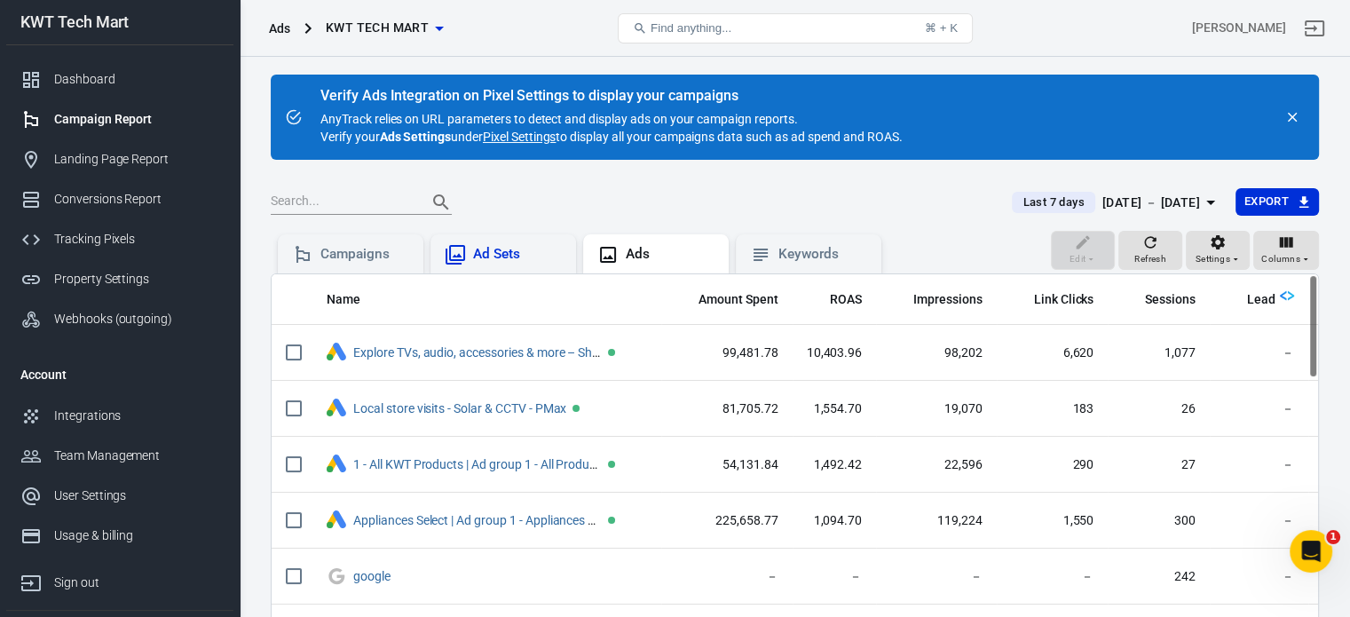
click at [523, 256] on div "Ad Sets" at bounding box center [517, 254] width 89 height 19
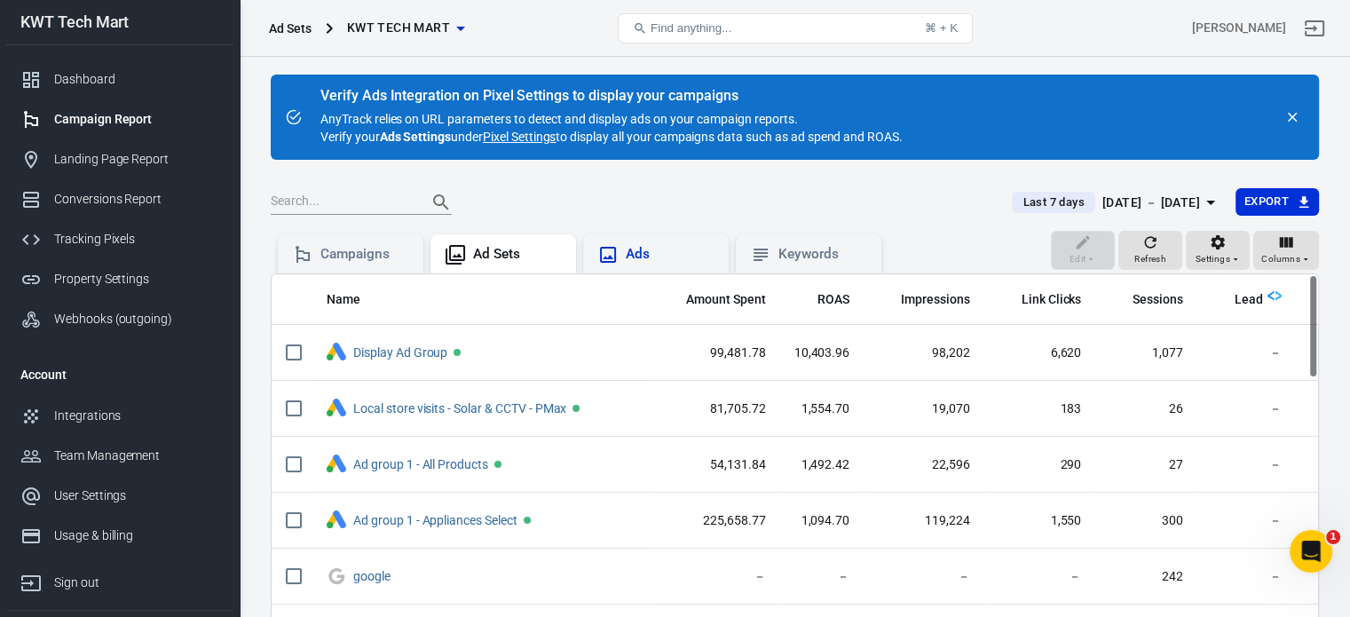
click at [649, 253] on div "Ads" at bounding box center [670, 254] width 89 height 19
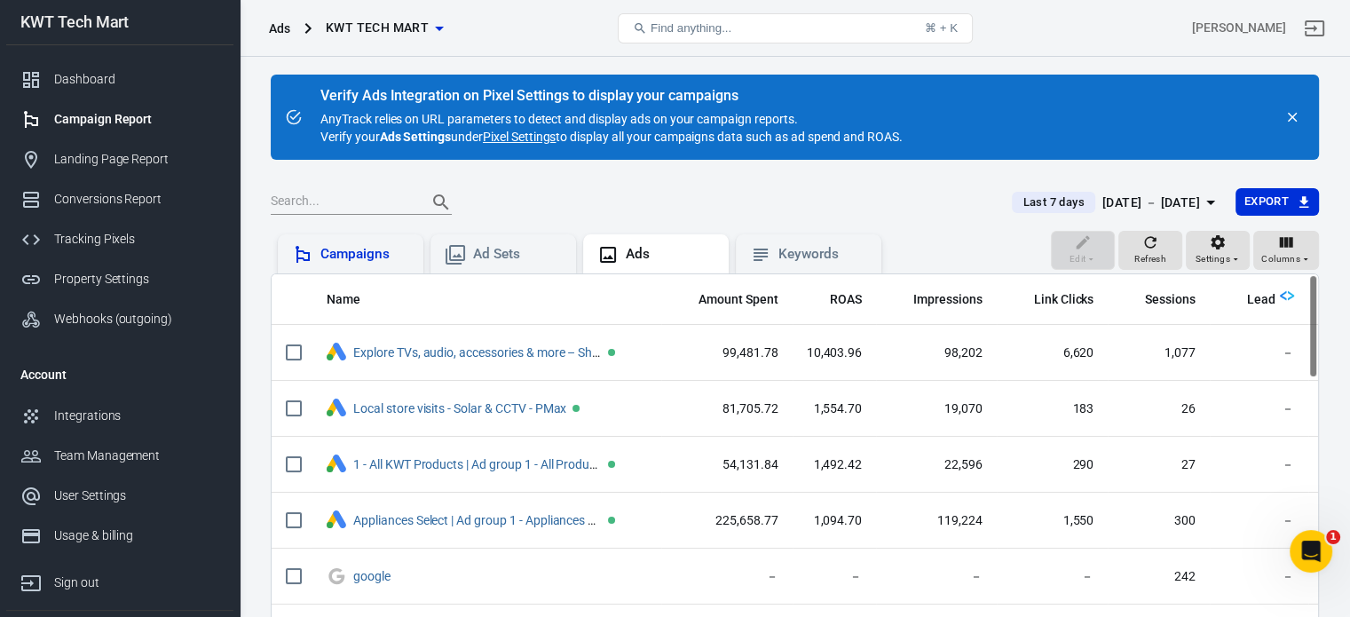
click at [373, 251] on div "Campaigns" at bounding box center [364, 254] width 89 height 19
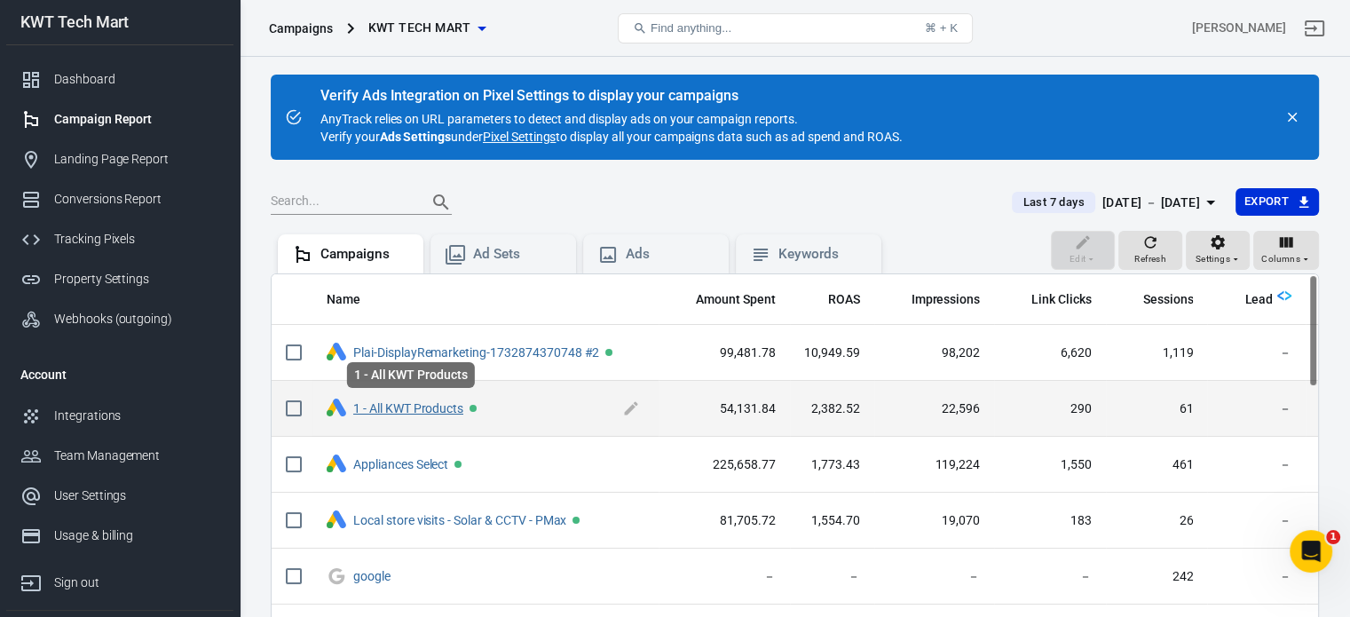
click at [390, 407] on link "1 - All KWT Products" at bounding box center [408, 408] width 110 height 14
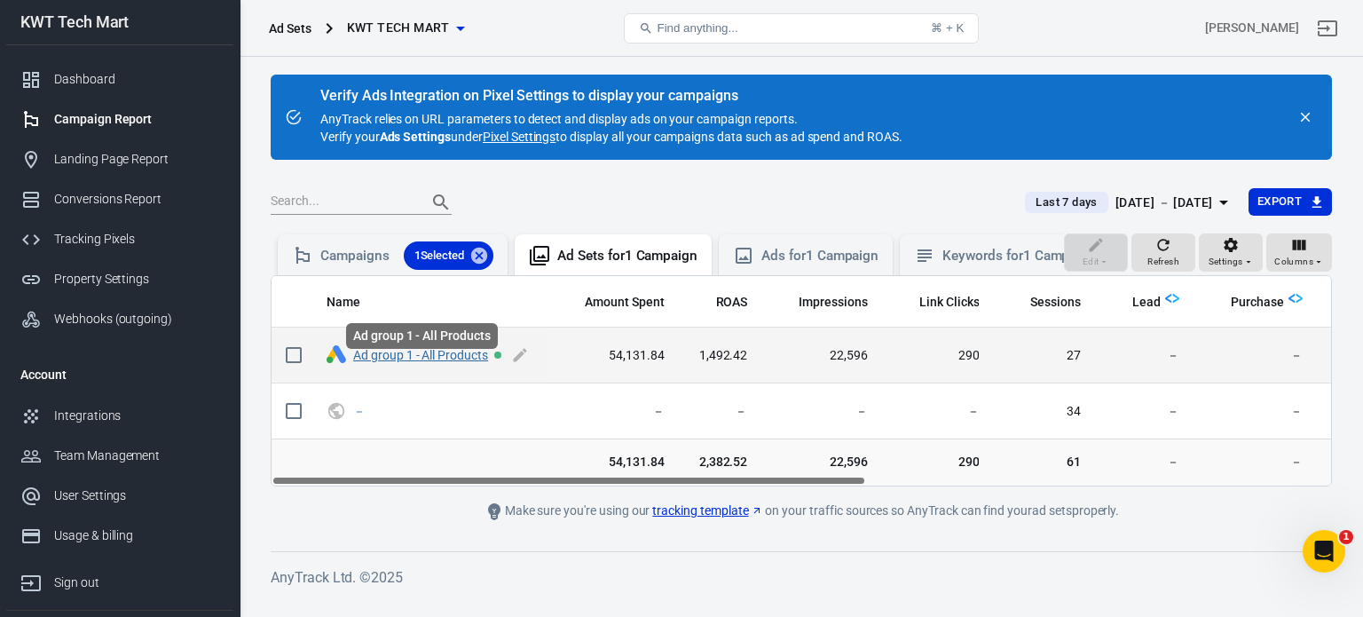
click at [402, 362] on link "Ad group 1 - All Products" at bounding box center [420, 355] width 135 height 14
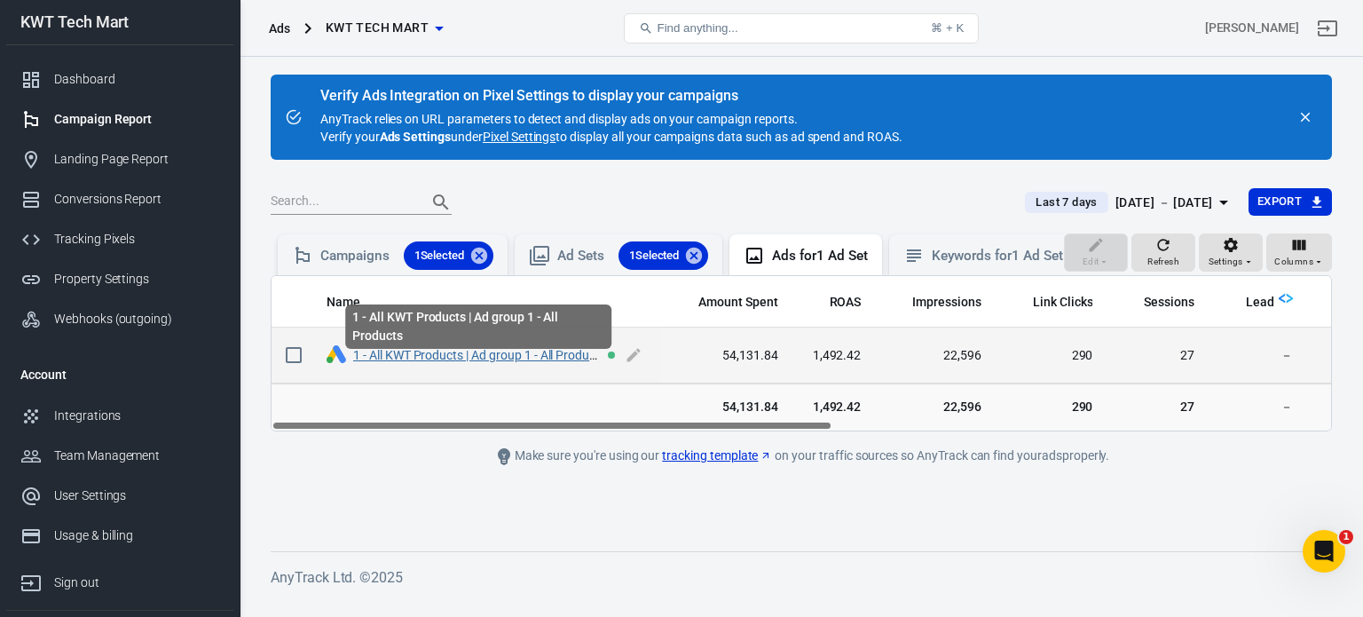
click at [436, 362] on link "1 - All KWT Products | Ad group 1 - All Products" at bounding box center [479, 355] width 253 height 14
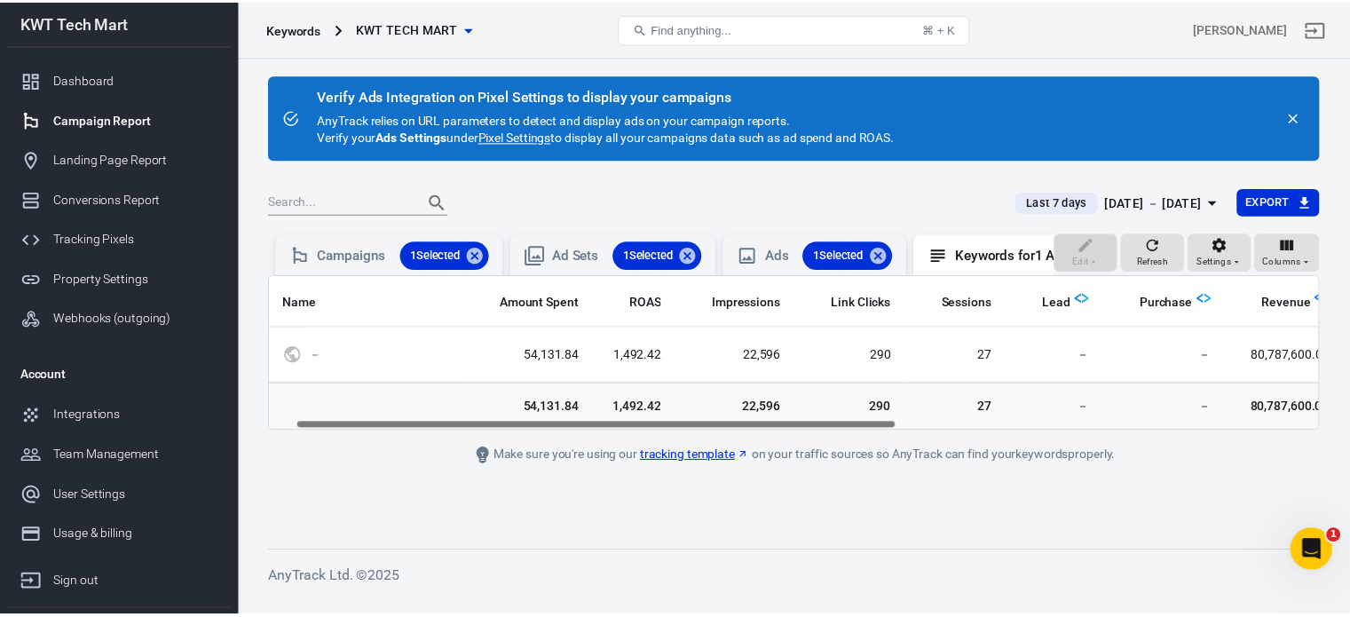
scroll to position [0, 38]
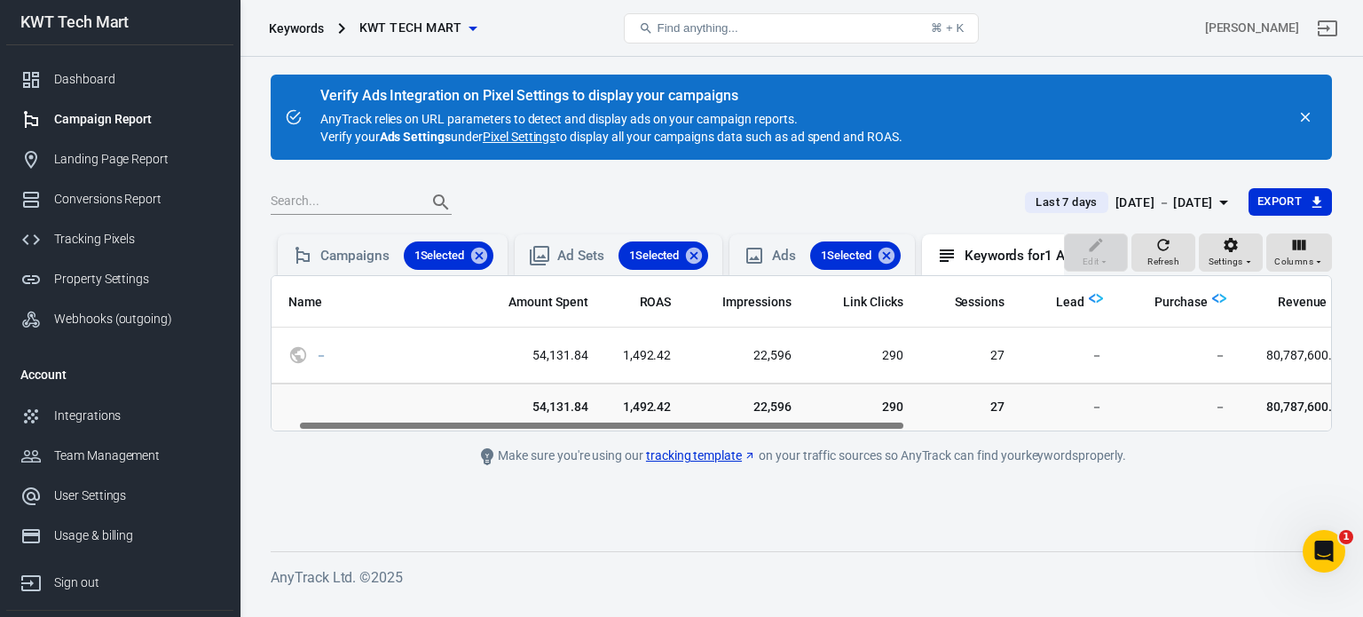
drag, startPoint x: 635, startPoint y: 439, endPoint x: 657, endPoint y: 433, distance: 23.0
click at [657, 431] on div "Name Amount Spent ROAS Impressions Link Clicks Sessions Lead Purchase Revenue A…" at bounding box center [801, 353] width 1061 height 156
click at [101, 87] on div "Dashboard" at bounding box center [136, 79] width 165 height 19
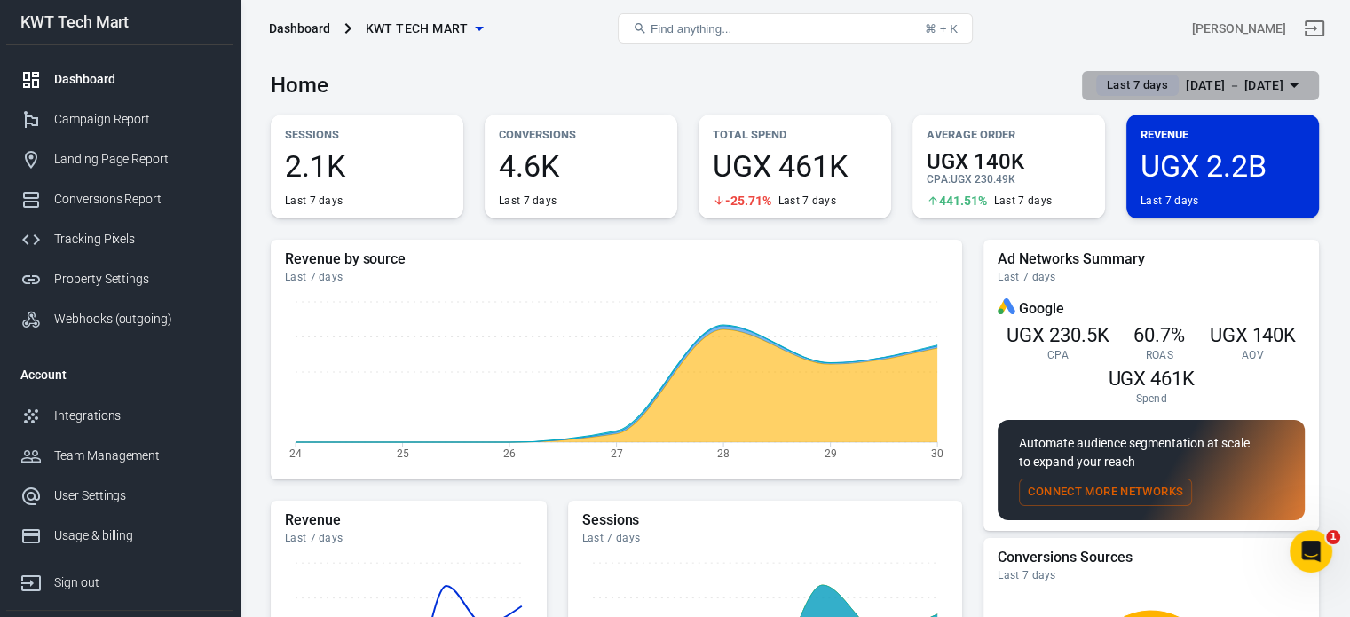
click at [1105, 88] on span "Last 7 days" at bounding box center [1136, 85] width 75 height 18
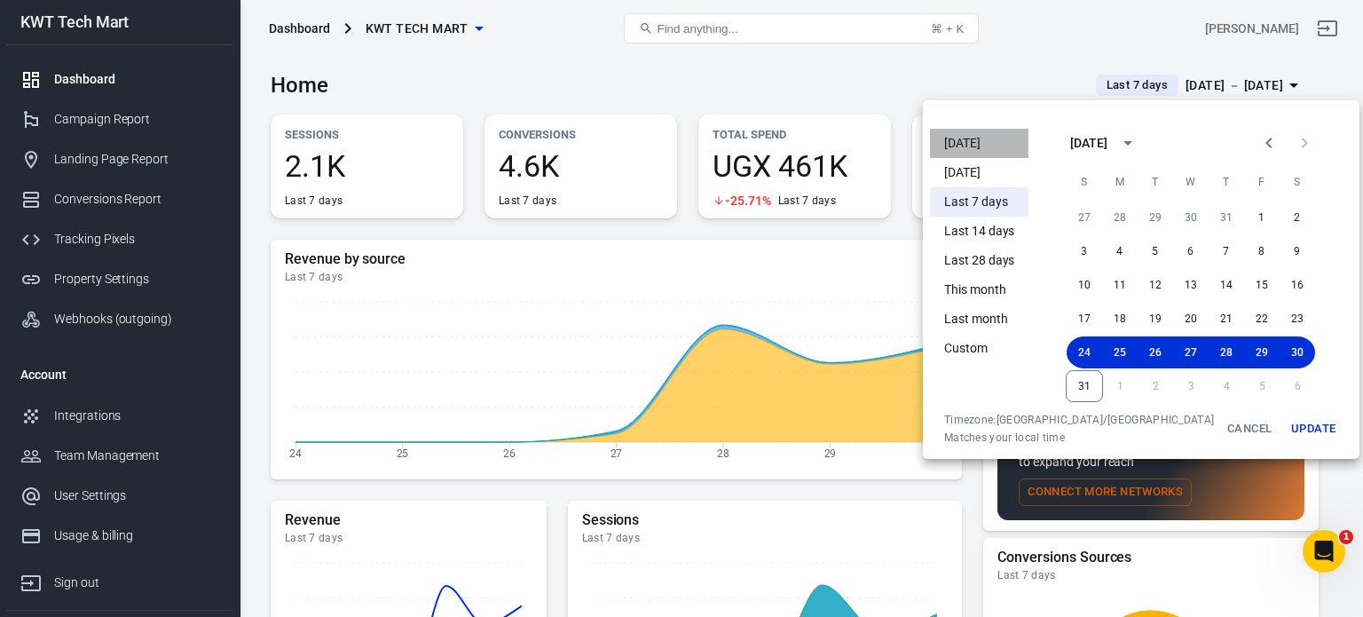
click at [975, 131] on li "Today" at bounding box center [979, 143] width 98 height 29
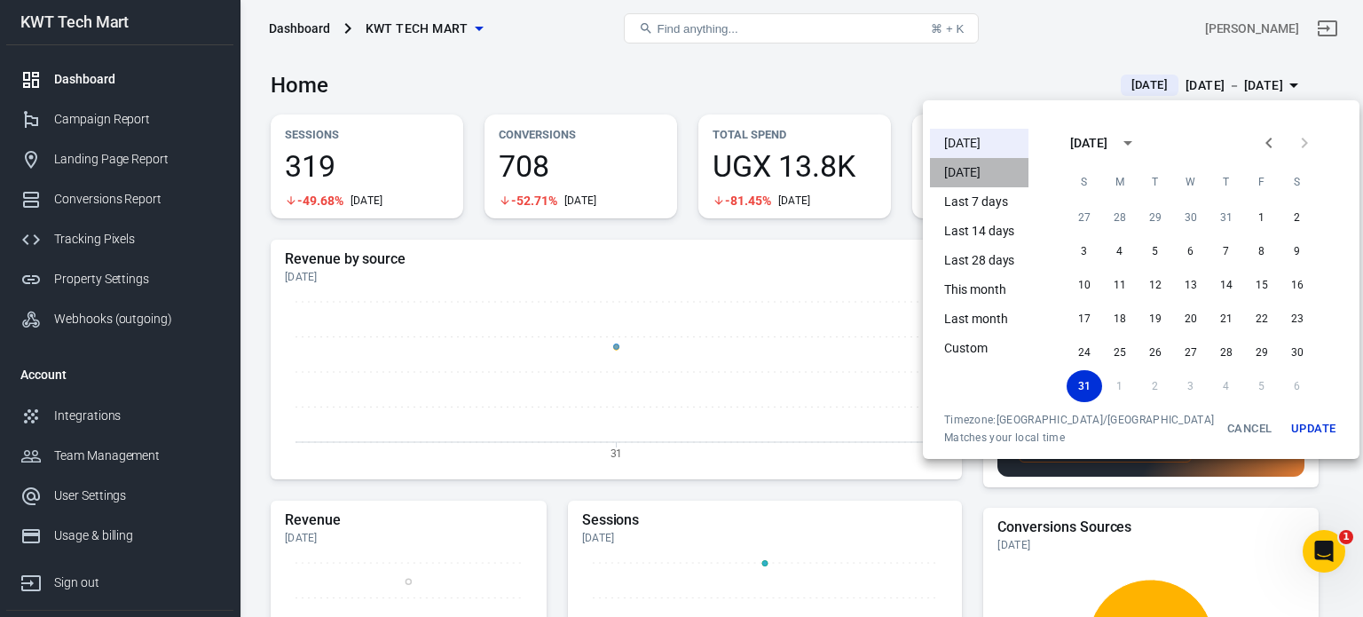
click at [979, 162] on li "Yesterday" at bounding box center [979, 172] width 98 height 29
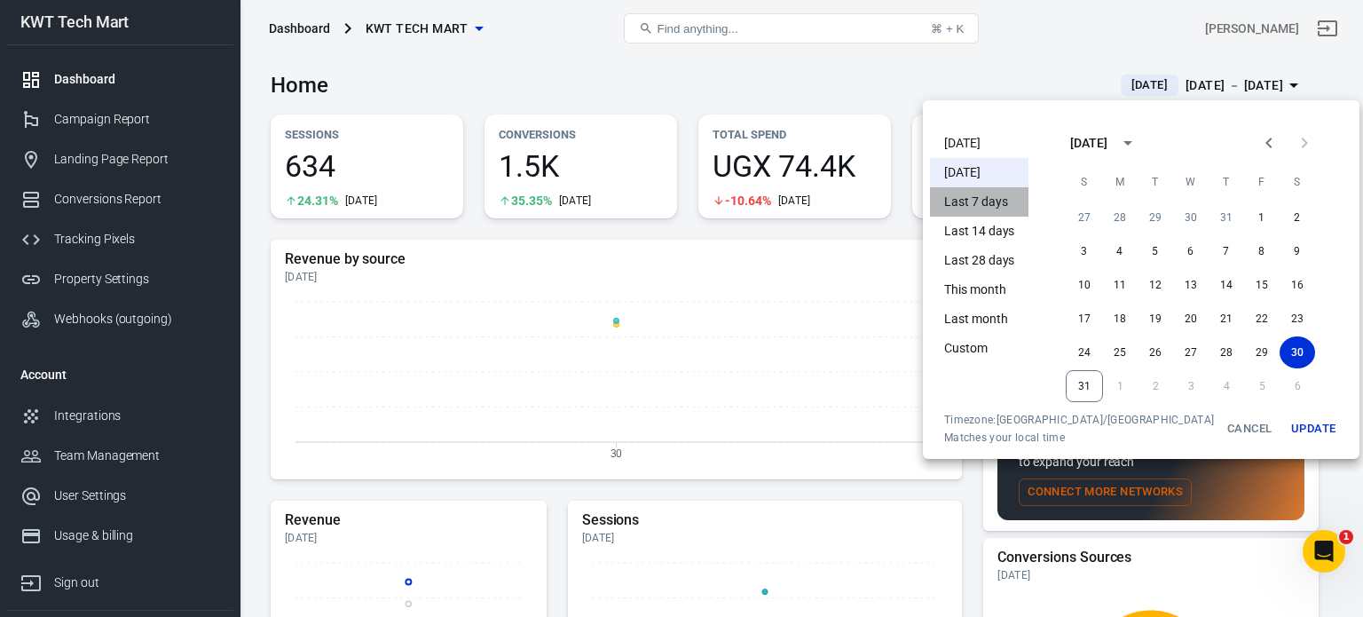
click at [974, 202] on li "Last 7 days" at bounding box center [979, 201] width 98 height 29
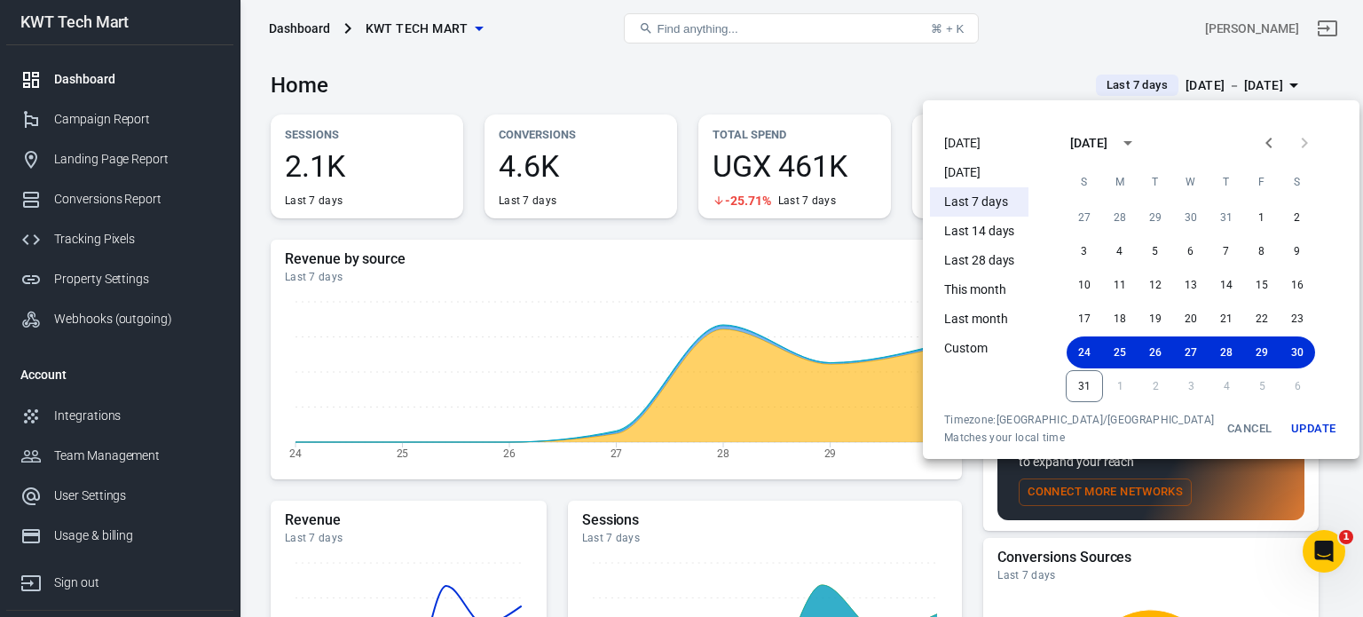
click at [1082, 58] on div at bounding box center [681, 308] width 1363 height 617
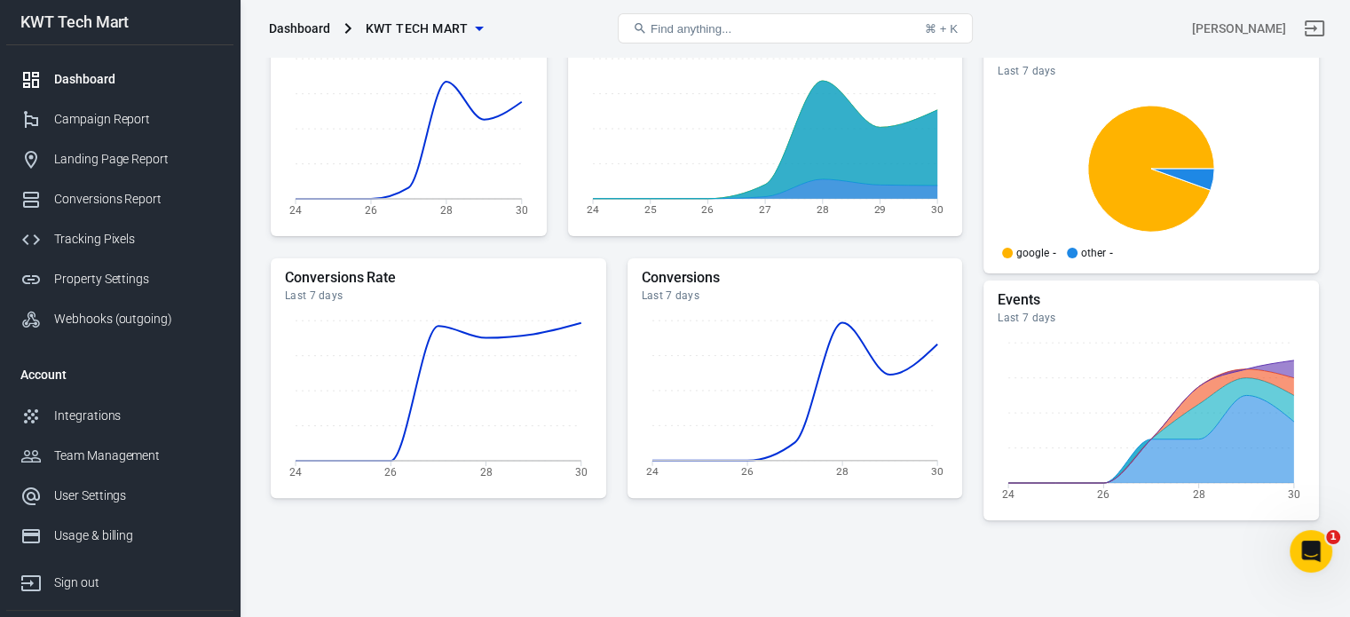
scroll to position [596, 0]
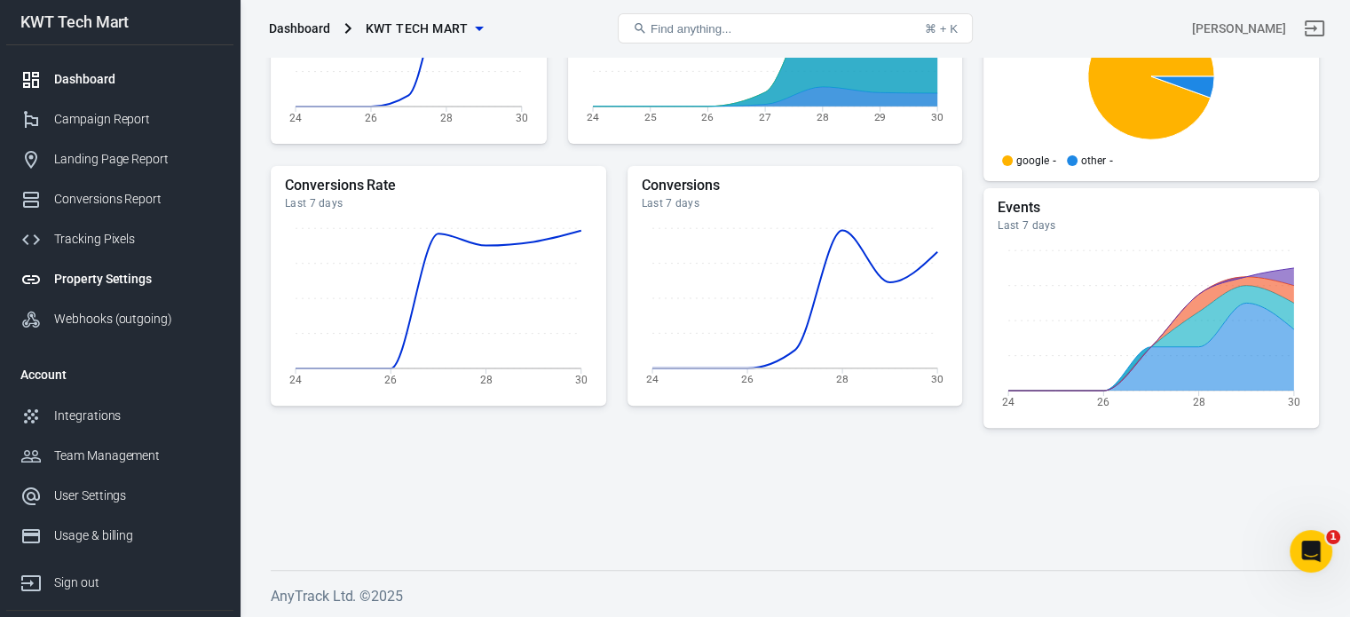
click at [104, 271] on div "Property Settings" at bounding box center [136, 279] width 165 height 19
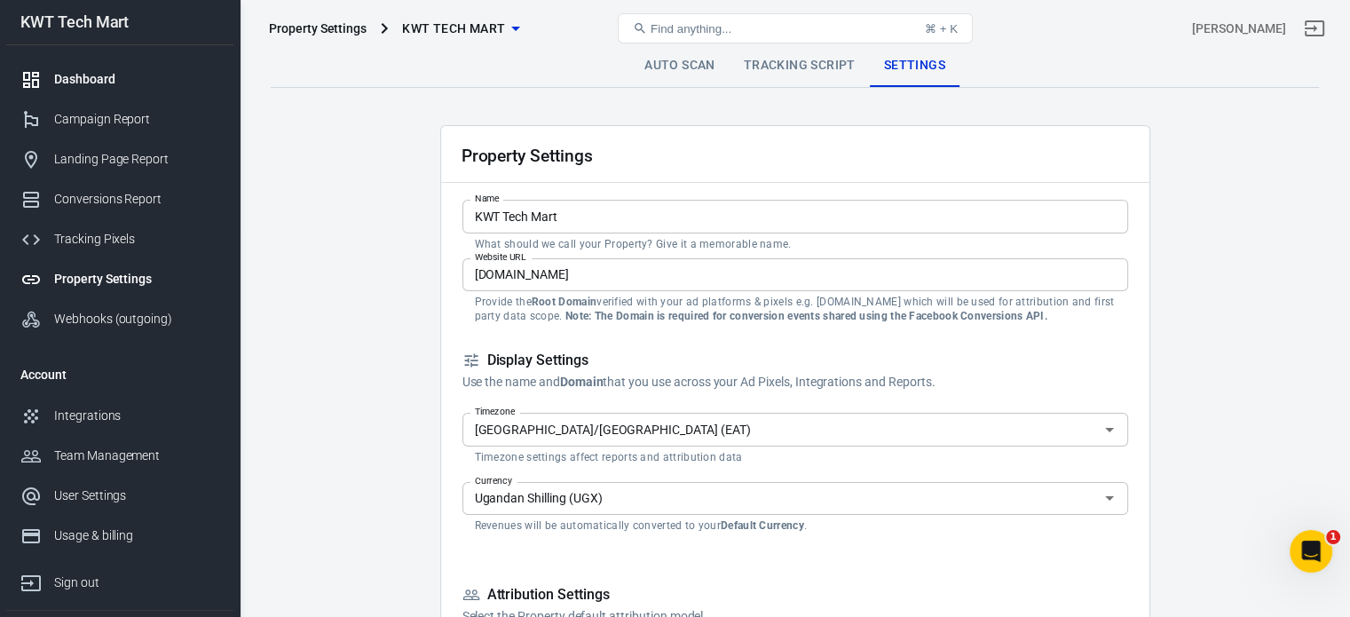
click at [107, 85] on div "Dashboard" at bounding box center [136, 79] width 165 height 19
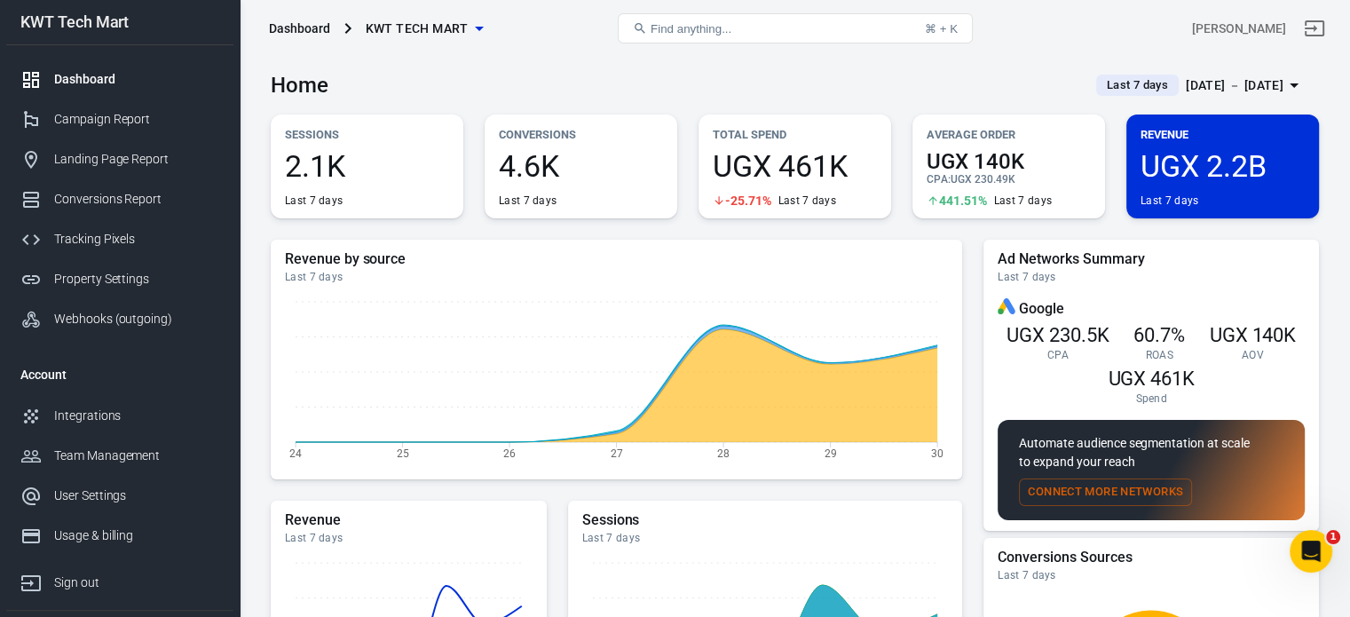
click at [375, 158] on span "2.1K" at bounding box center [367, 166] width 164 height 30
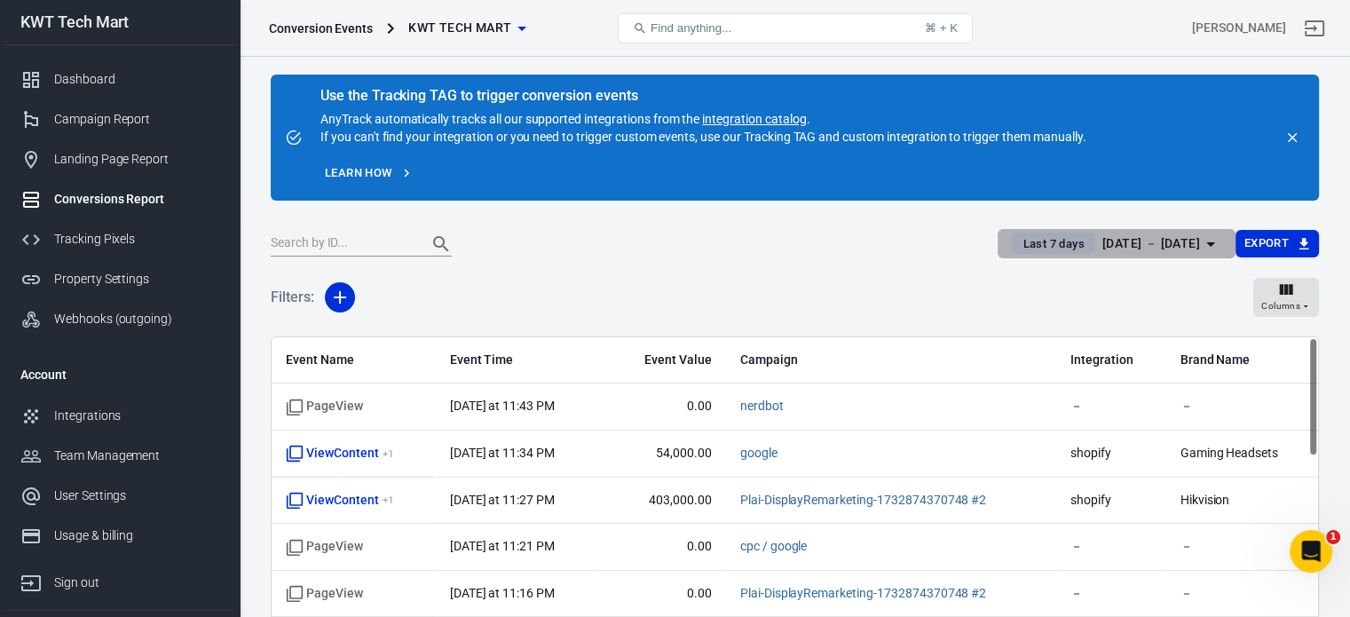
click at [1015, 242] on span "Last 7 days" at bounding box center [1052, 244] width 75 height 18
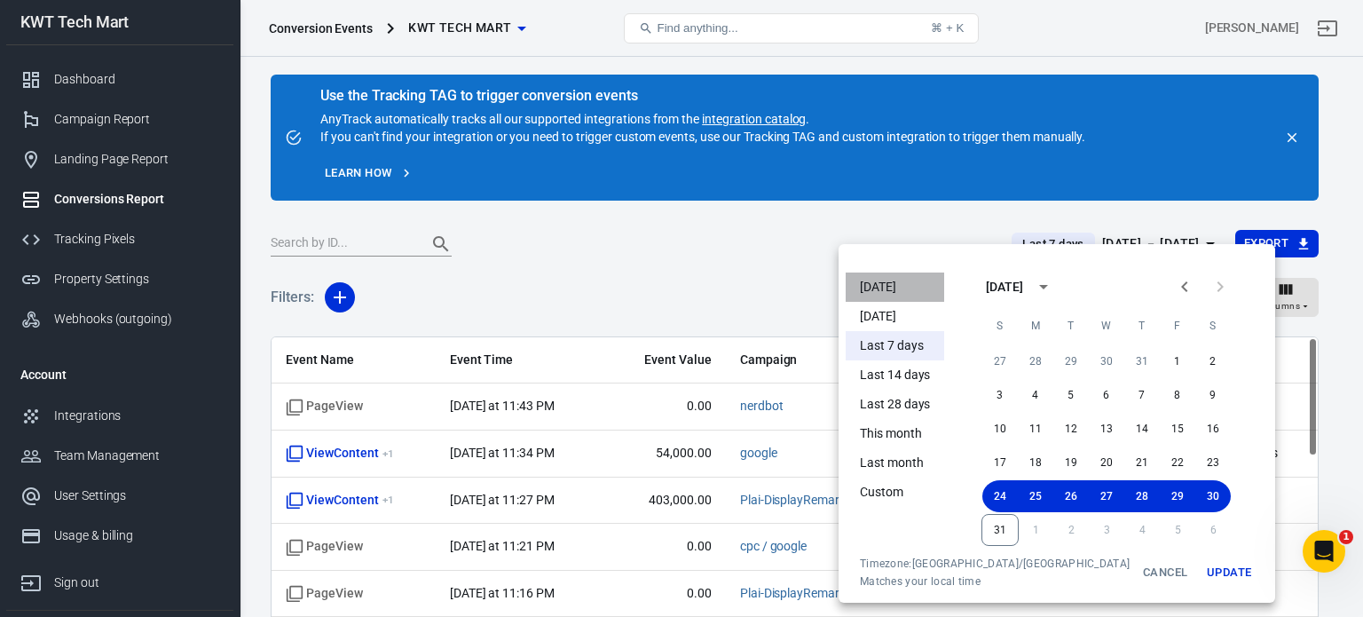
click at [877, 294] on li "Today" at bounding box center [895, 286] width 98 height 29
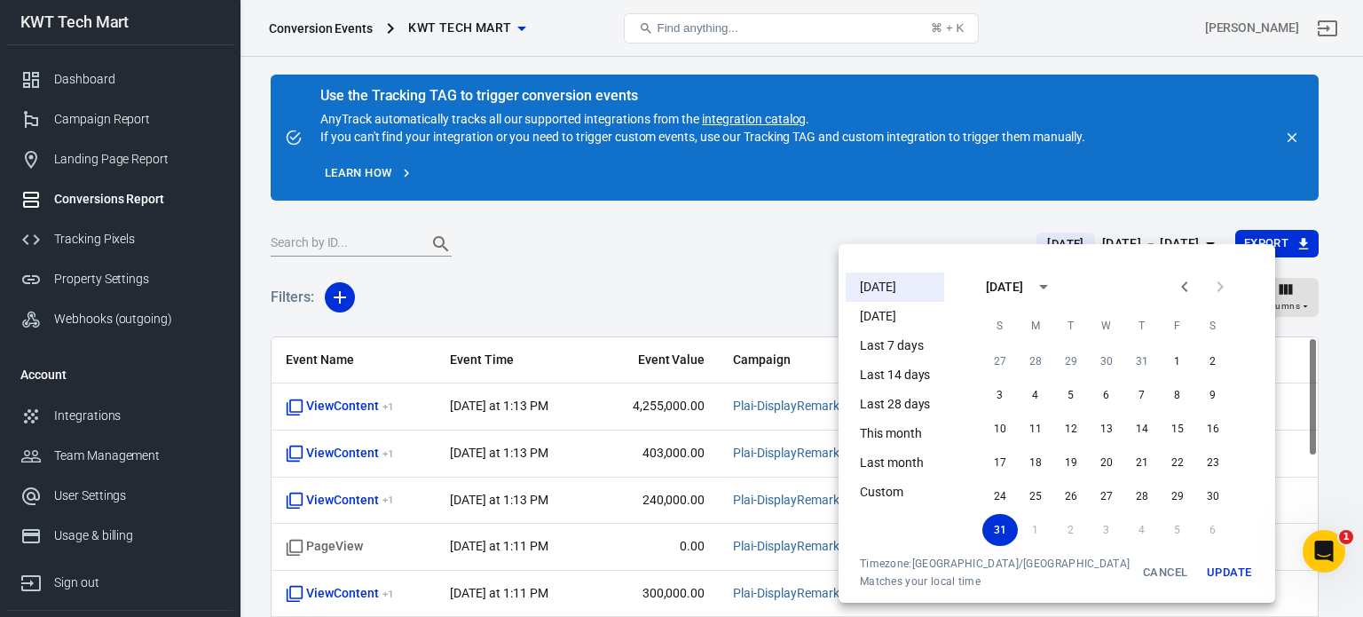
click at [925, 222] on div at bounding box center [681, 308] width 1363 height 617
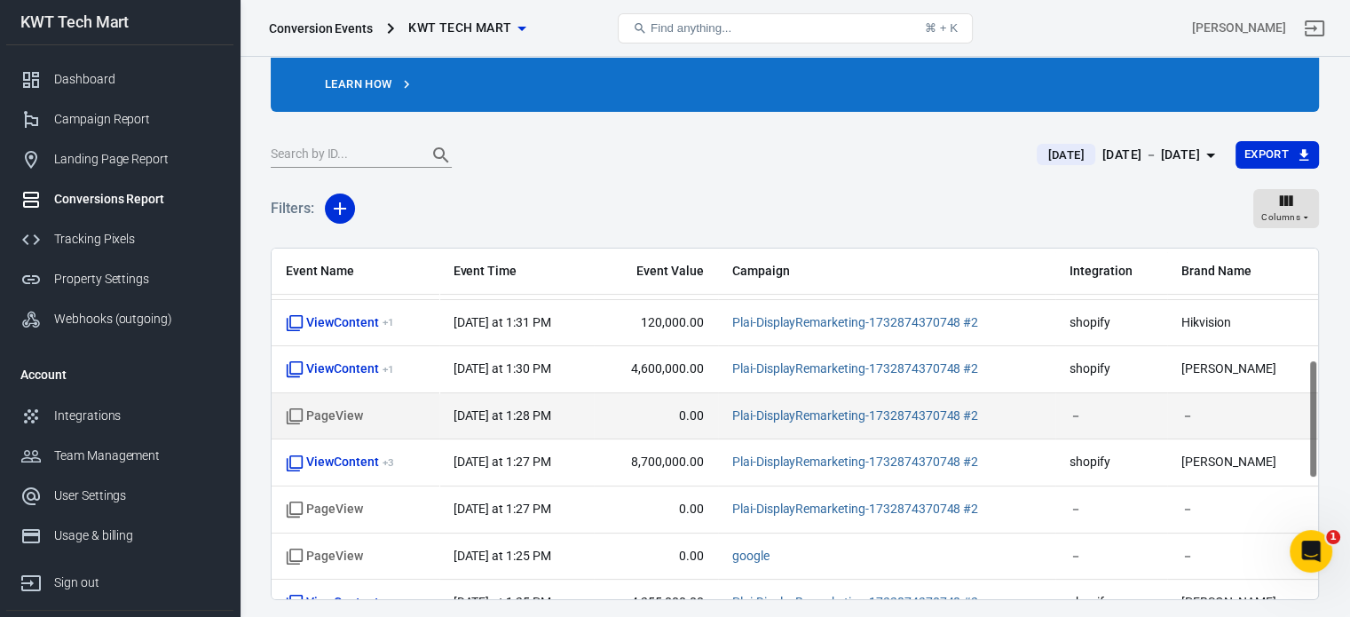
scroll to position [327, 0]
